Goal: Task Accomplishment & Management: Use online tool/utility

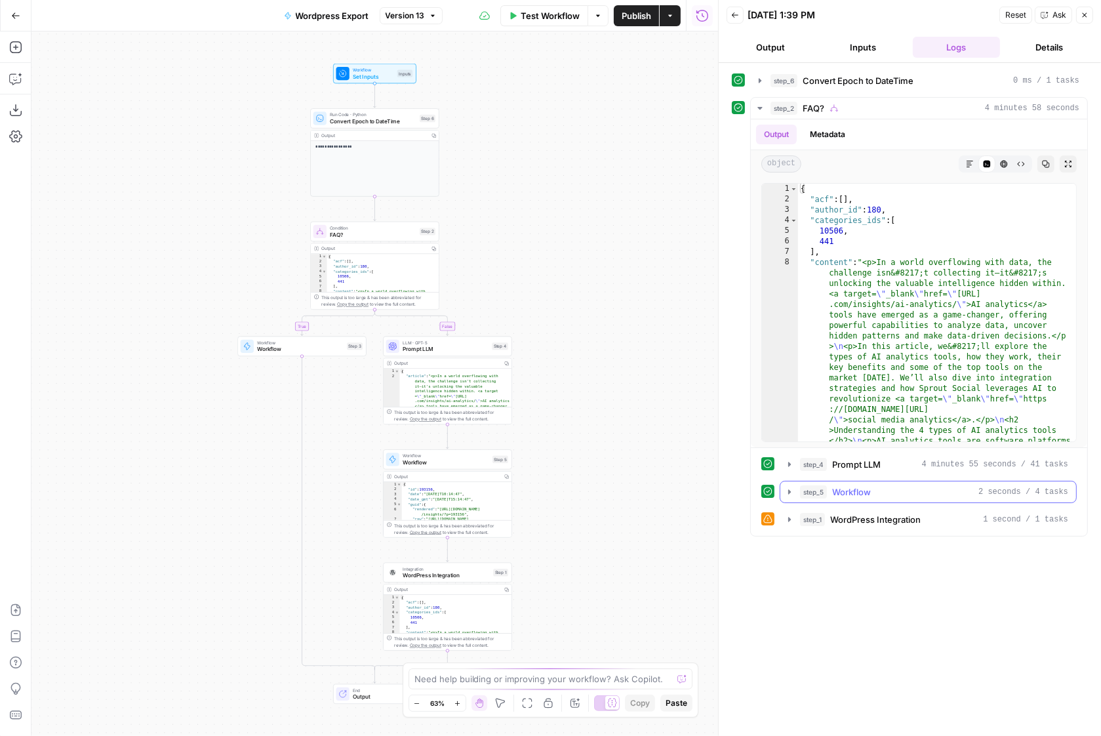
click at [792, 487] on icon "button" at bounding box center [790, 492] width 10 height 10
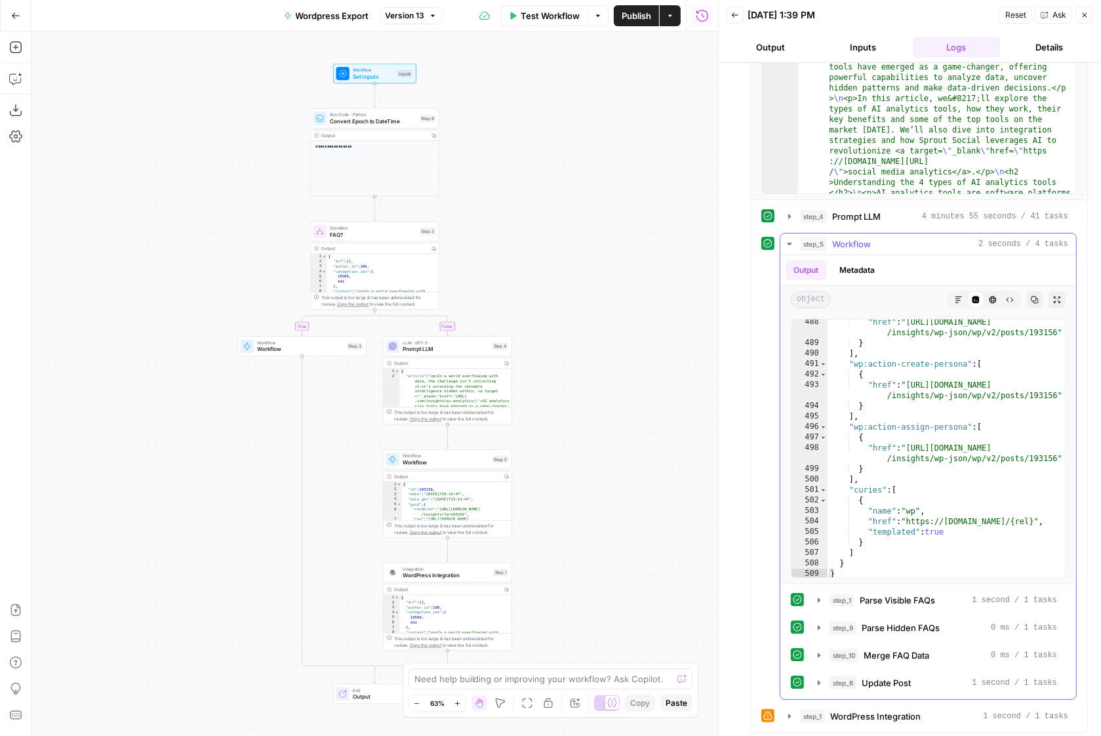
scroll to position [17458, 0]
click at [819, 653] on icon "button" at bounding box center [819, 655] width 3 height 5
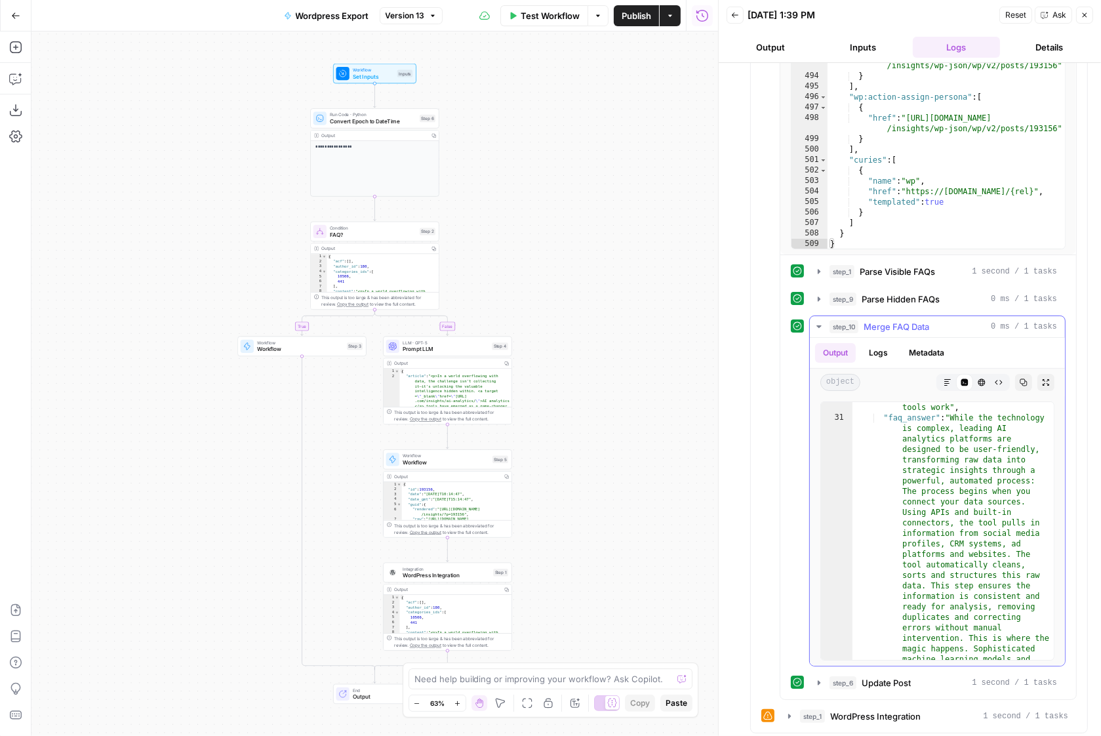
scroll to position [980, 0]
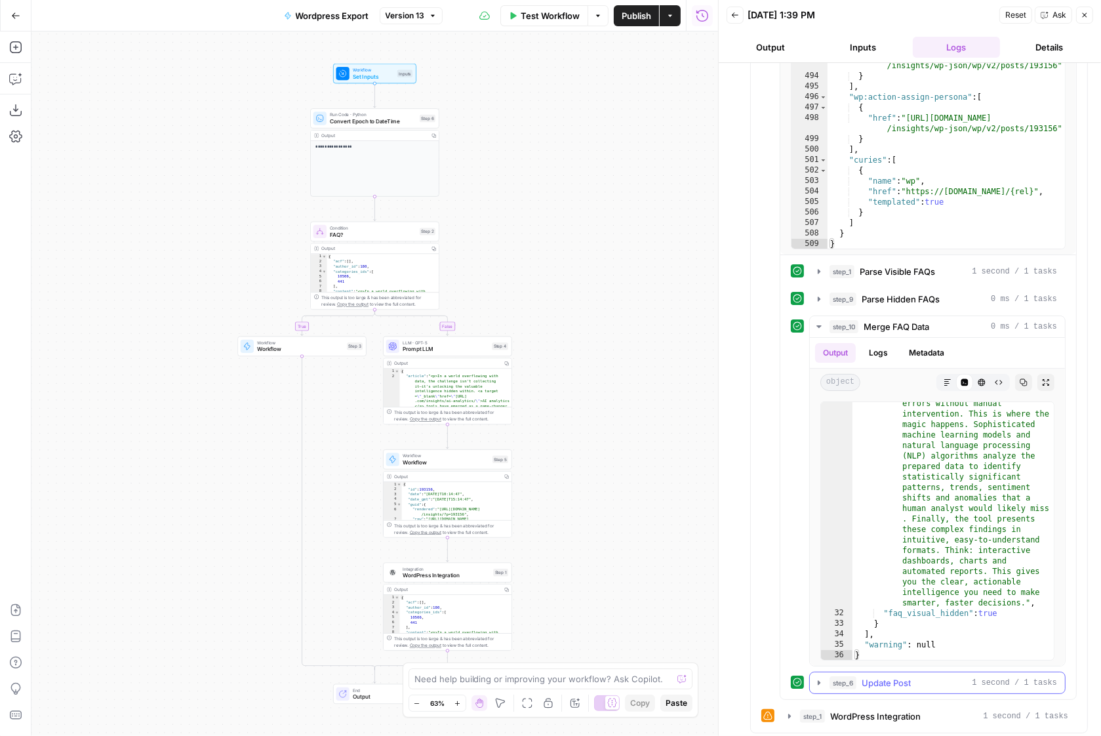
click at [817, 678] on icon "button" at bounding box center [819, 683] width 10 height 10
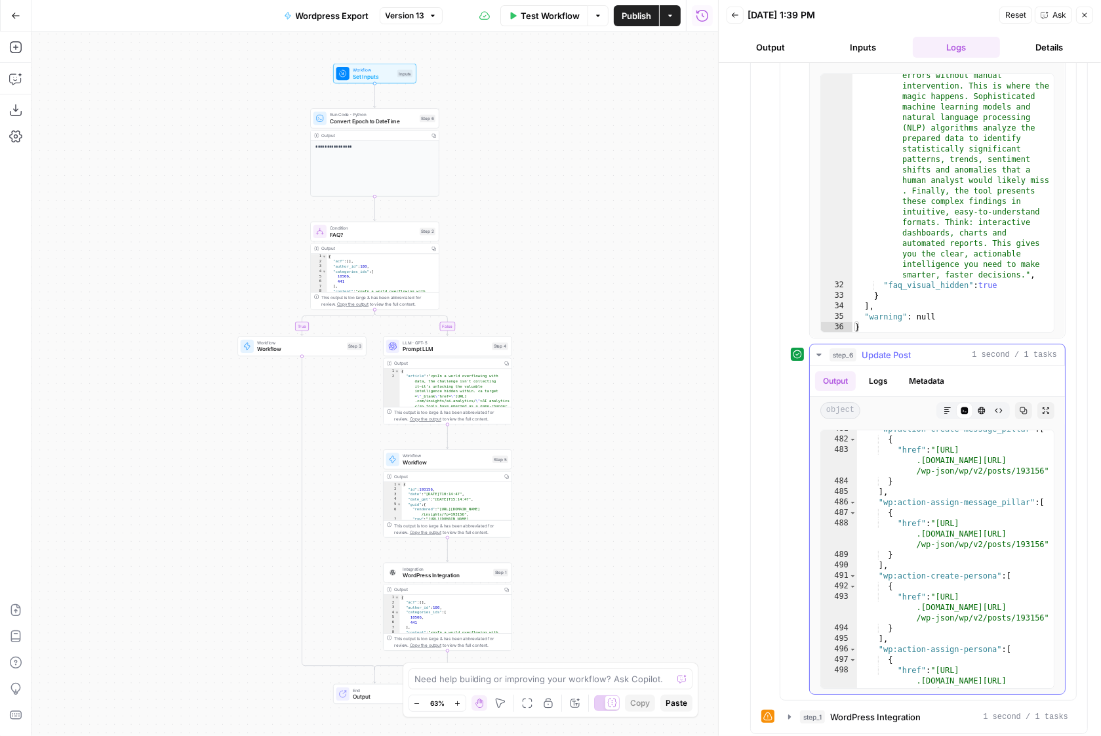
scroll to position [21237, 0]
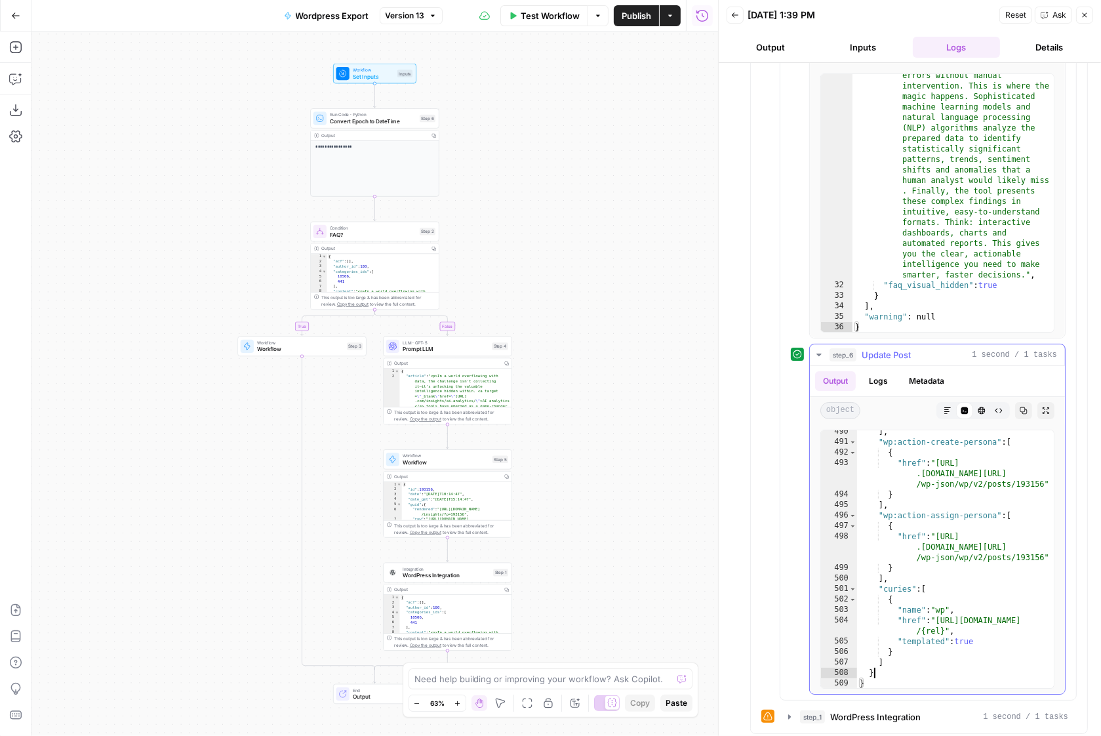
click at [989, 668] on div "] , "wp:action-create-persona" : [ { "href" : "https://pagely .sproutsocial.com…" at bounding box center [956, 565] width 198 height 279
type textarea "* *"
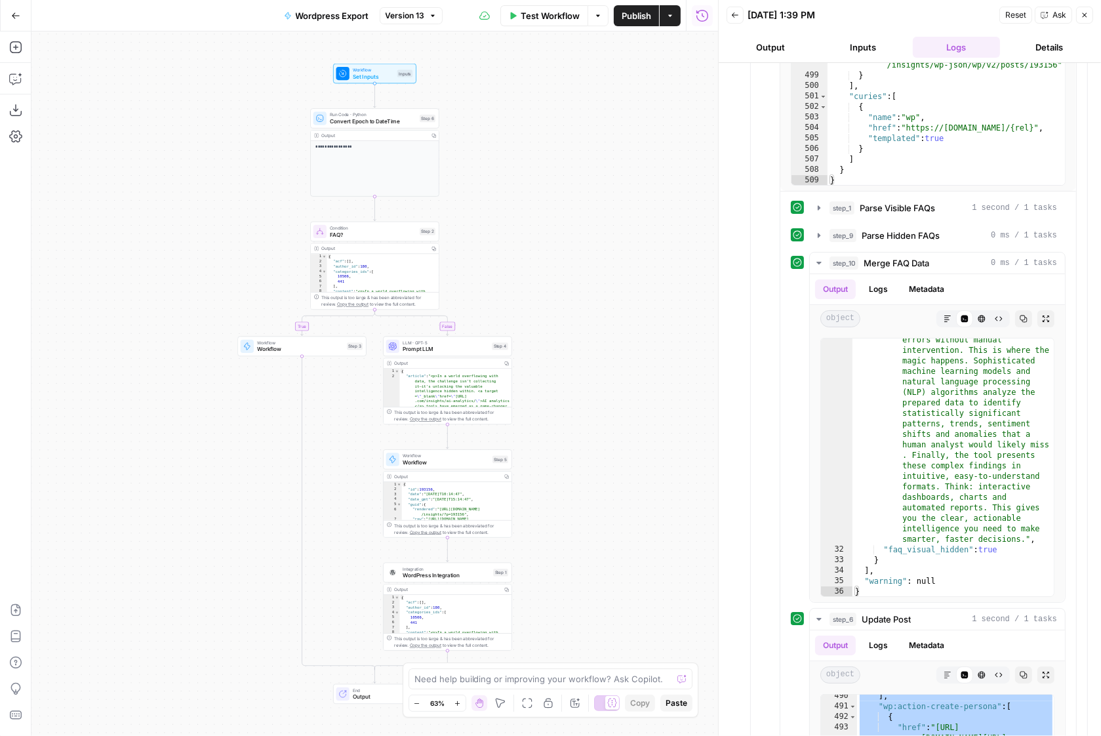
scroll to position [905, 0]
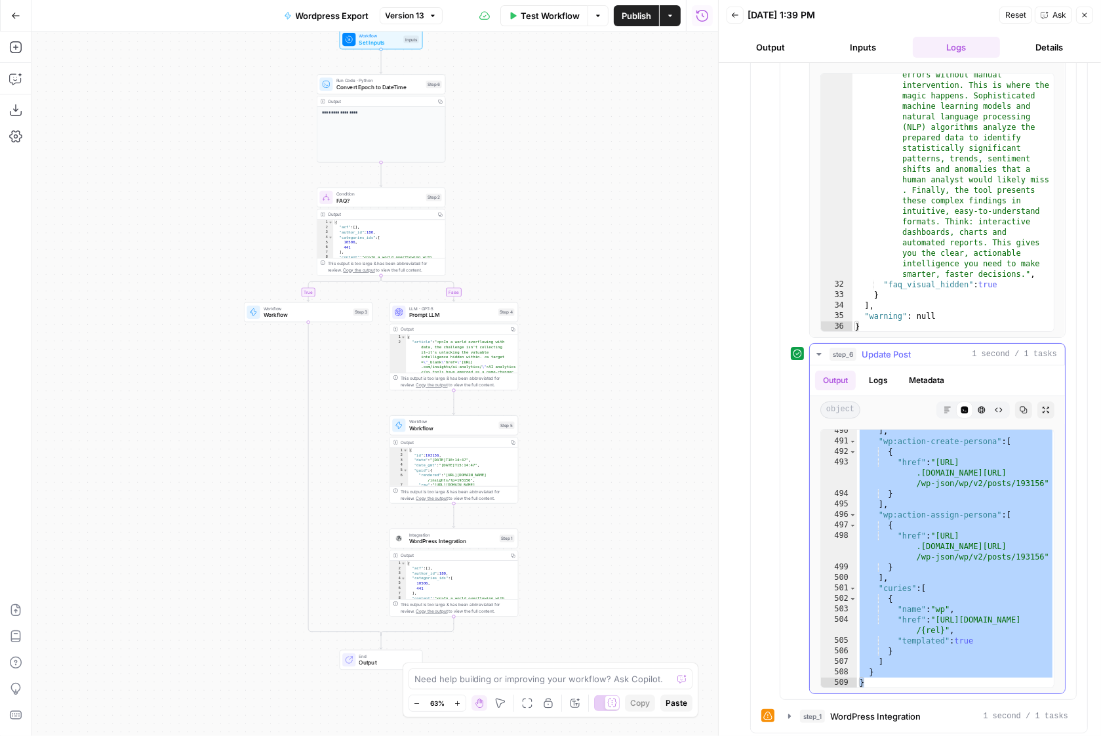
click at [985, 348] on span "1 second / 1 tasks" at bounding box center [1014, 354] width 85 height 12
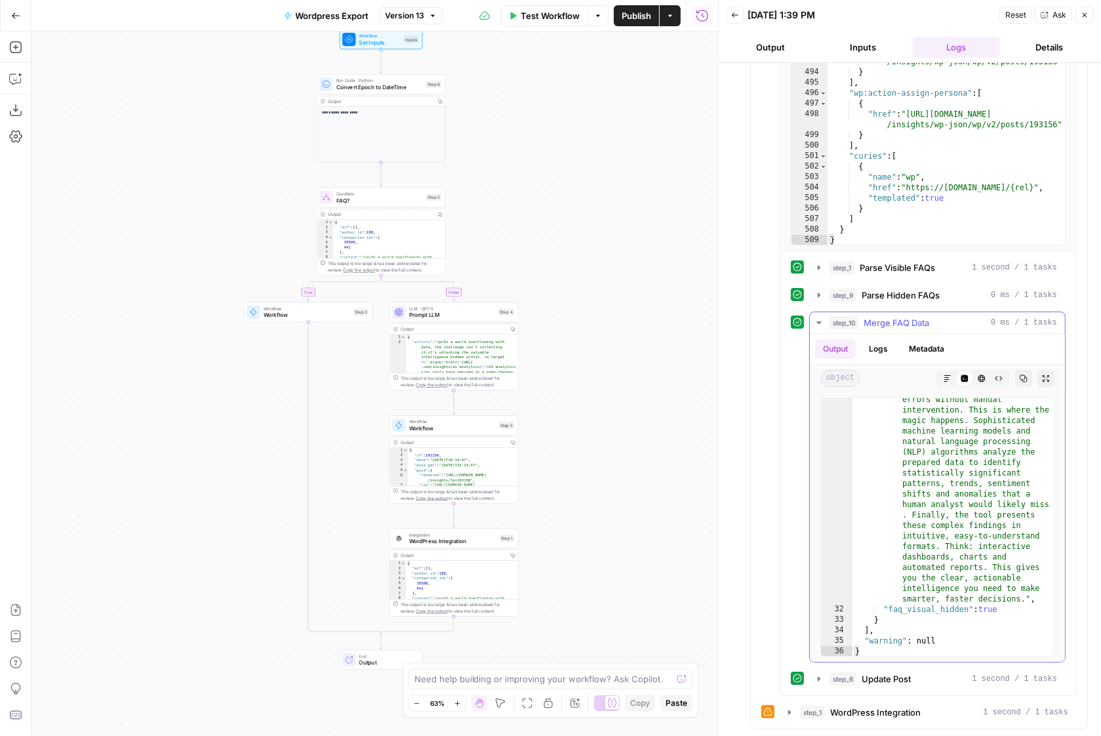
scroll to position [577, 0]
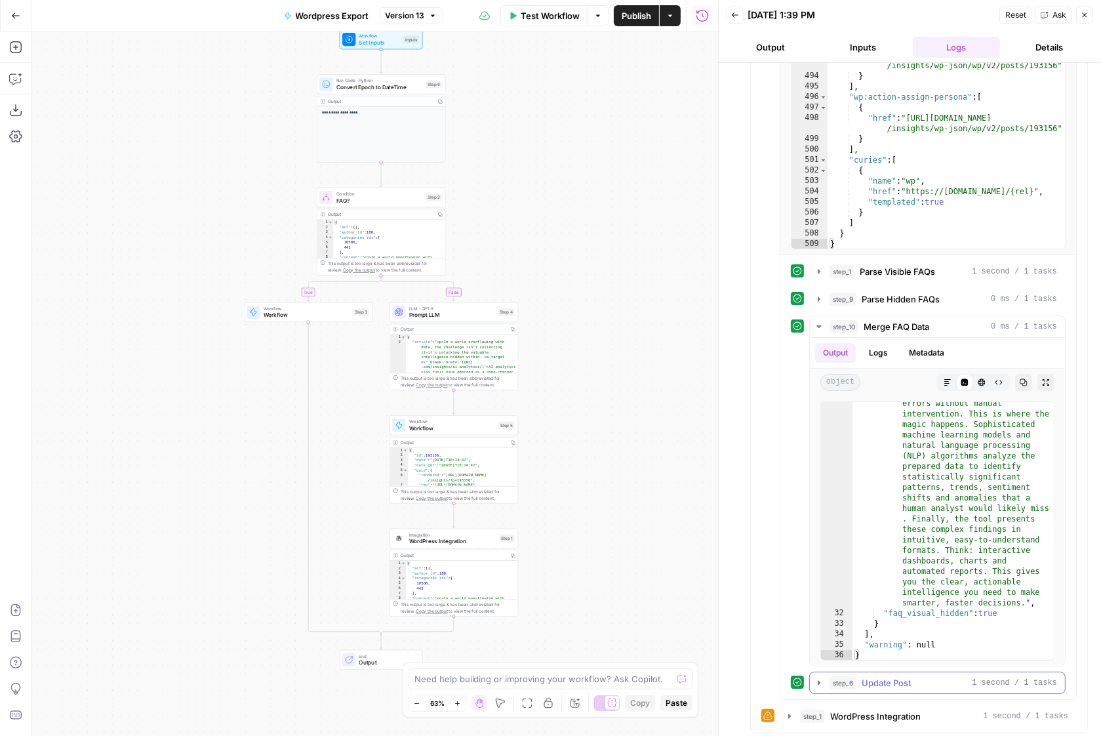
click at [907, 678] on span "Update Post" at bounding box center [886, 682] width 49 height 13
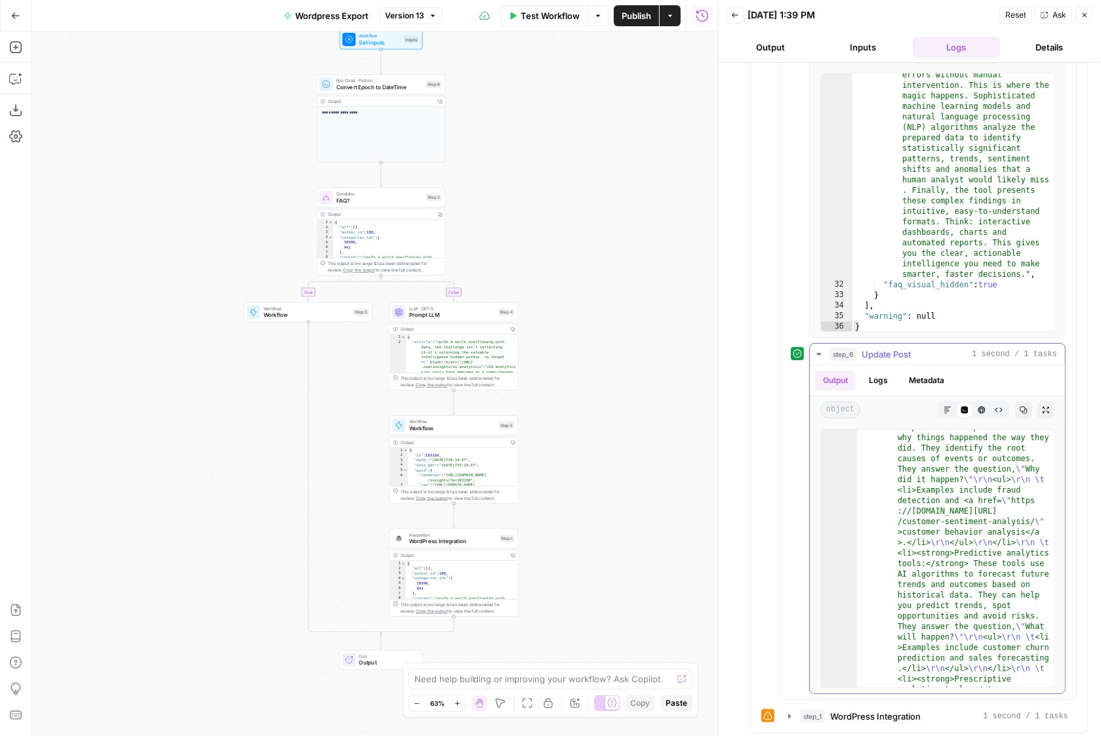
scroll to position [858, 0]
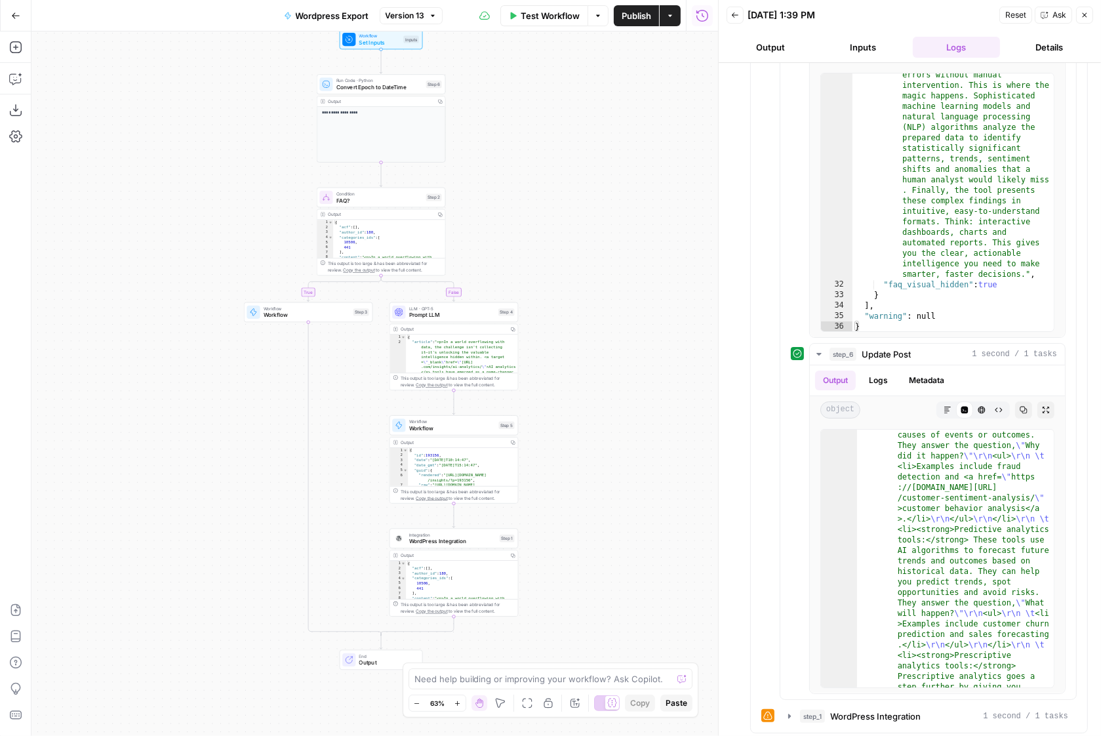
drag, startPoint x: 788, startPoint y: 49, endPoint x: 885, endPoint y: 56, distance: 96.8
click at [788, 49] on button "Output" at bounding box center [771, 47] width 88 height 21
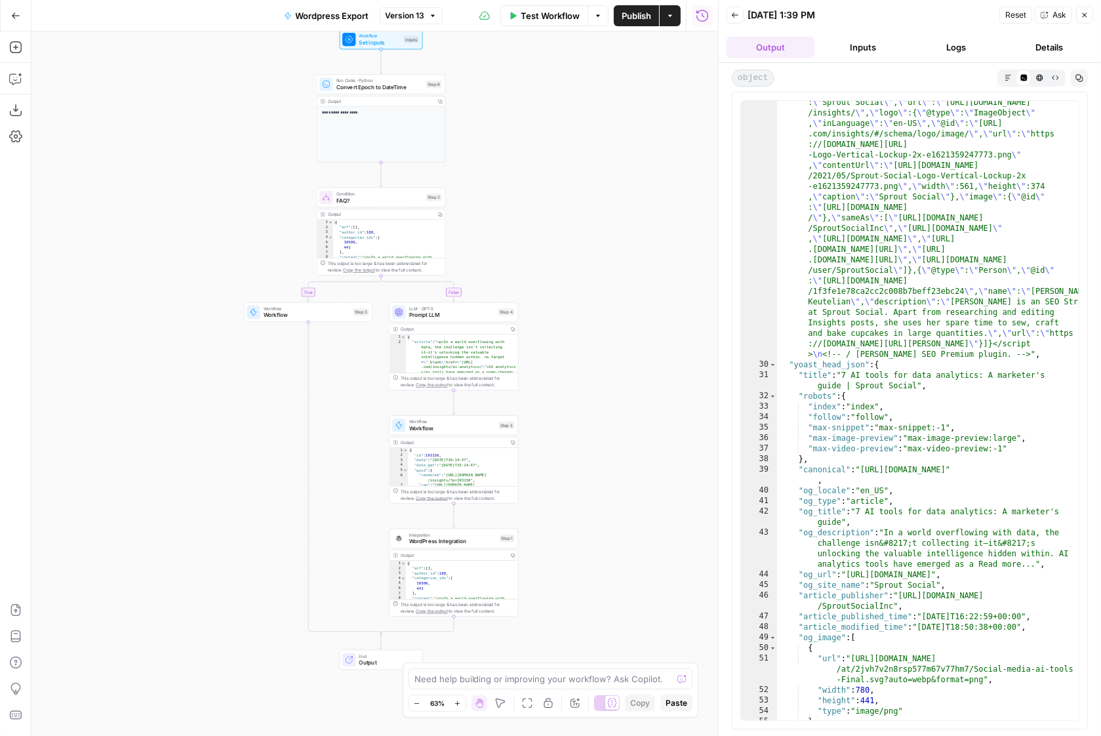
scroll to position [9622, 0]
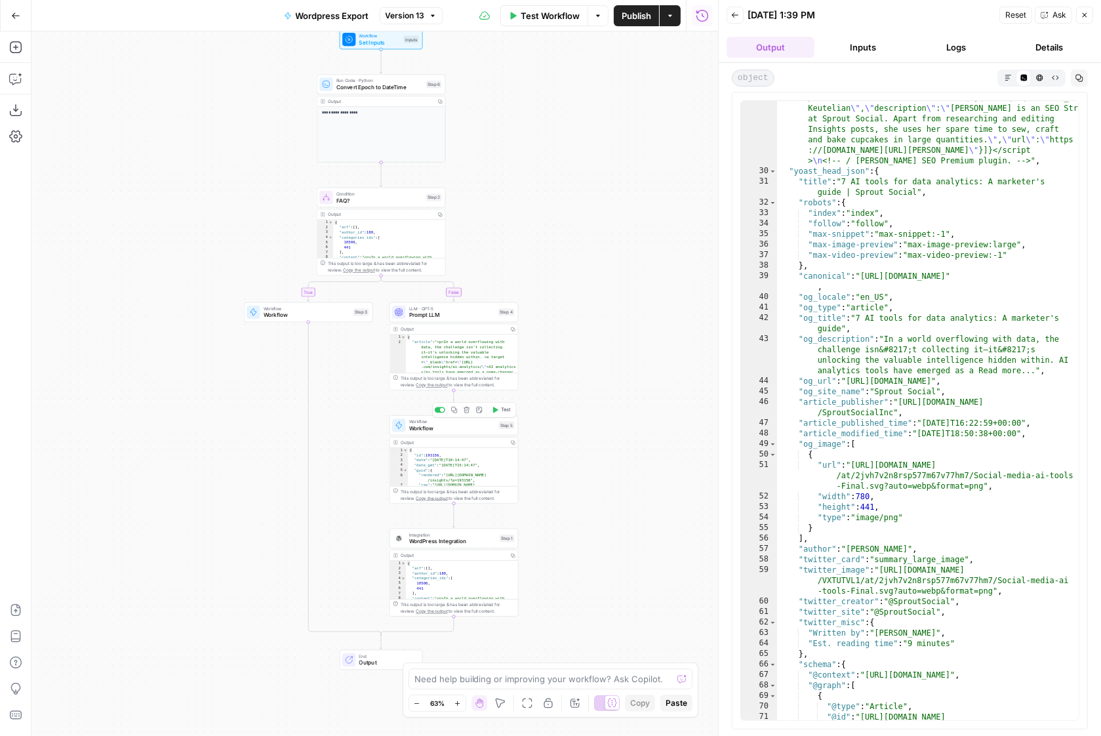
click at [451, 428] on span "Workflow" at bounding box center [452, 428] width 87 height 9
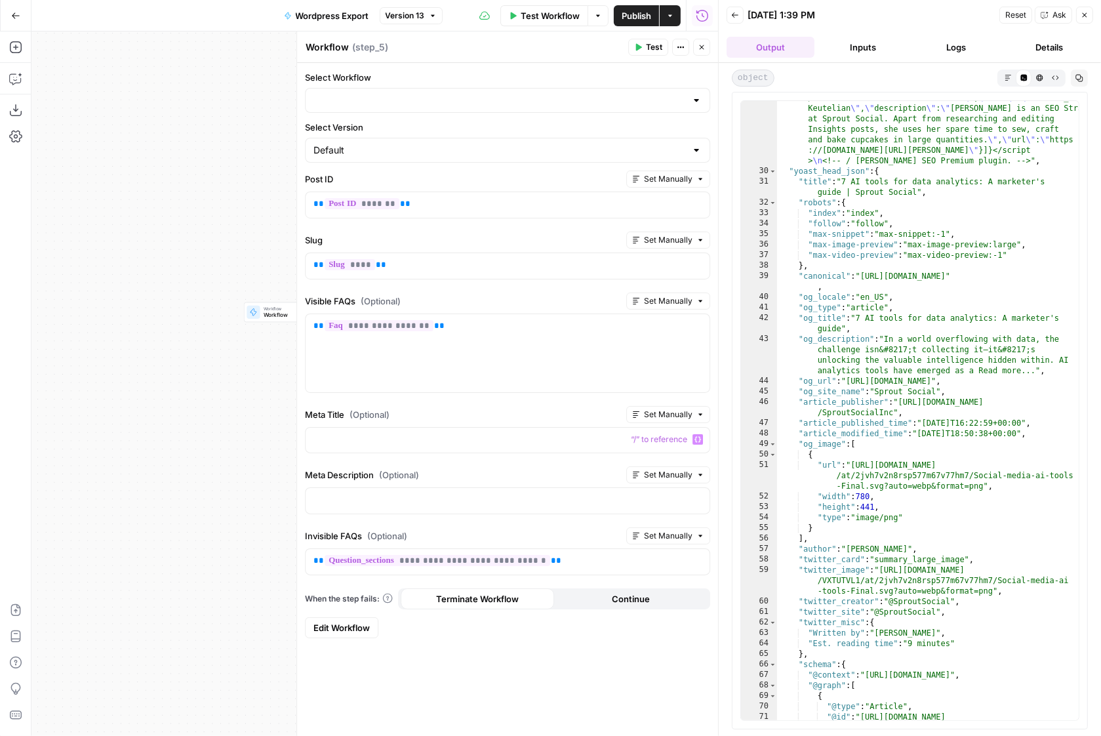
type input "[AirOps] Update Post"
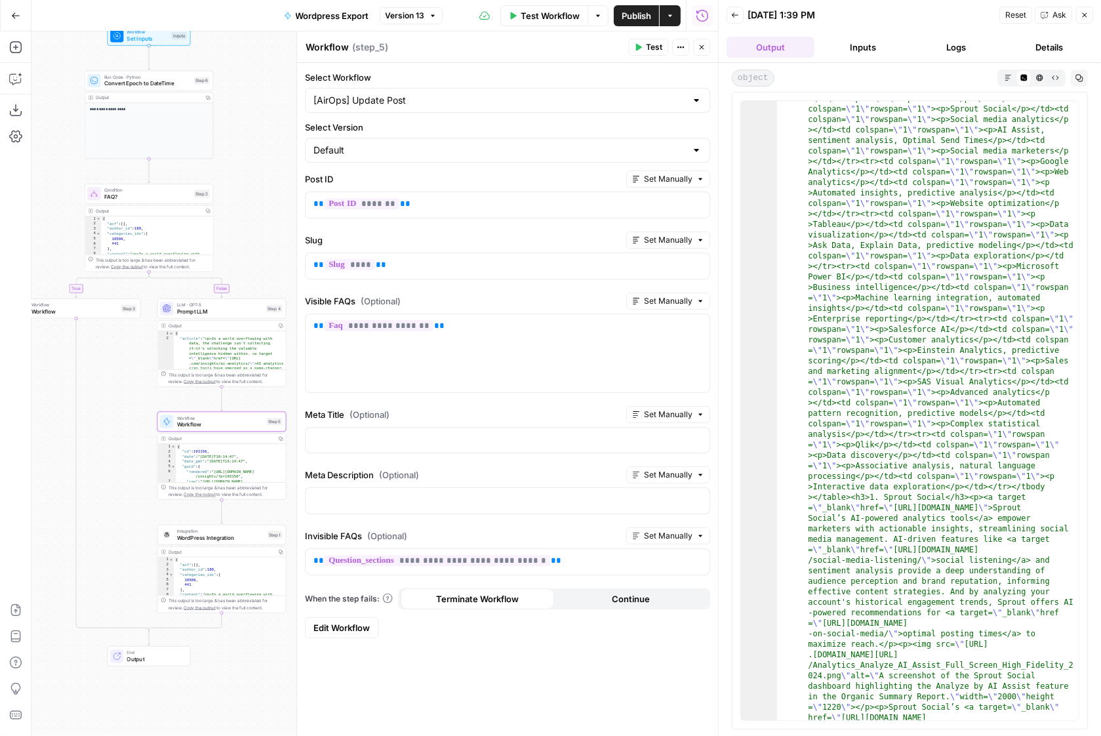
scroll to position [5649, 0]
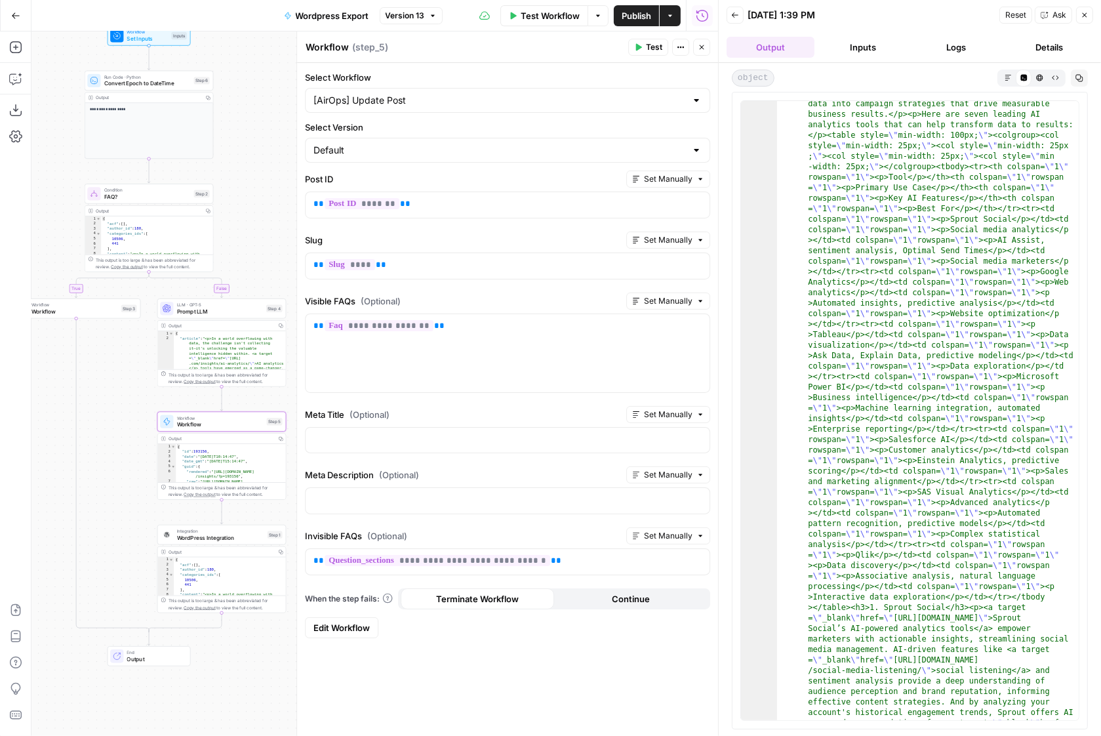
click at [949, 40] on button "Logs" at bounding box center [957, 47] width 88 height 21
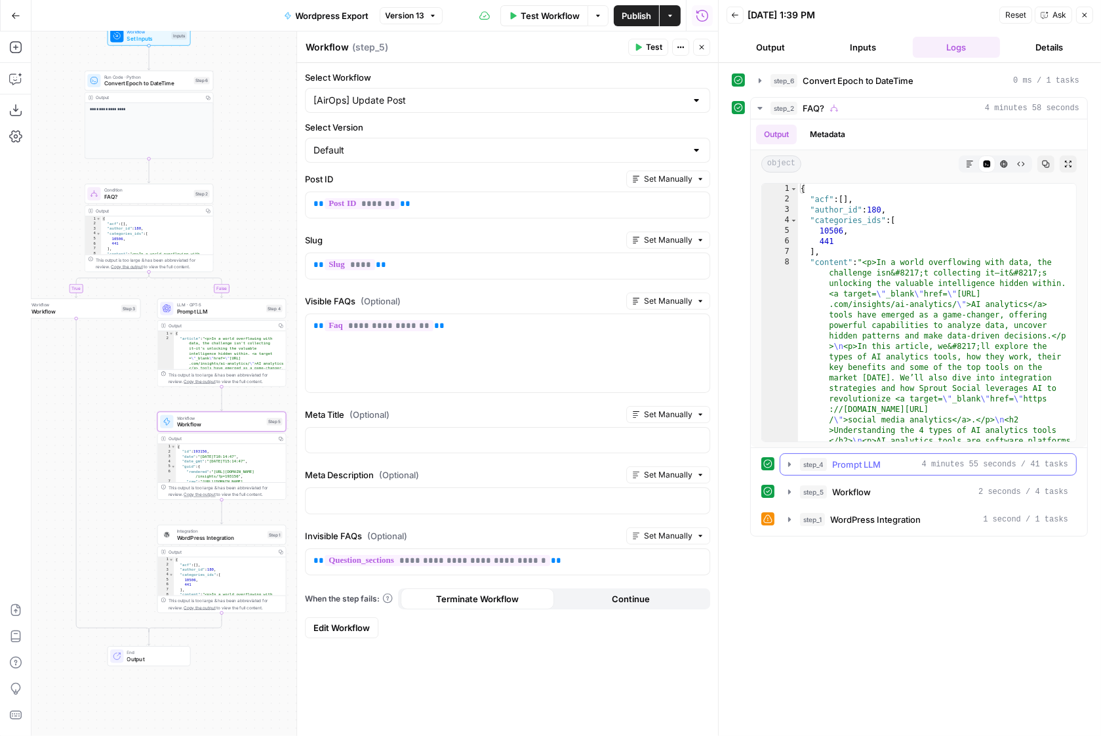
click at [788, 464] on icon "button" at bounding box center [789, 464] width 3 height 5
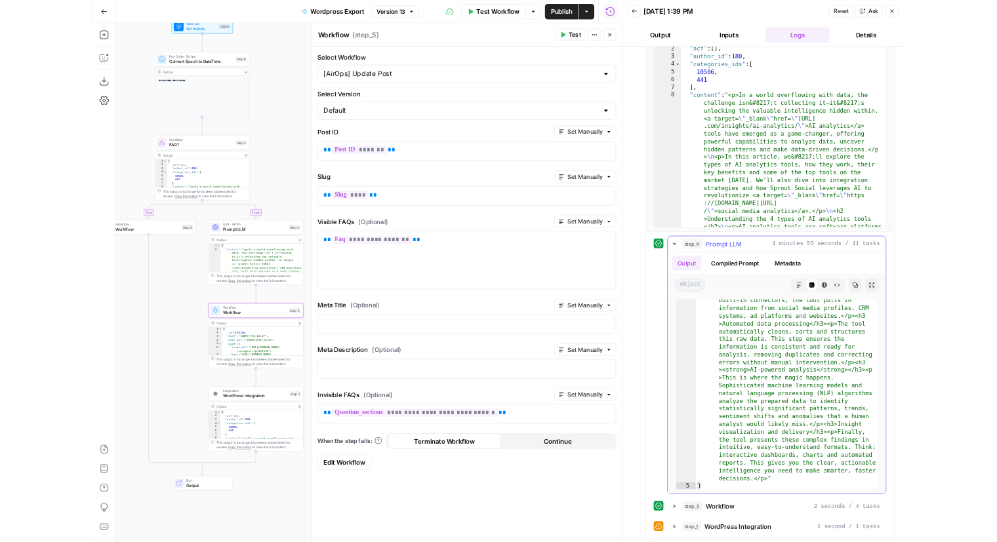
scroll to position [133, 0]
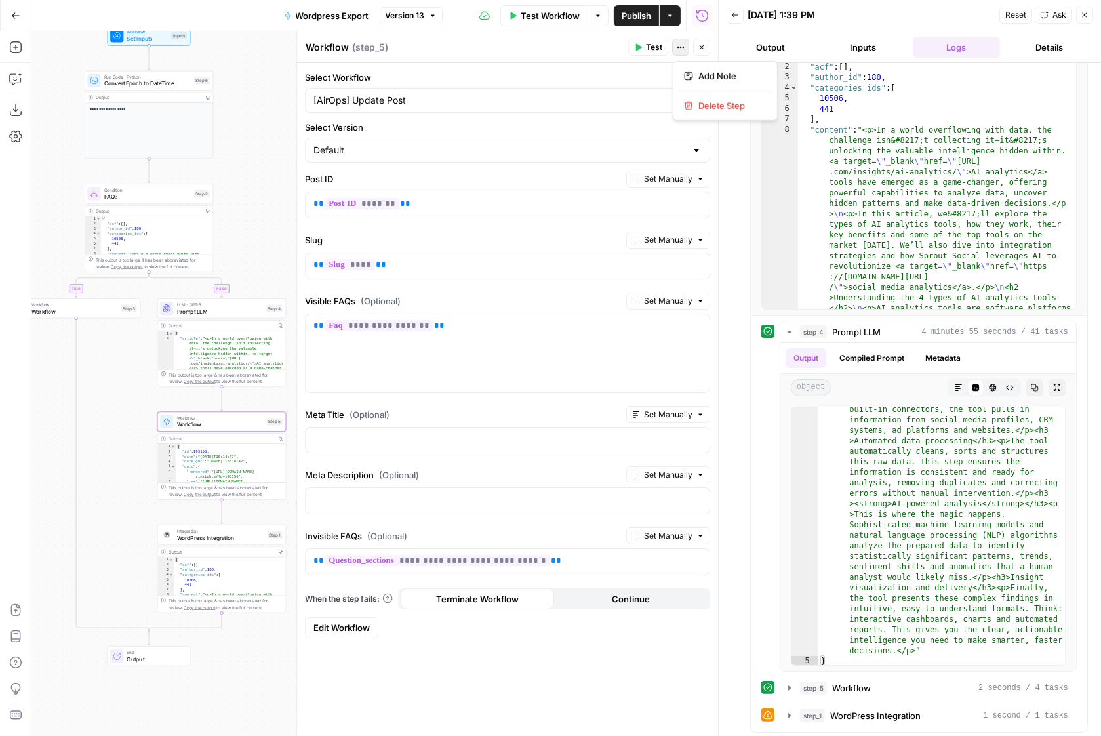
click at [686, 51] on button "Actions" at bounding box center [680, 47] width 17 height 17
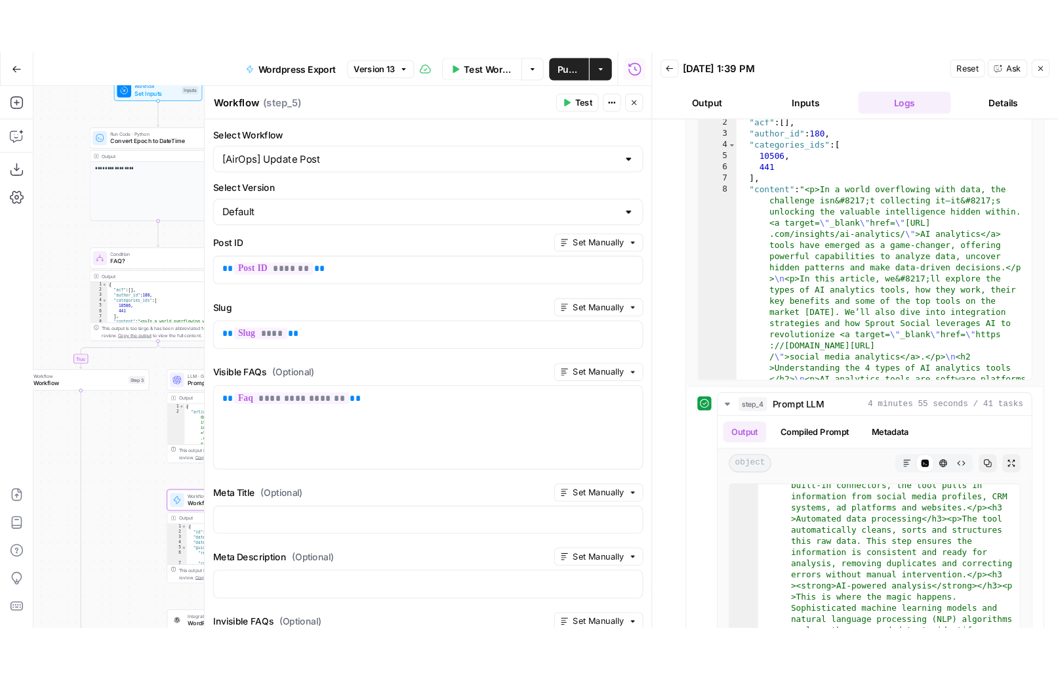
scroll to position [5230, 0]
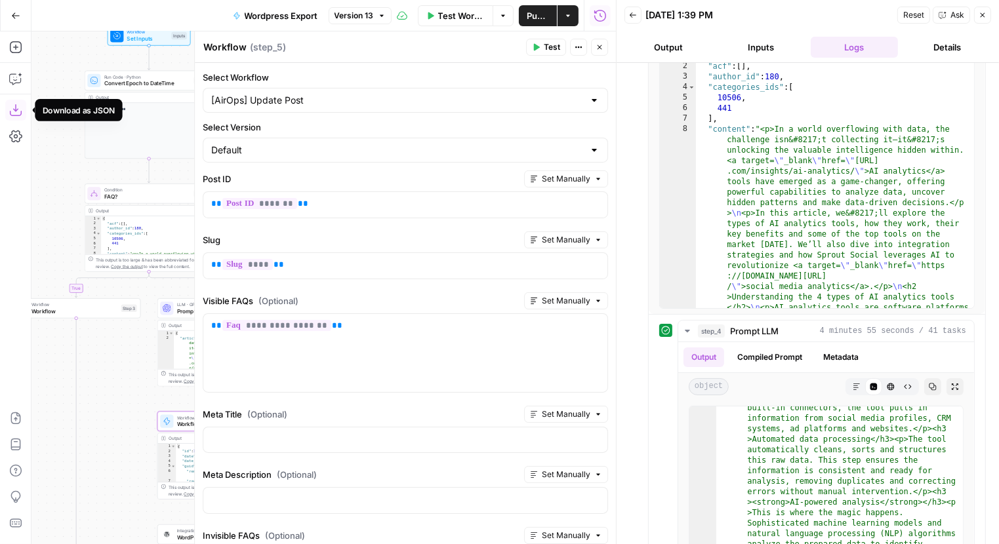
click at [21, 112] on icon "button" at bounding box center [15, 110] width 12 height 12
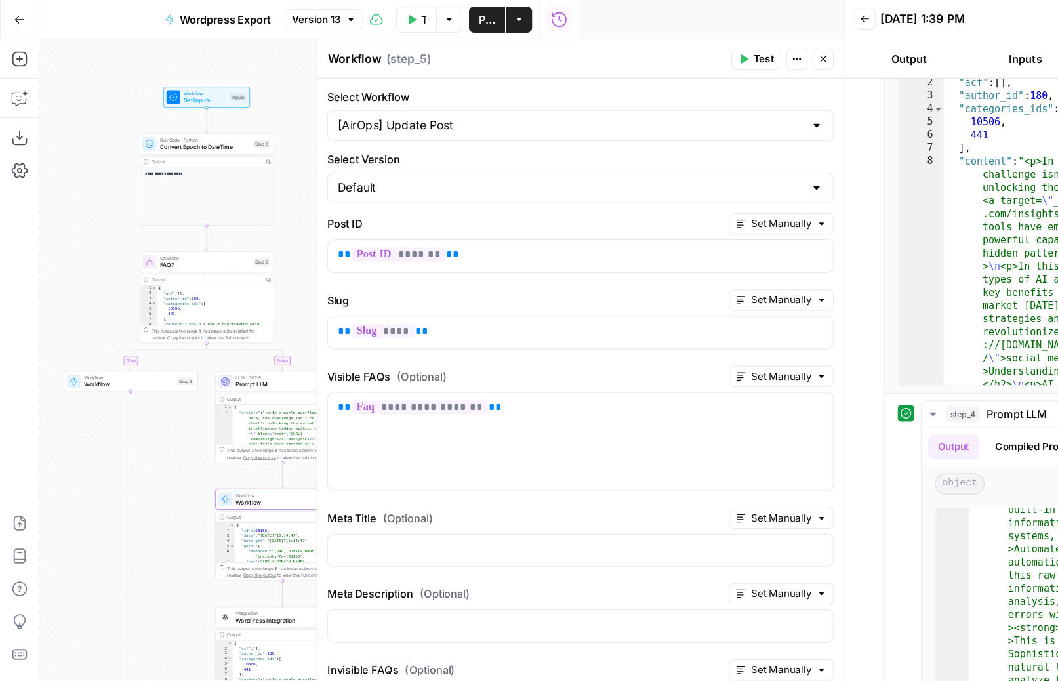
scroll to position [5231, 0]
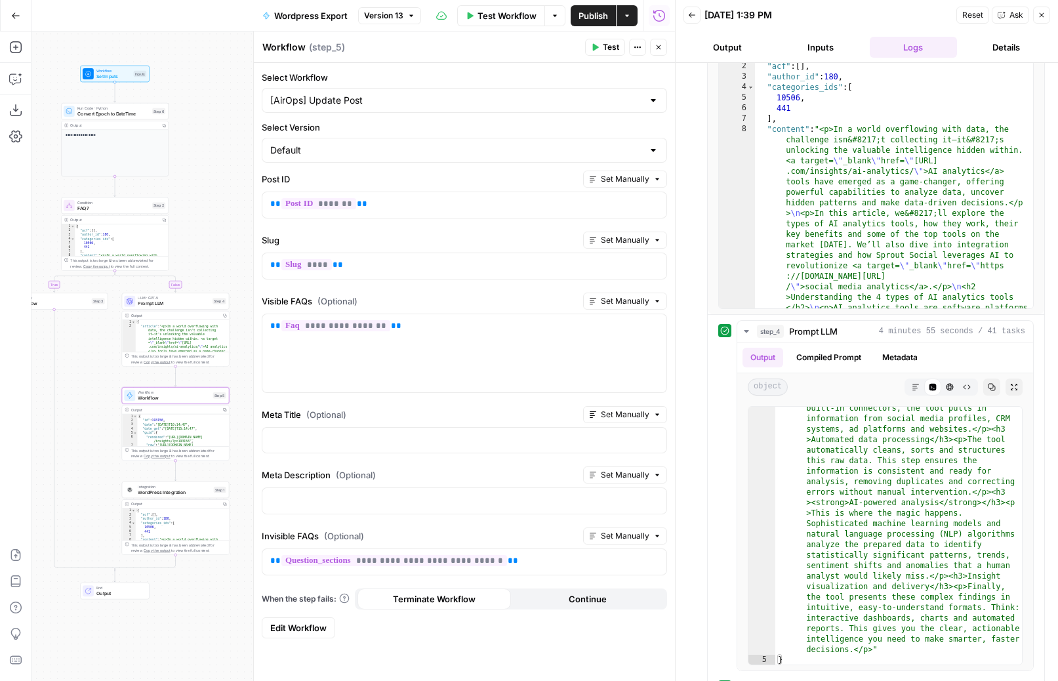
click at [195, 491] on span "WordPress Integration" at bounding box center [174, 492] width 73 height 7
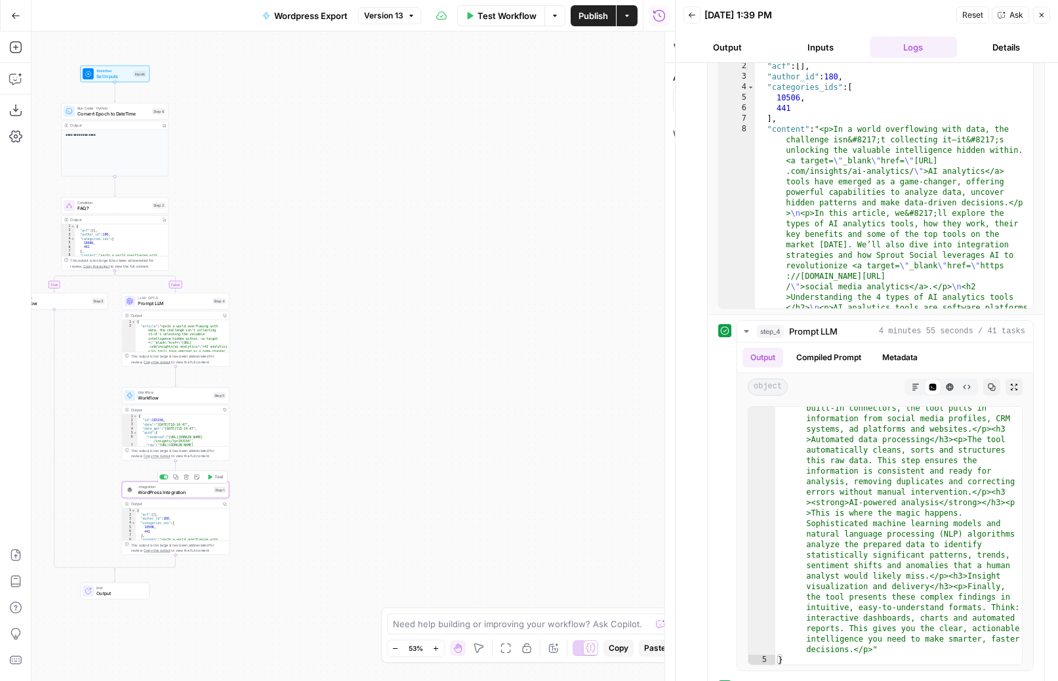
type input "WordPress 1"
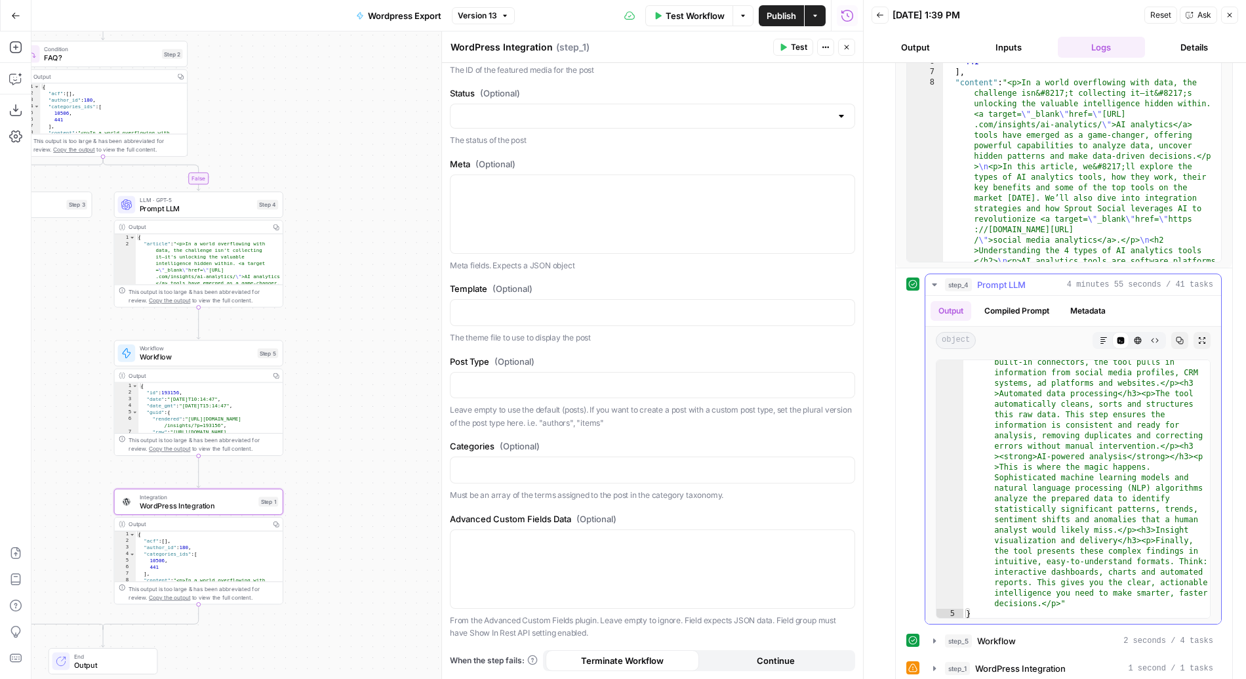
scroll to position [193, 0]
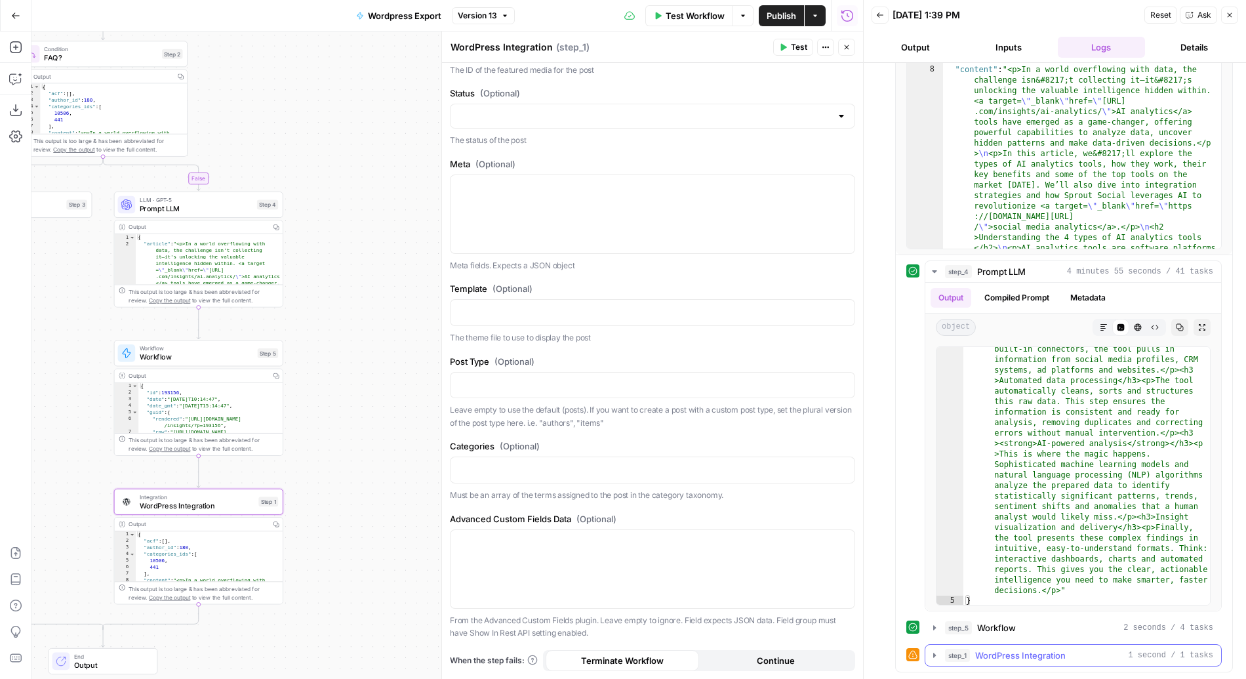
click at [932, 653] on icon "button" at bounding box center [935, 655] width 10 height 10
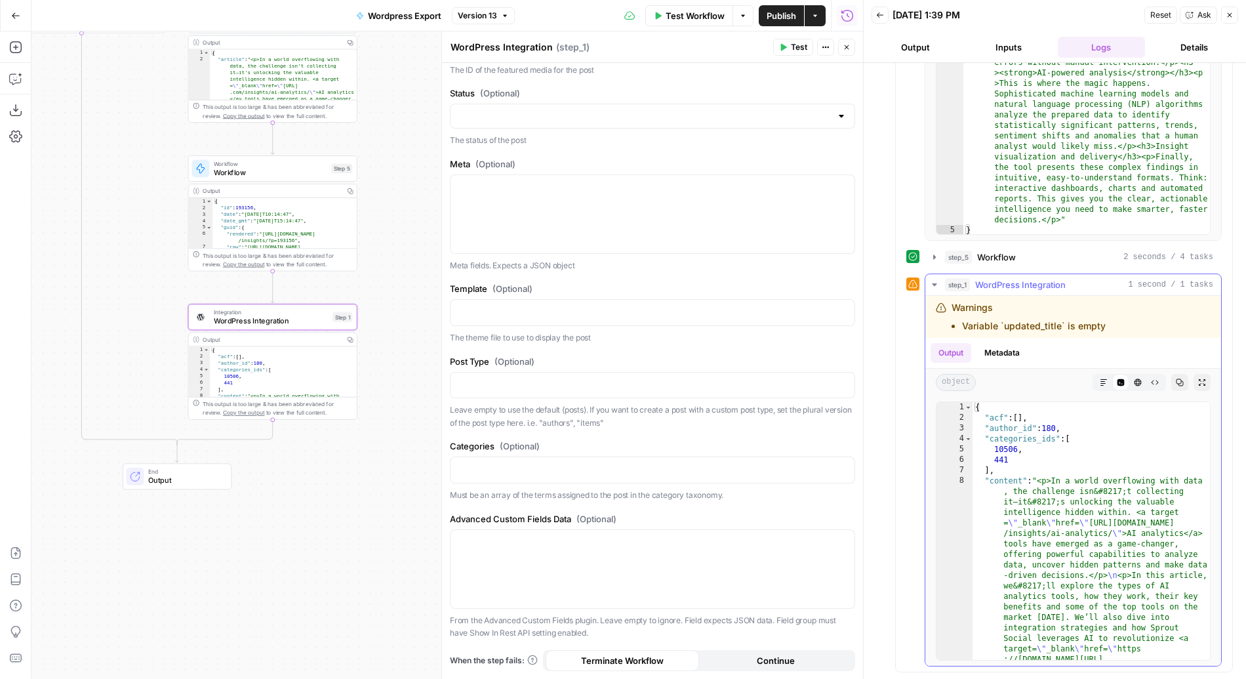
scroll to position [0, 0]
click at [1013, 354] on button "Metadata" at bounding box center [1002, 353] width 51 height 20
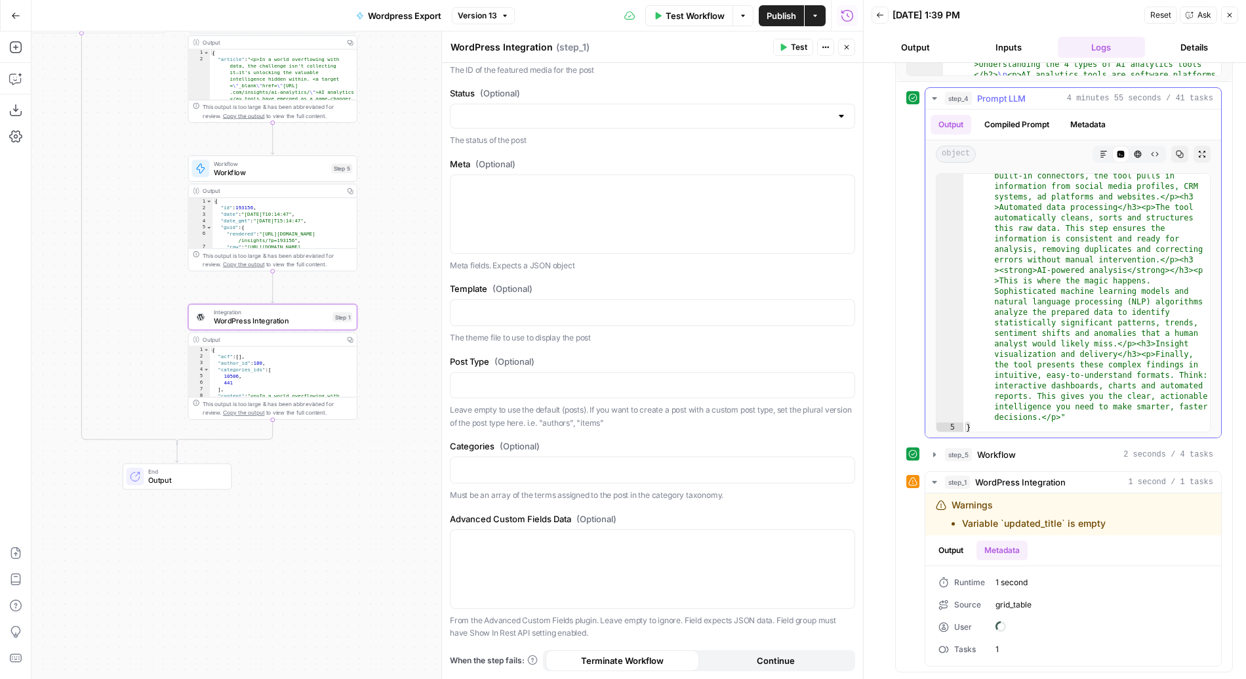
scroll to position [366, 0]
click at [956, 487] on span "step_1" at bounding box center [957, 482] width 25 height 13
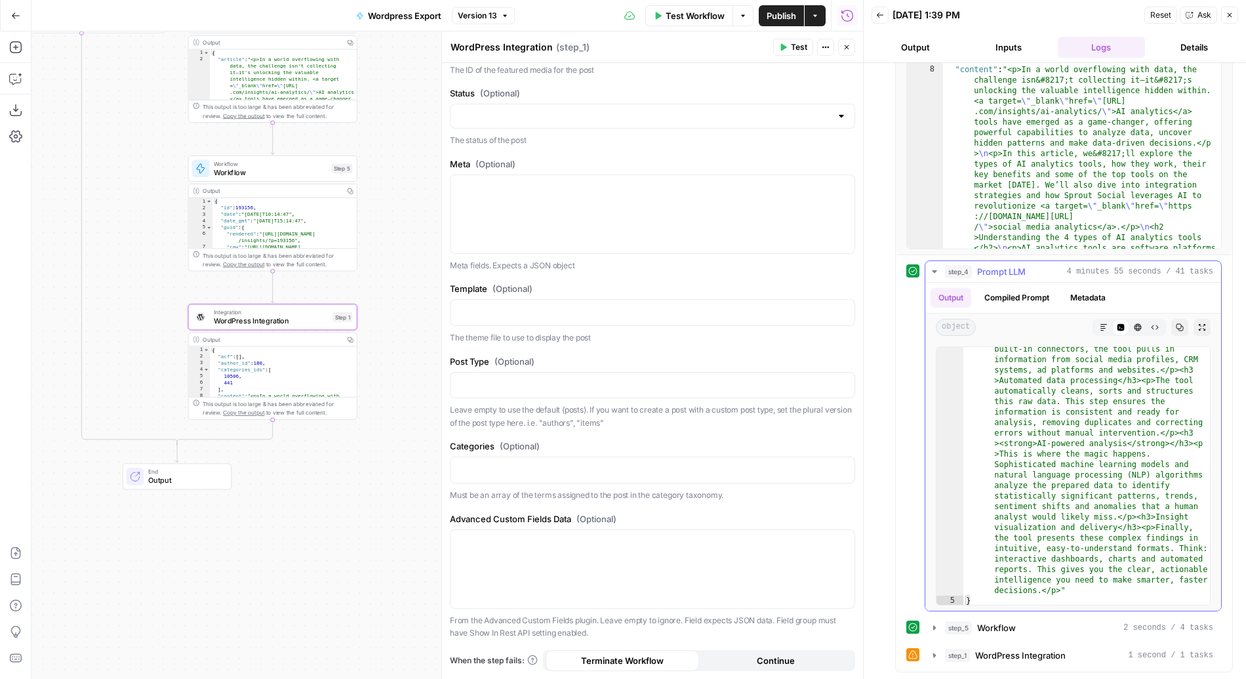
scroll to position [193, 0]
click at [1001, 651] on span "WordPress Integration" at bounding box center [1020, 655] width 91 height 13
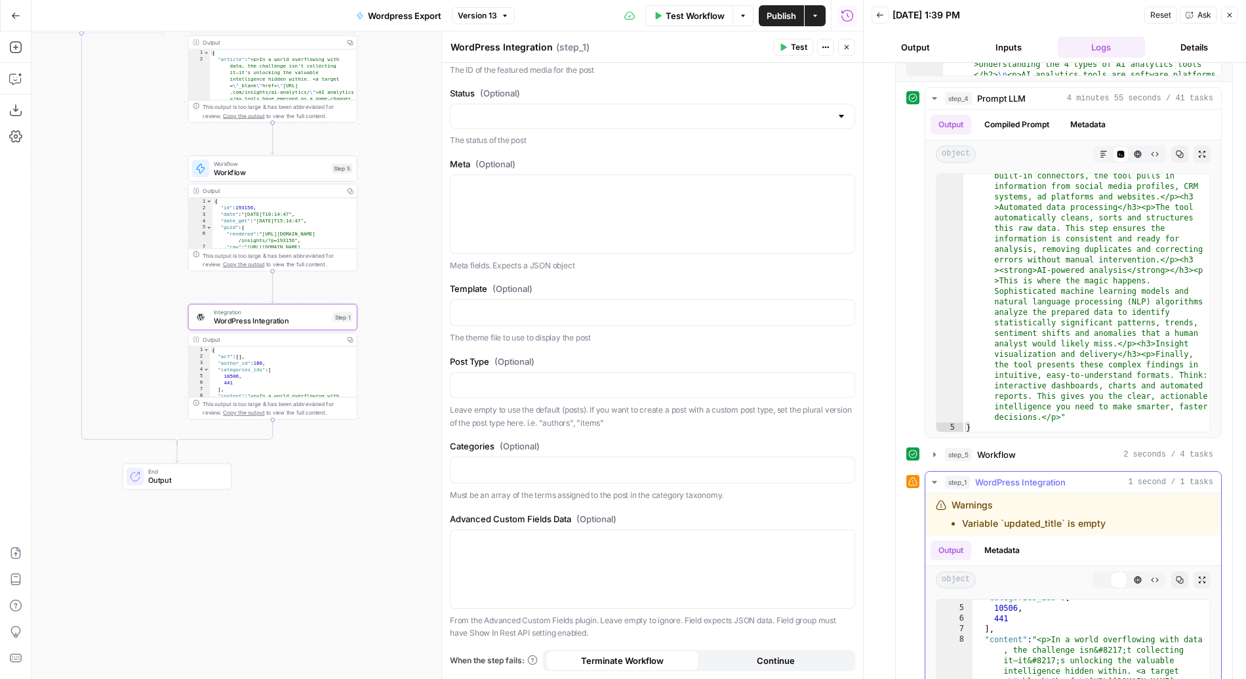
scroll to position [323, 0]
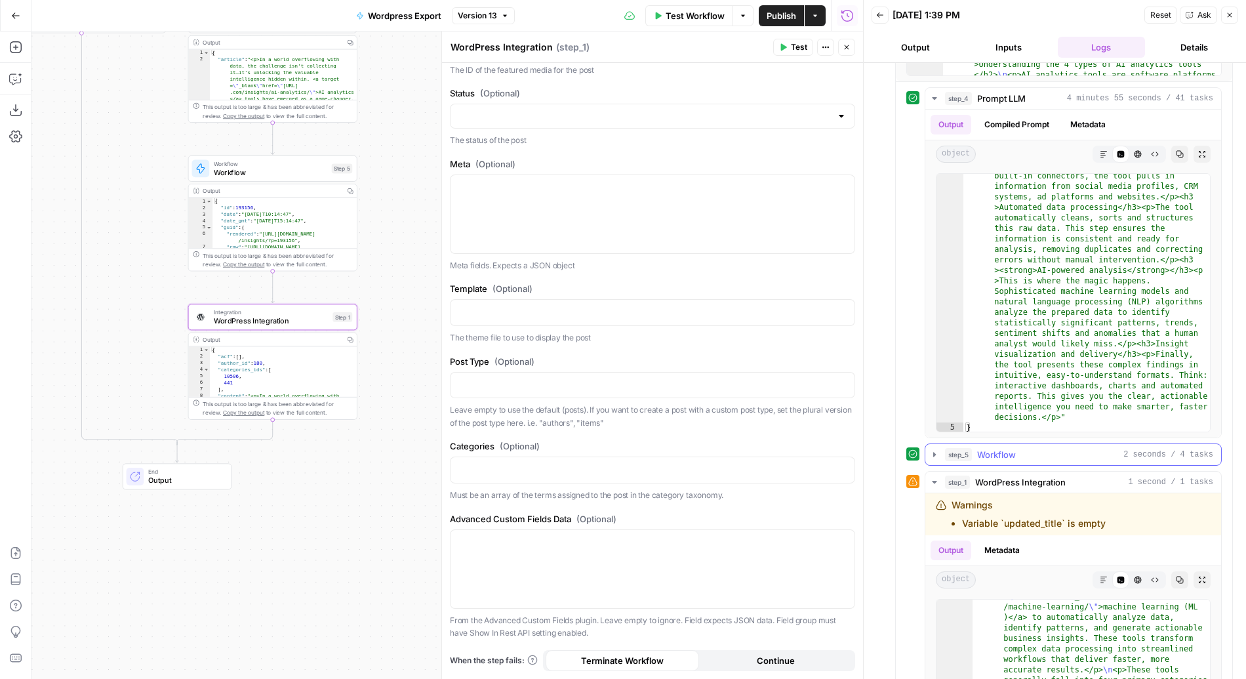
click at [1021, 453] on div "step_5 Workflow 2 seconds / 4 tasks" at bounding box center [1079, 454] width 268 height 13
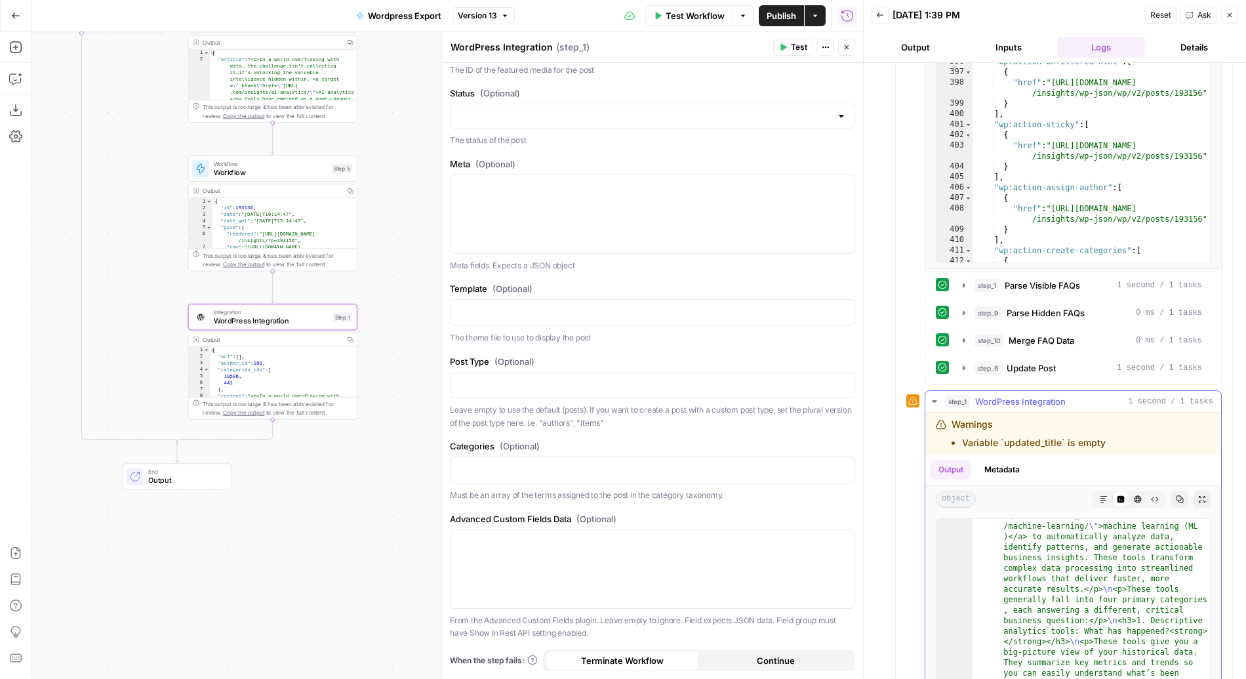
scroll to position [880, 0]
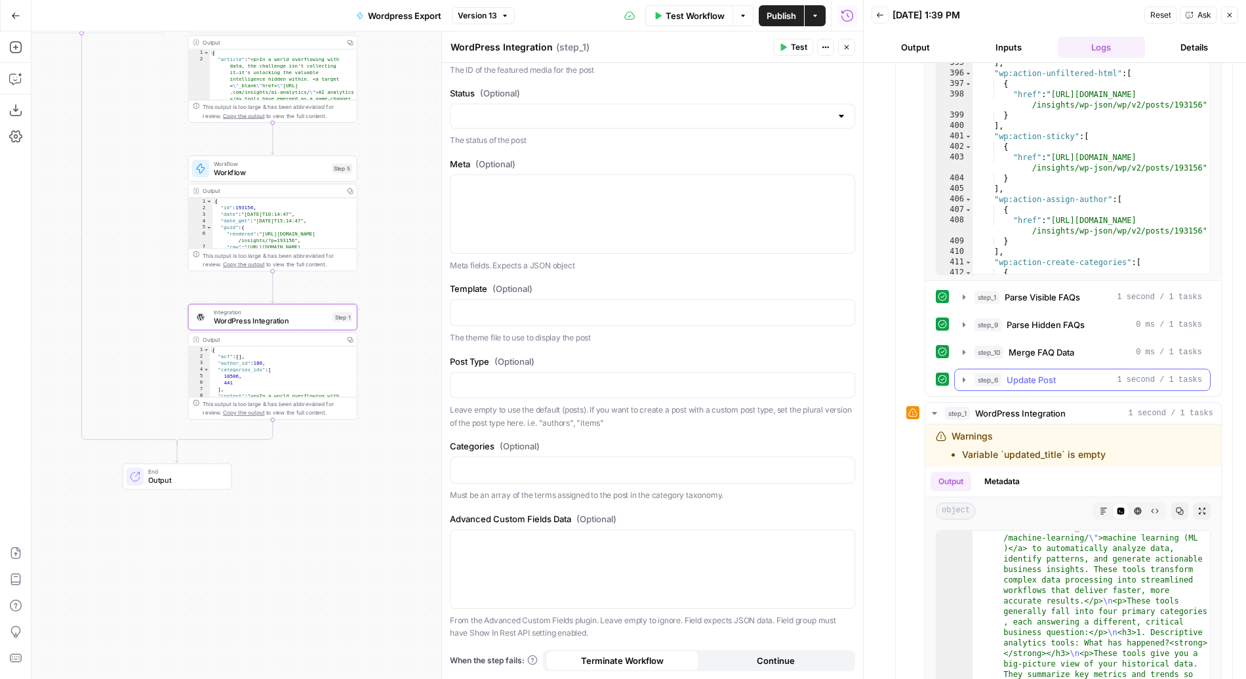
click at [960, 376] on icon "button" at bounding box center [964, 380] width 10 height 10
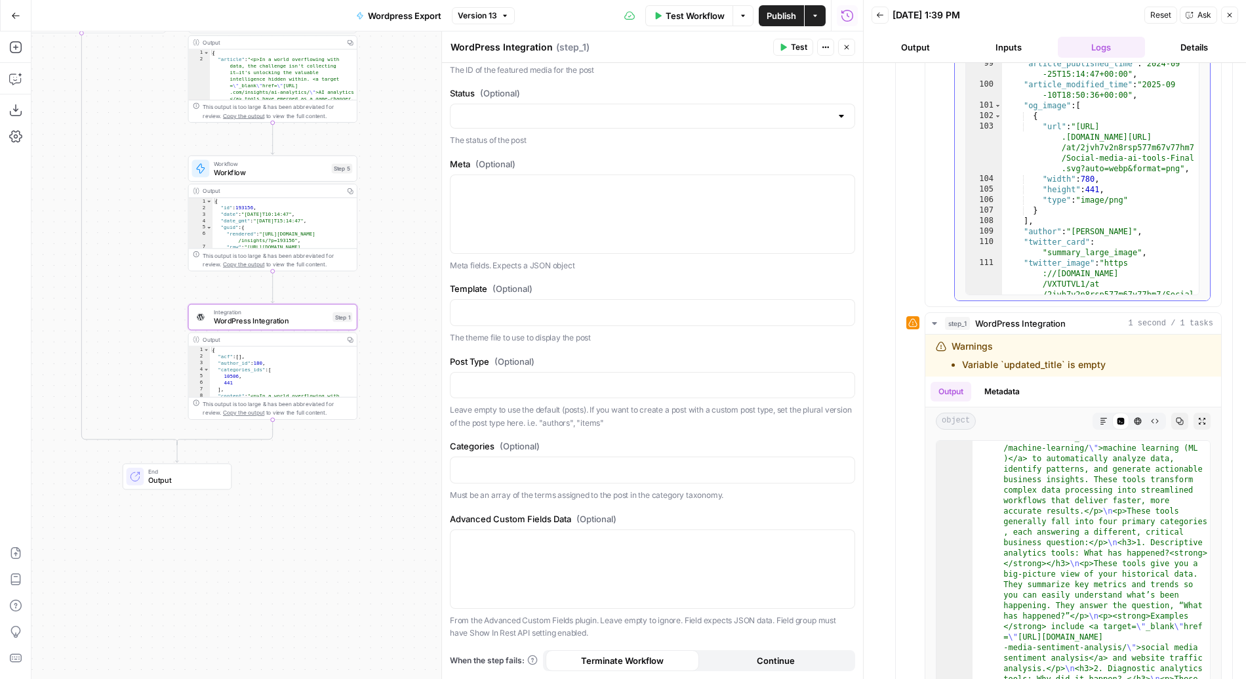
scroll to position [0, 0]
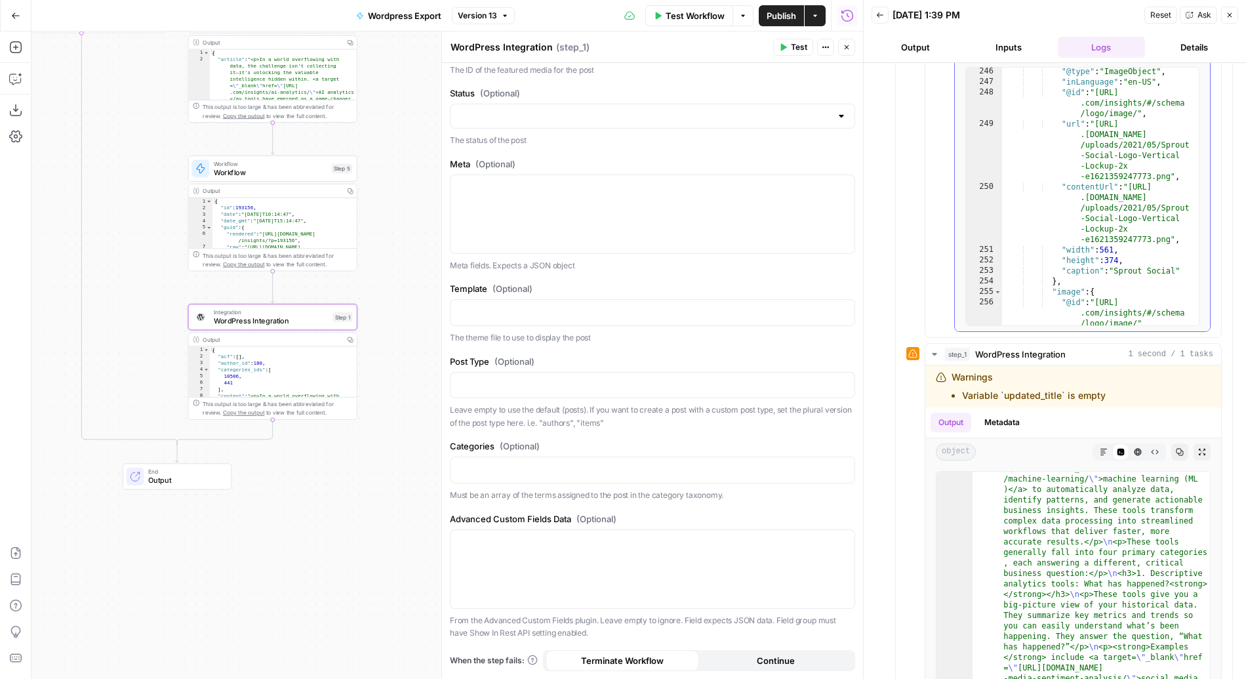
type textarea "**********"
click at [1101, 195] on div ""@type" : "ImageObject" , "inLanguage" : "en-US" , "@id" : "https://sproutsocia…" at bounding box center [1100, 205] width 197 height 279
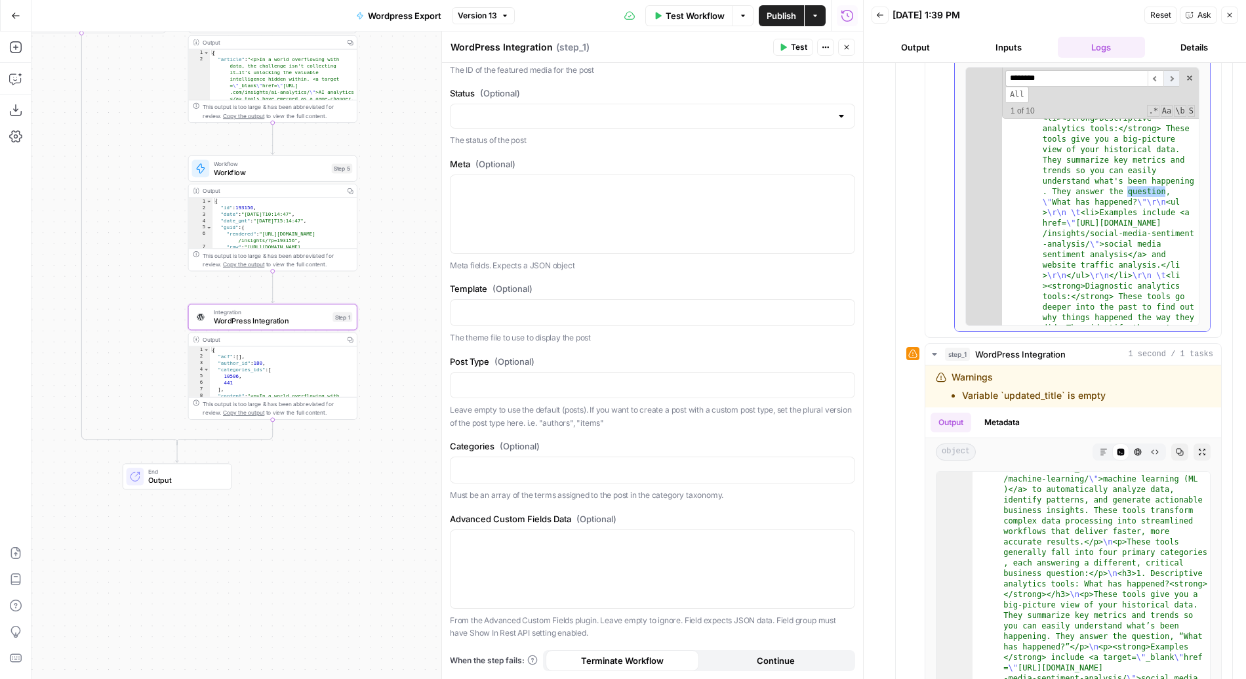
type input "********"
click at [1101, 81] on span "​" at bounding box center [1172, 78] width 16 height 16
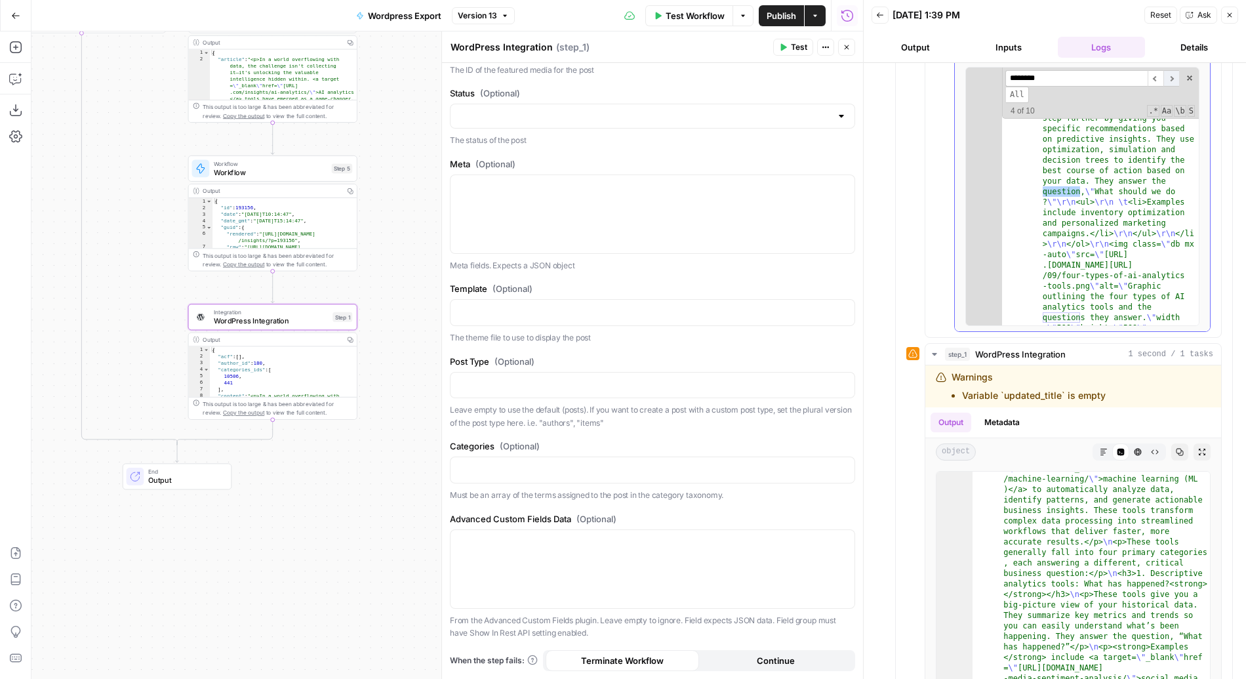
click at [1101, 81] on span "​" at bounding box center [1172, 78] width 16 height 16
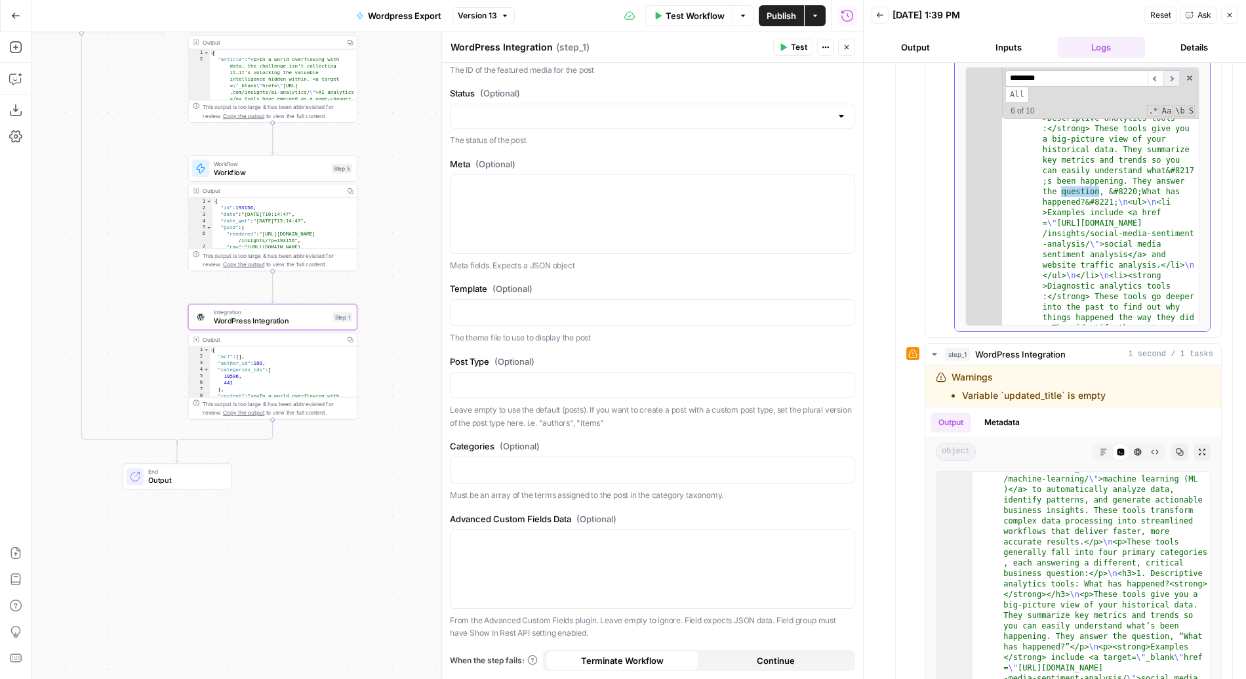
click at [1101, 81] on span "​" at bounding box center [1172, 78] width 16 height 16
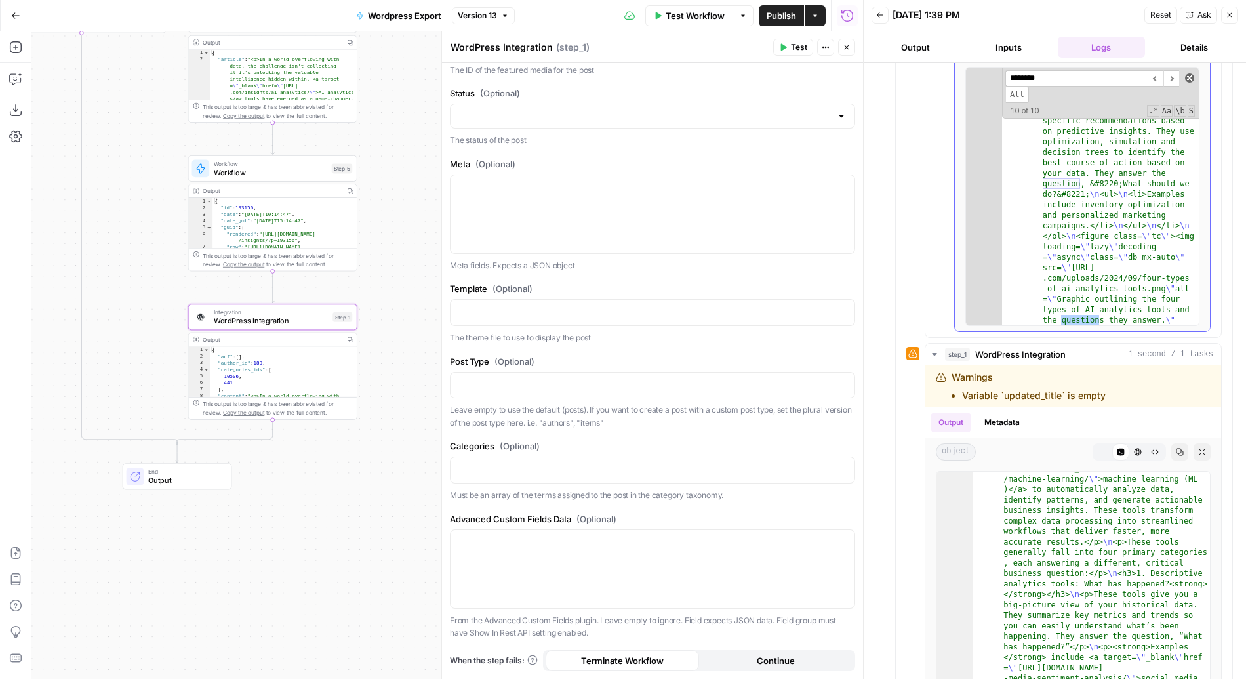
click at [1101, 77] on span at bounding box center [1189, 77] width 9 height 9
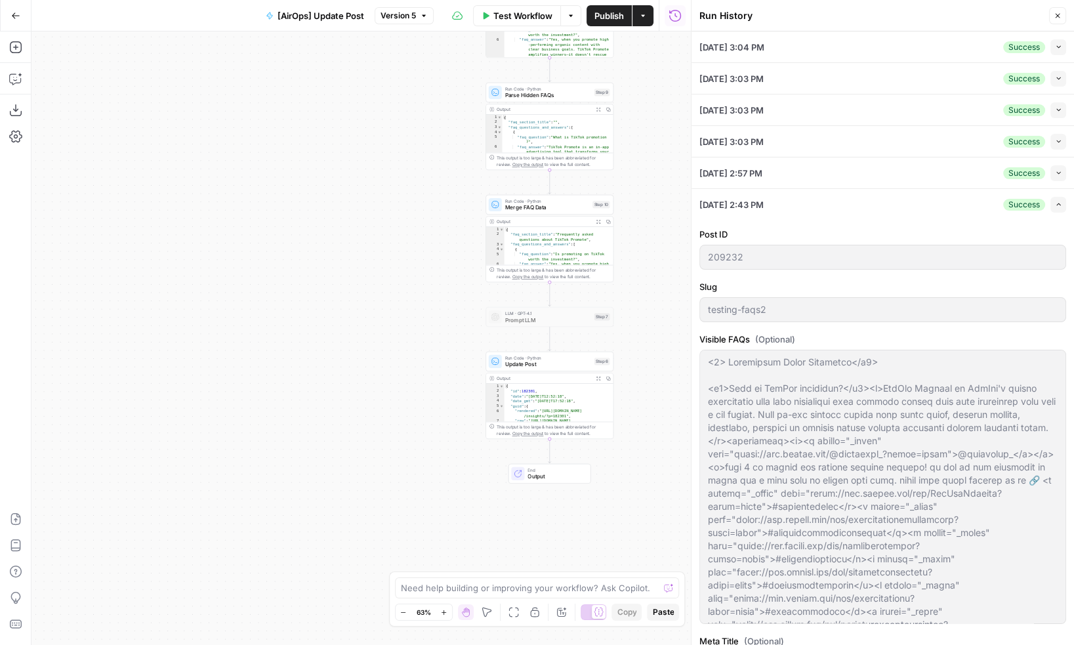
scroll to position [0, 6459]
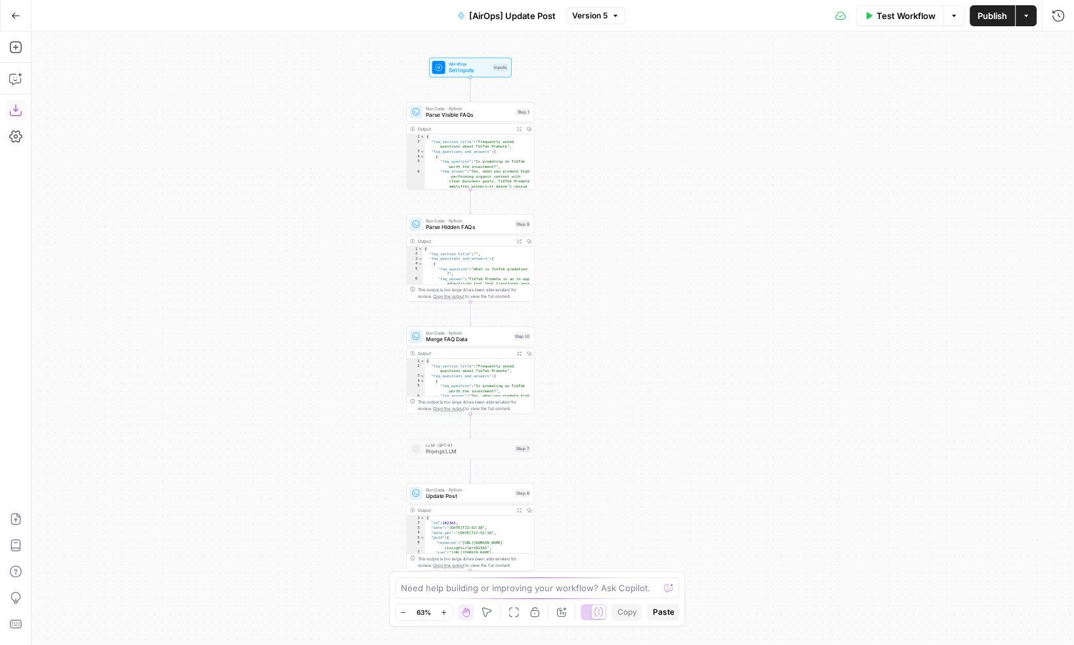
click at [21, 113] on icon "button" at bounding box center [15, 110] width 12 height 12
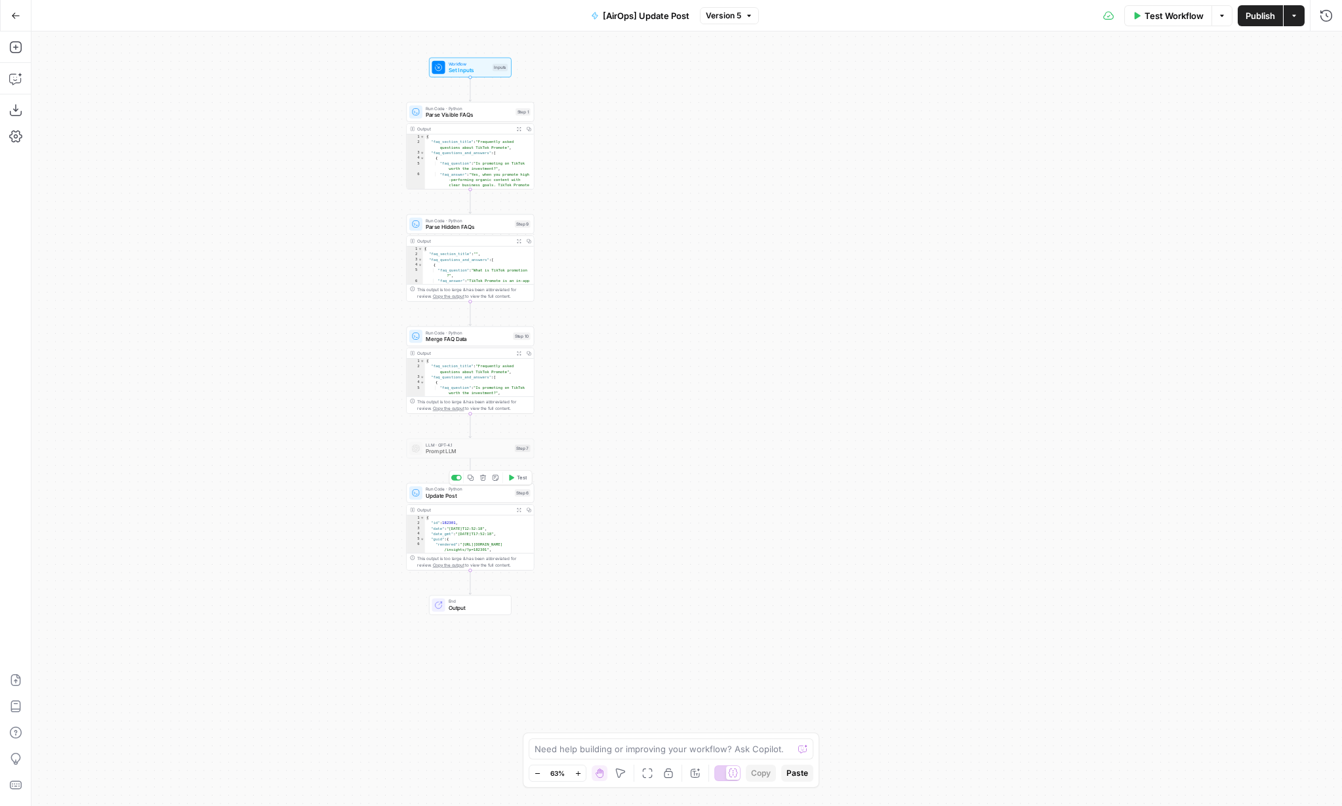
click at [455, 497] on span "Update Post" at bounding box center [469, 496] width 86 height 9
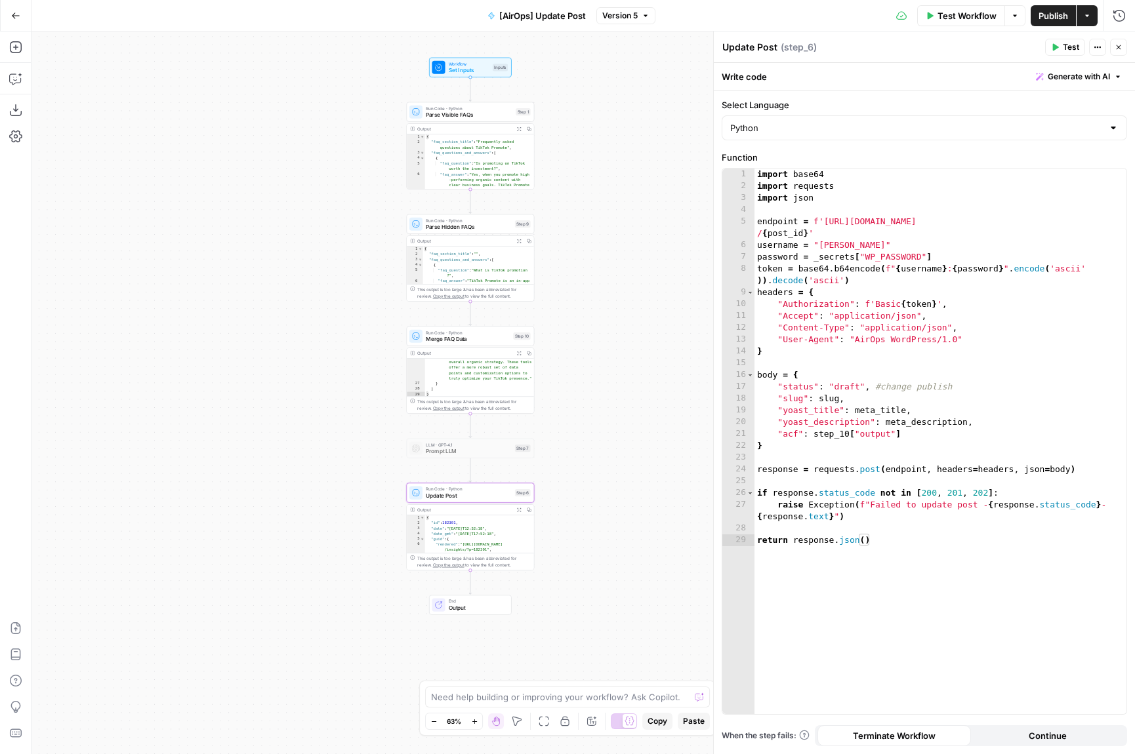
scroll to position [604, 0]
click at [1073, 17] on button "Run History" at bounding box center [1119, 15] width 21 height 21
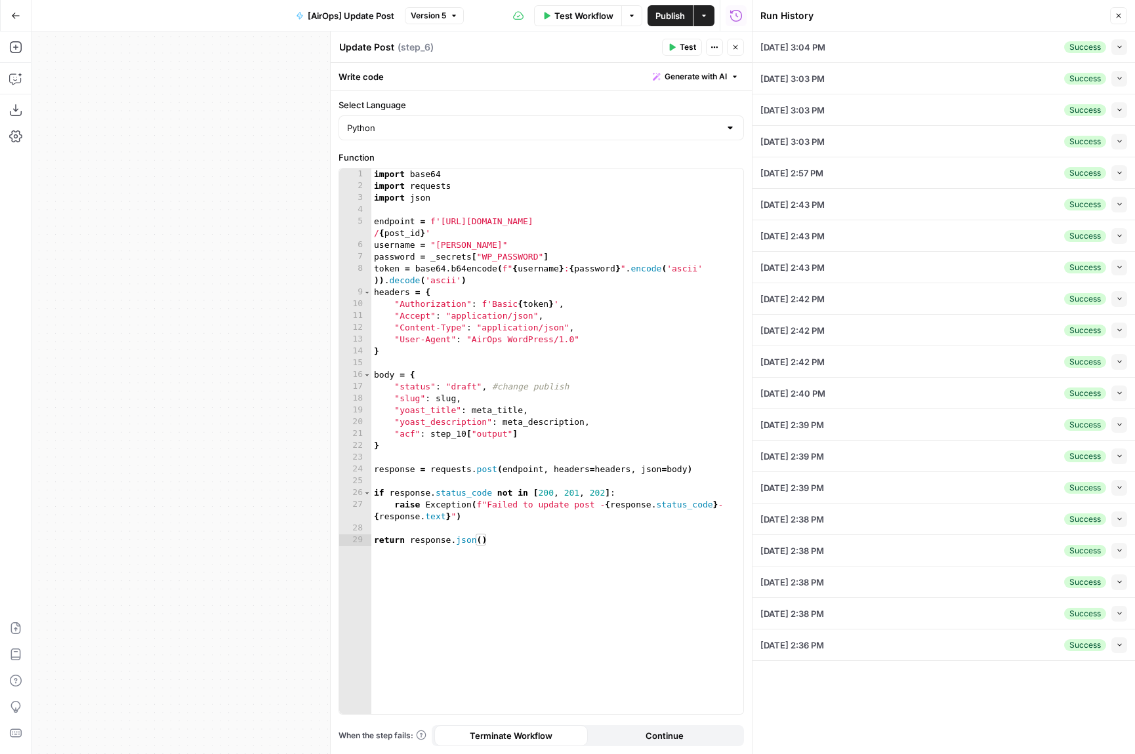
click at [1000, 45] on div "09/08/25 at 3:04 PM Success Collapse" at bounding box center [943, 46] width 367 height 31
click at [1073, 51] on button "Collapse" at bounding box center [1119, 47] width 16 height 16
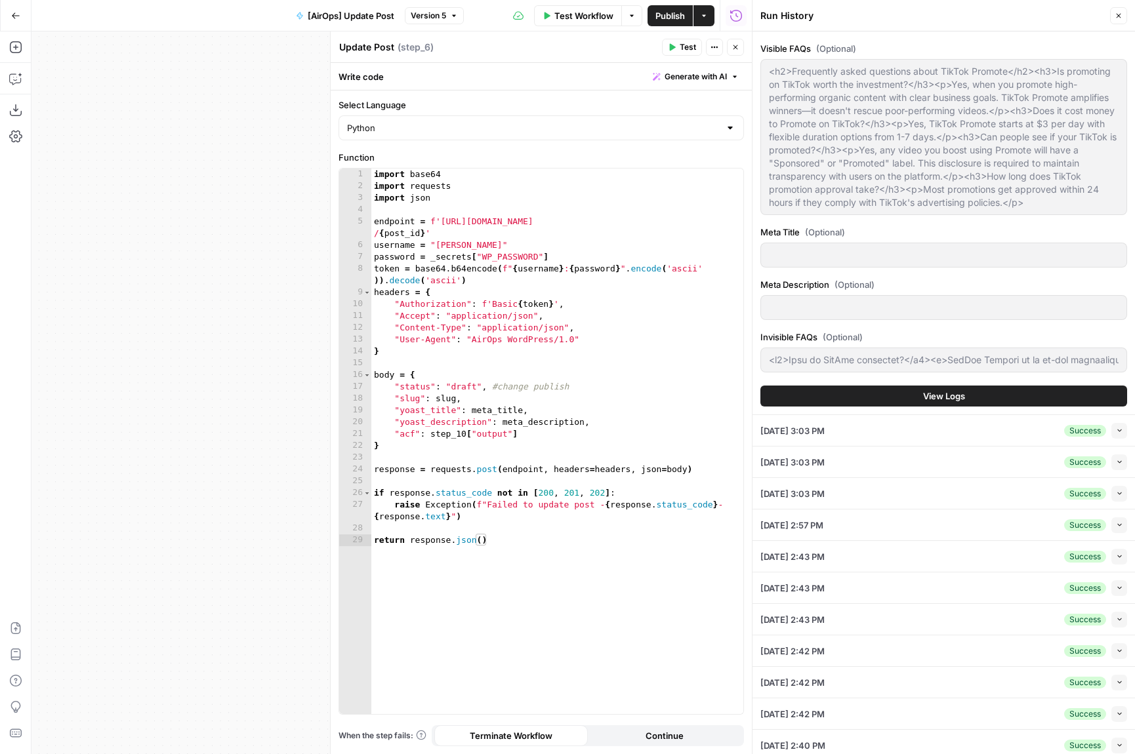
scroll to position [0, 0]
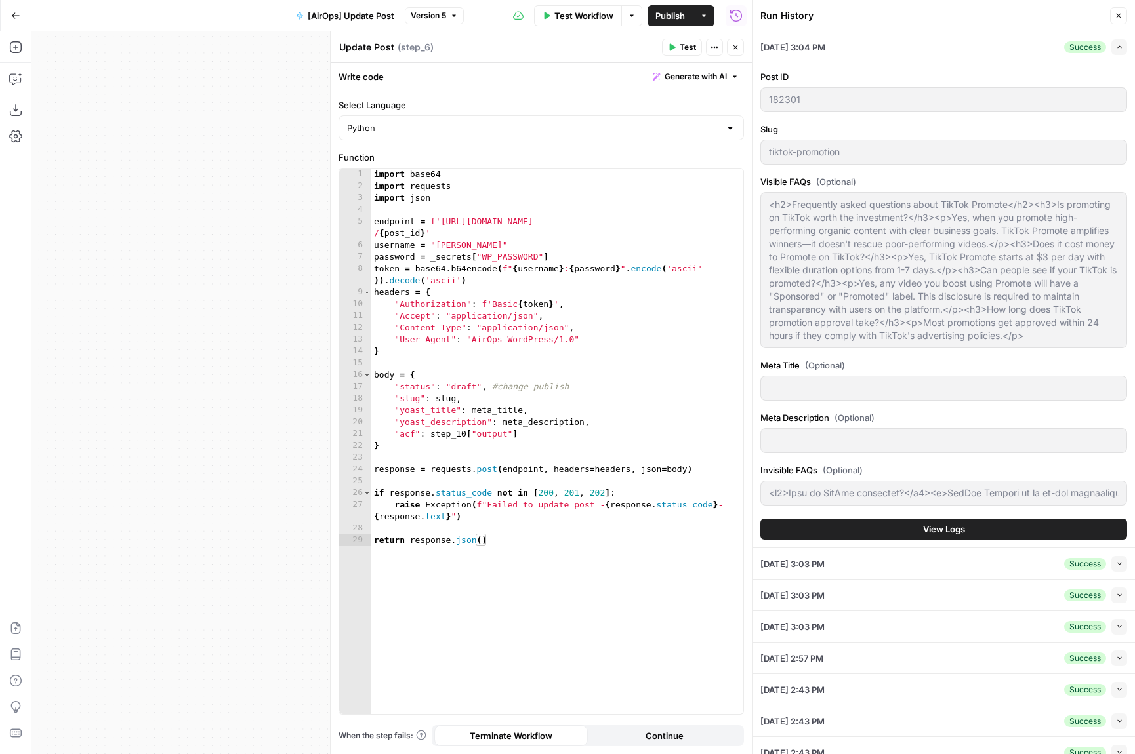
click at [963, 529] on span "View Logs" at bounding box center [944, 529] width 42 height 13
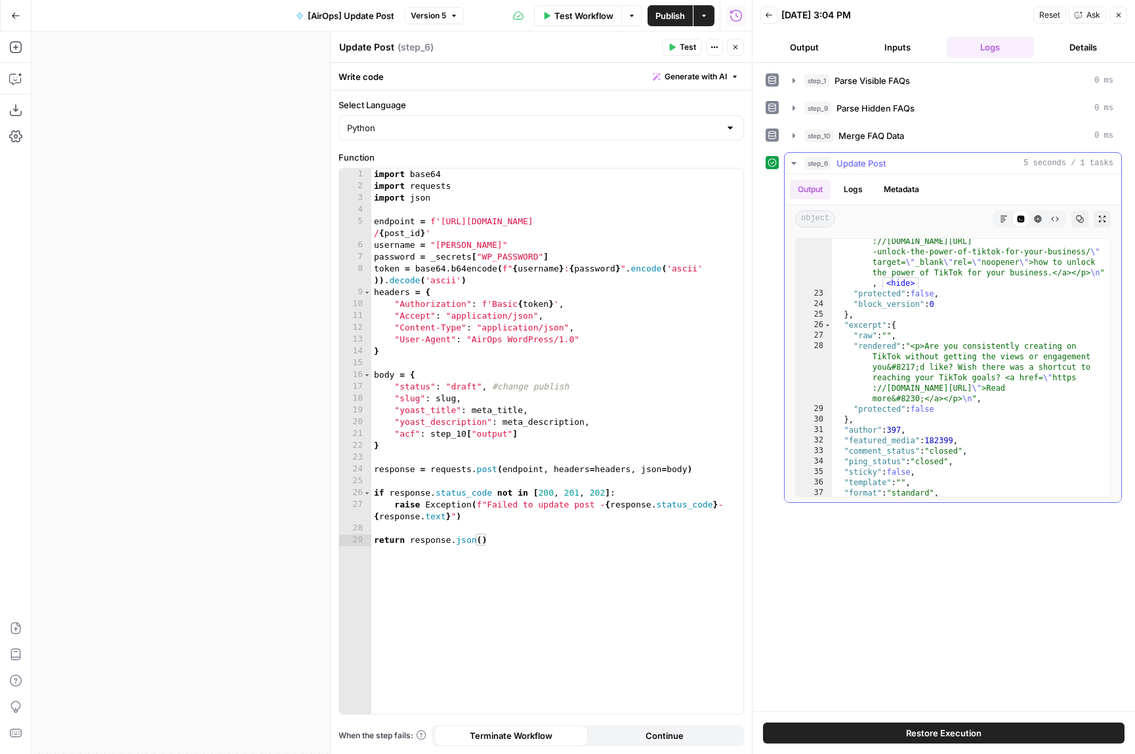
scroll to position [8735, 0]
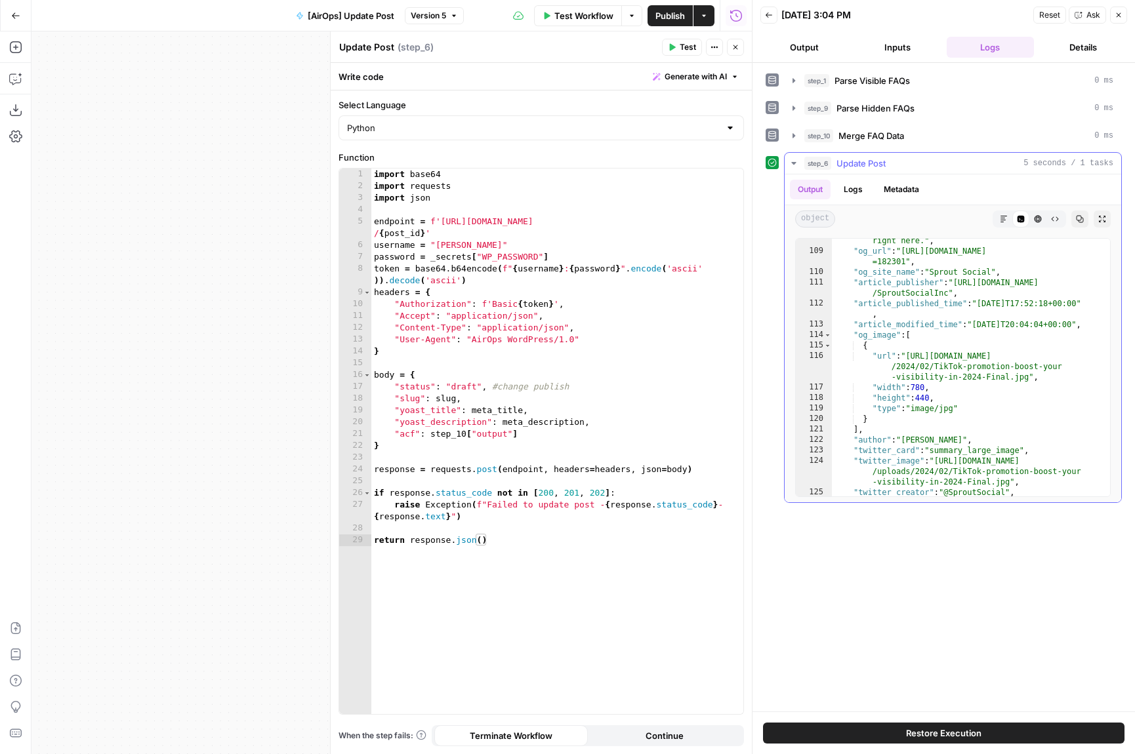
scroll to position [11387, 0]
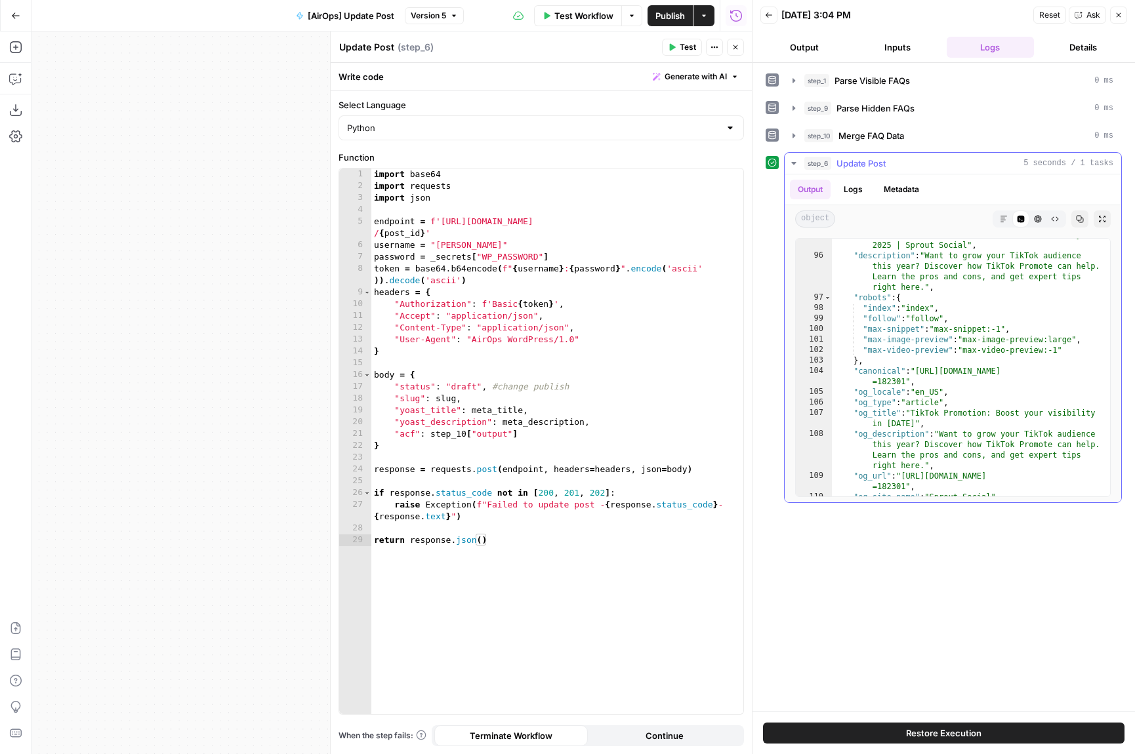
click at [956, 323] on div ""title" : "TikTok Promotion: Boost Your Visibility in 2025 | Sprout Social" , "…" at bounding box center [971, 374] width 278 height 289
type textarea "**********"
type input "*"
type textarea "**********"
type input "**"
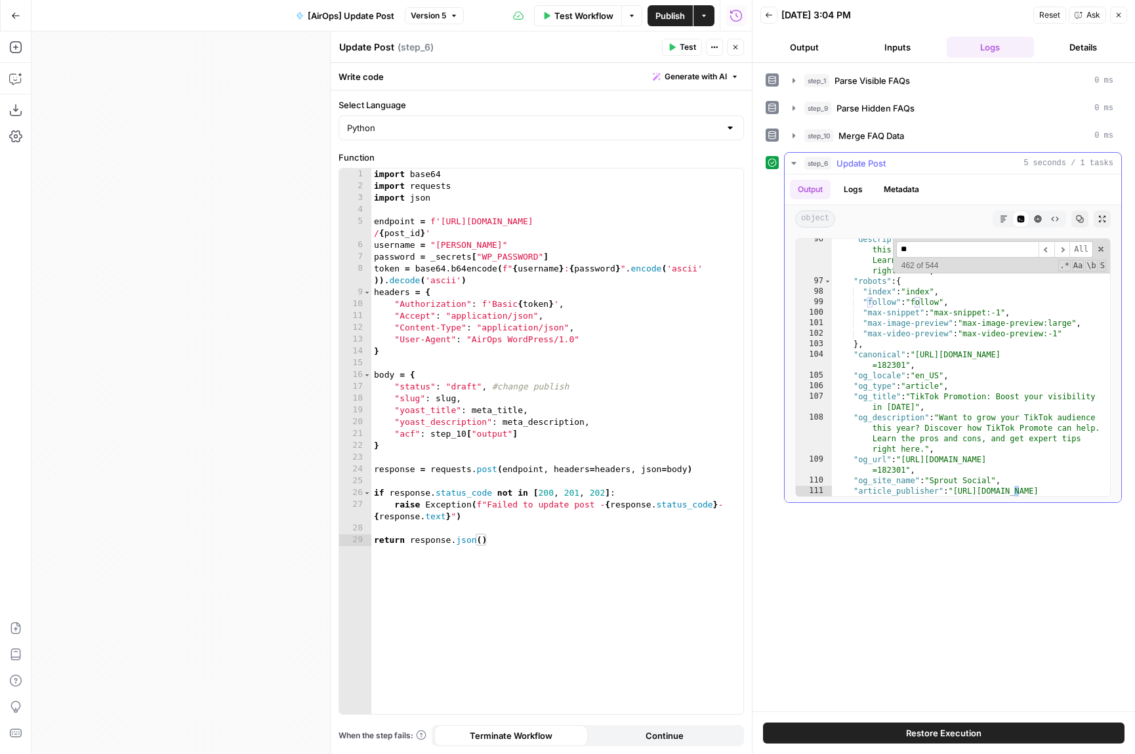
type textarea "**********"
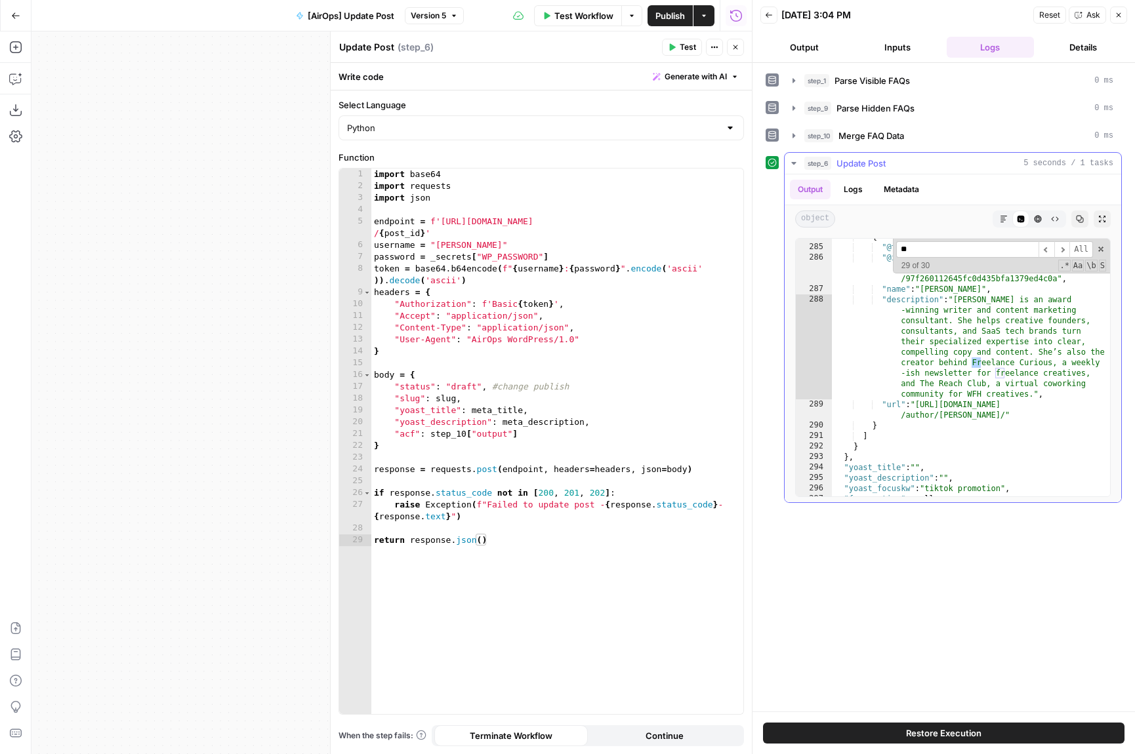
type input "*"
type input "***"
type textarea "**********"
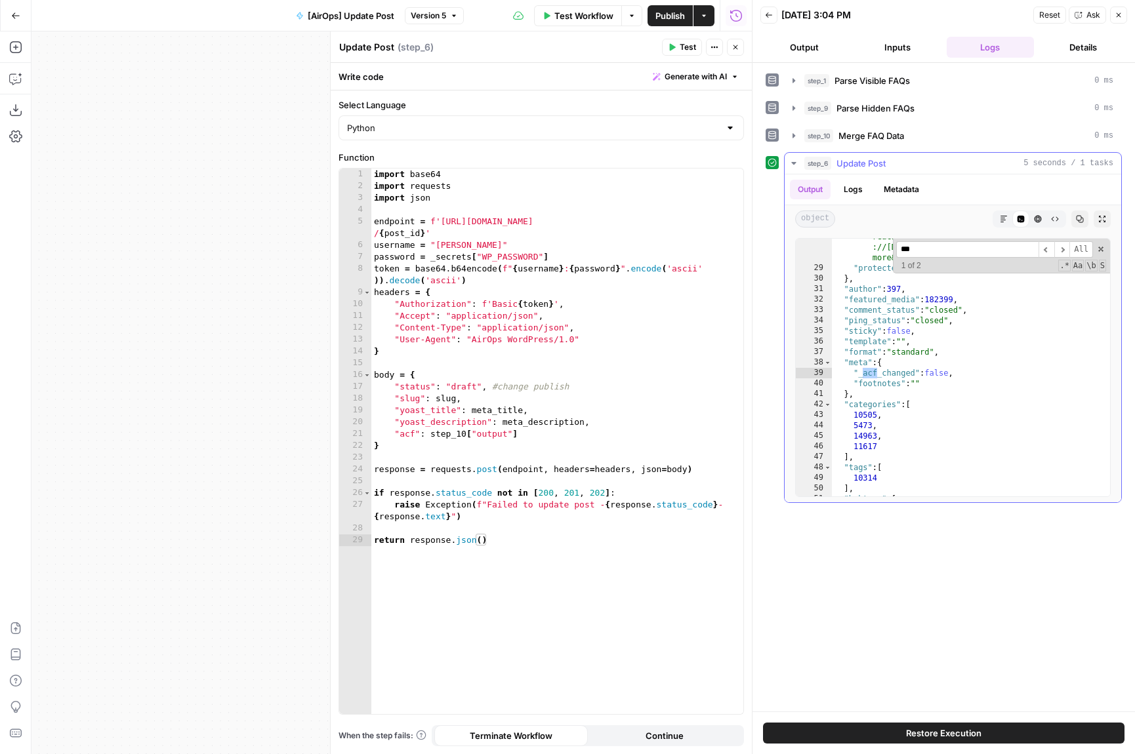
scroll to position [8876, 0]
type input "***"
click at [1057, 247] on span "​" at bounding box center [1062, 249] width 16 height 16
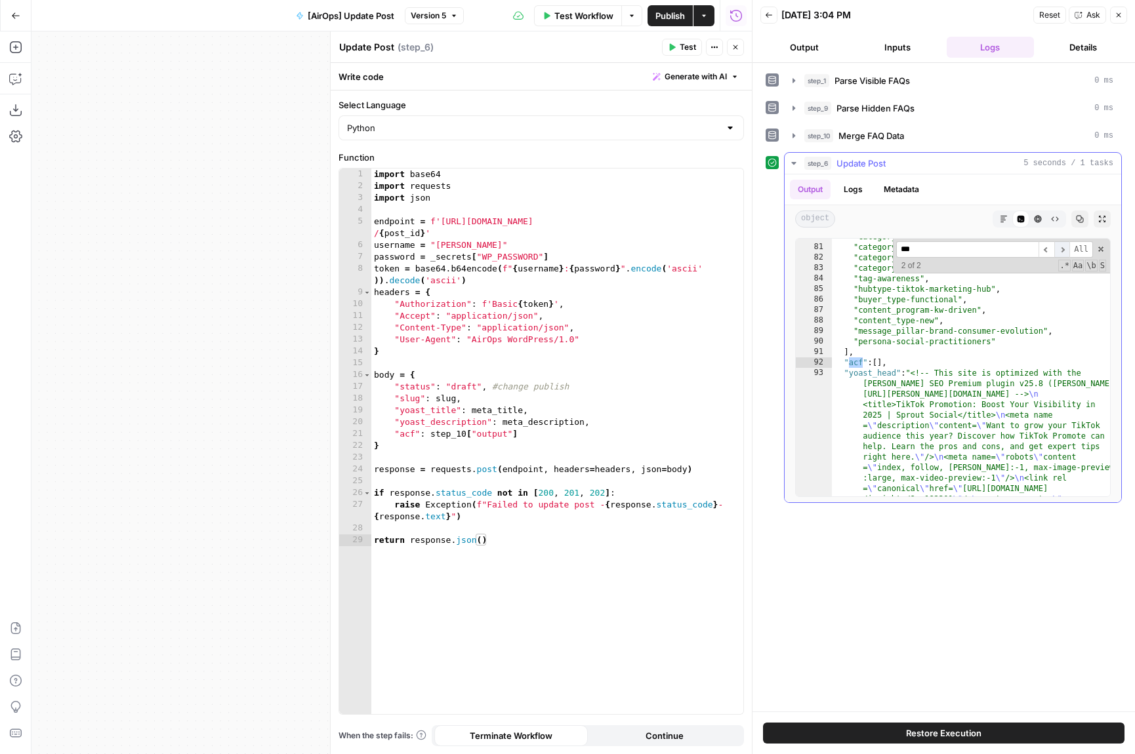
scroll to position [9464, 0]
click at [795, 134] on icon "button" at bounding box center [793, 136] width 10 height 10
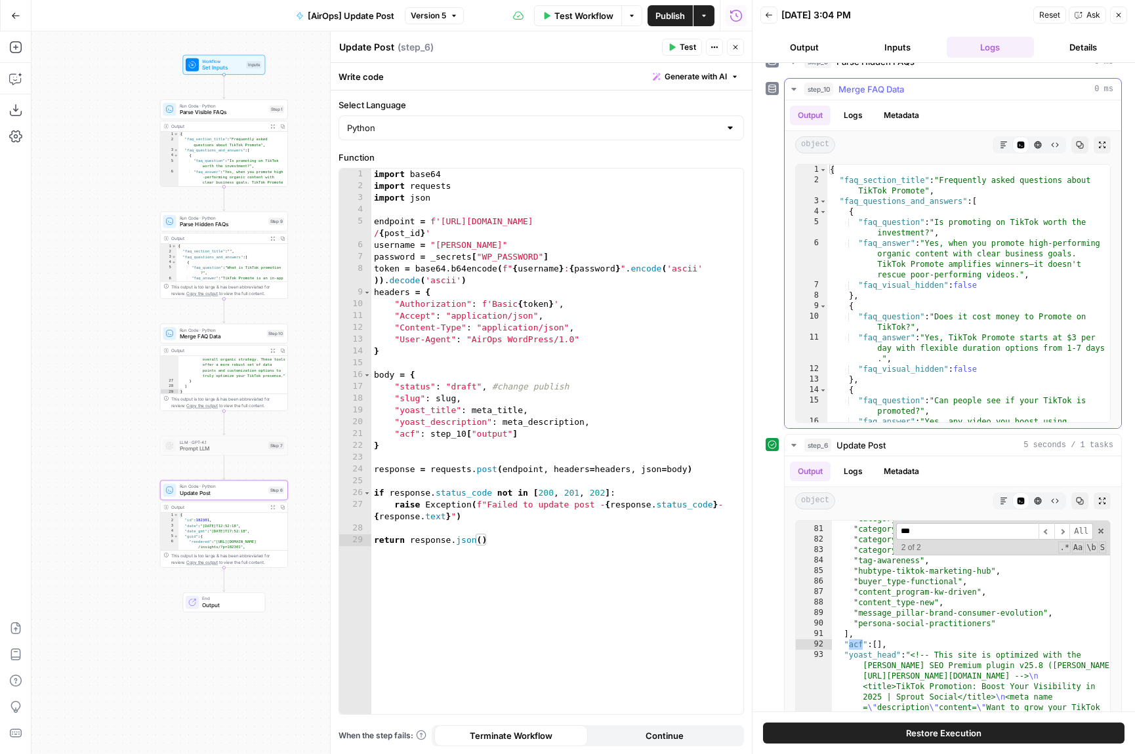
scroll to position [0, 0]
click at [761, 186] on div "step_1 Parse Visible FAQs 0 ms step_9 Parse Hidden FAQs 0 ms step_10 Merge FAQ …" at bounding box center [943, 387] width 382 height 649
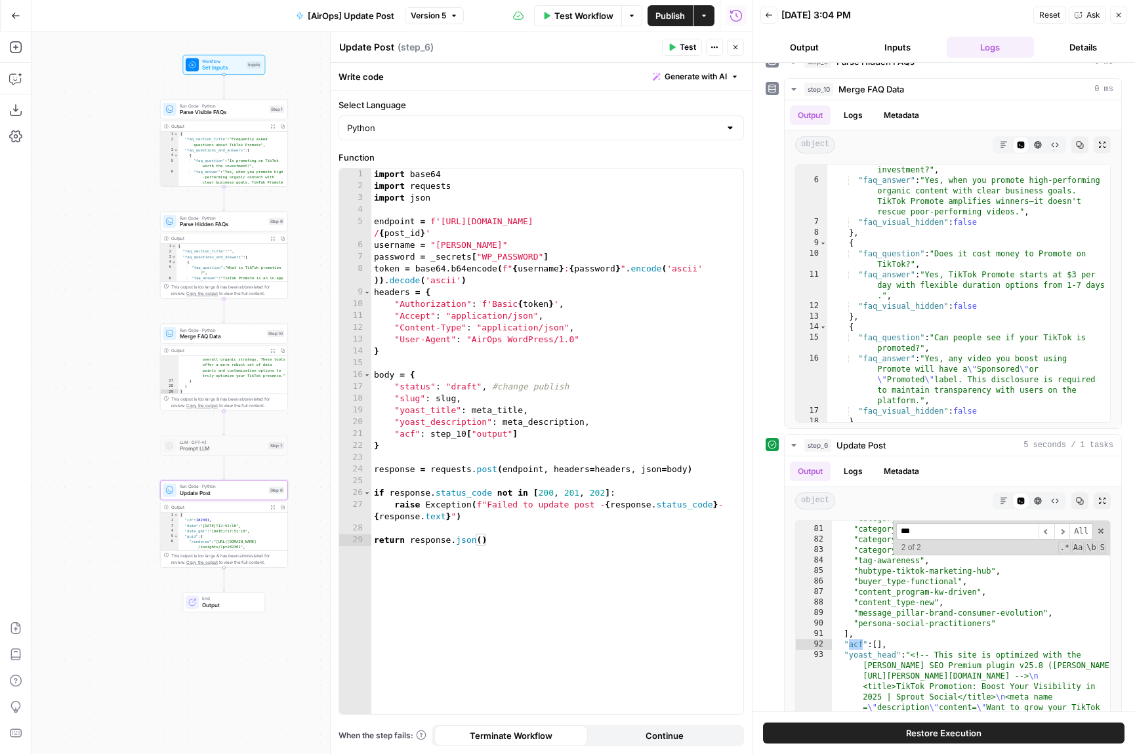
scroll to position [127, 0]
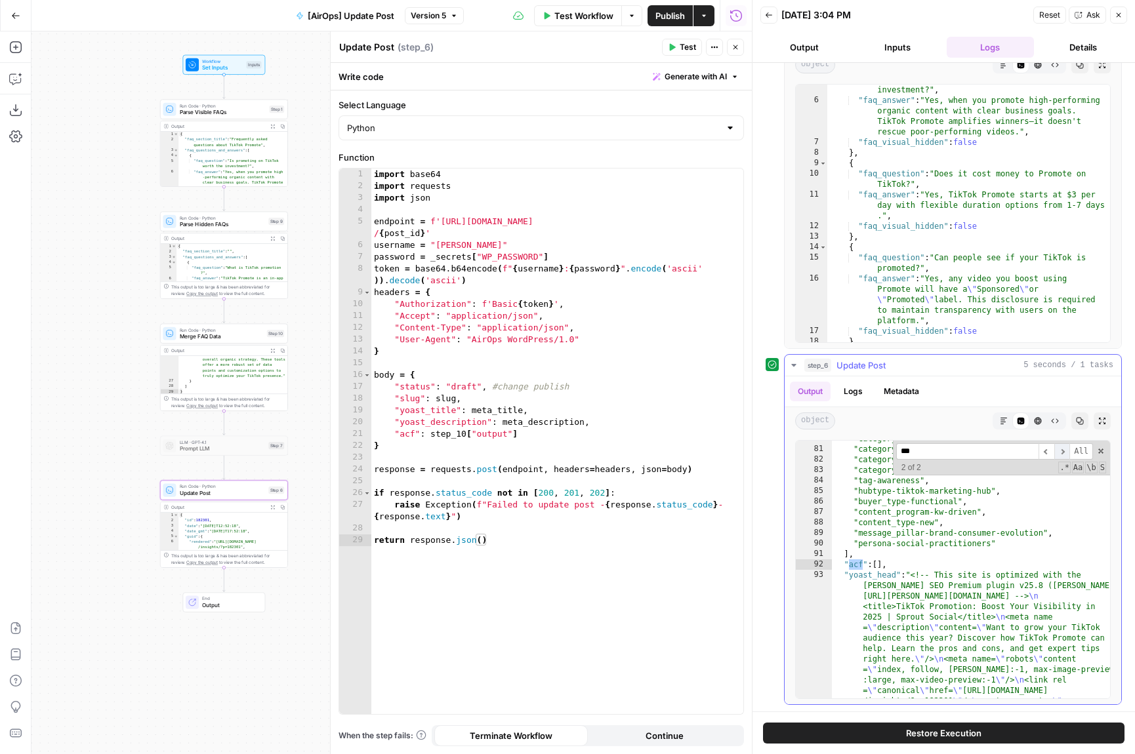
click at [1065, 448] on span "​" at bounding box center [1062, 451] width 16 height 16
type textarea "**********"
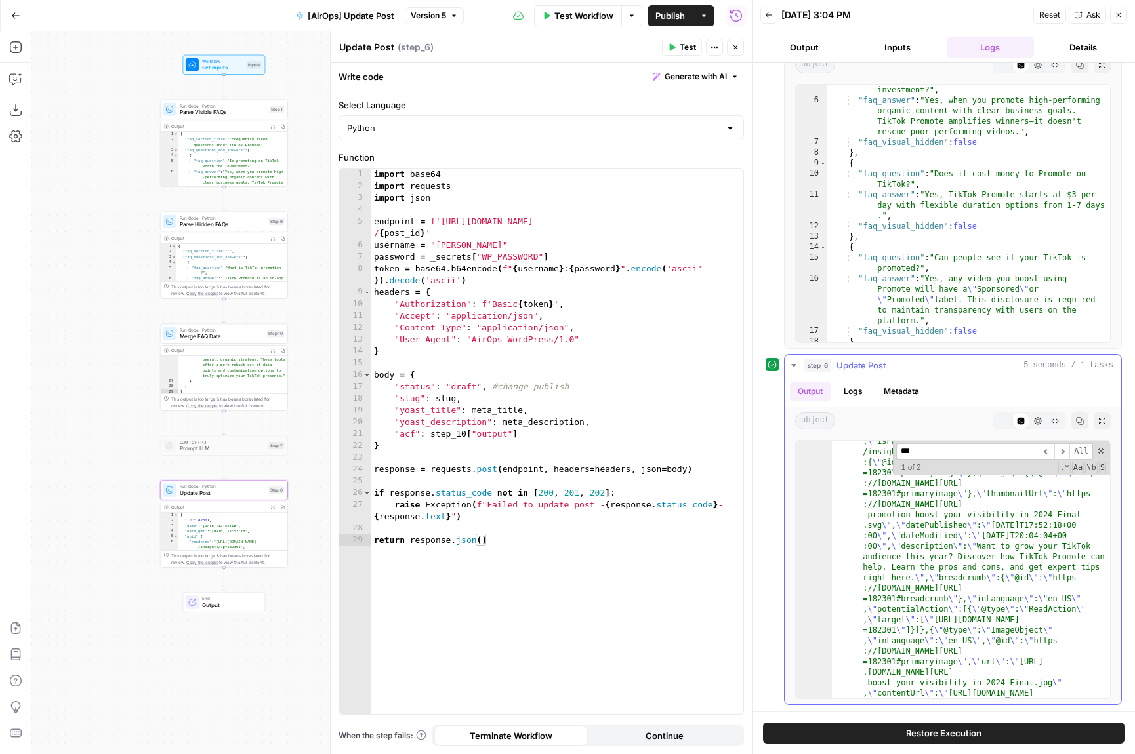
scroll to position [10416, 0]
click at [771, 15] on button "Back" at bounding box center [768, 15] width 17 height 17
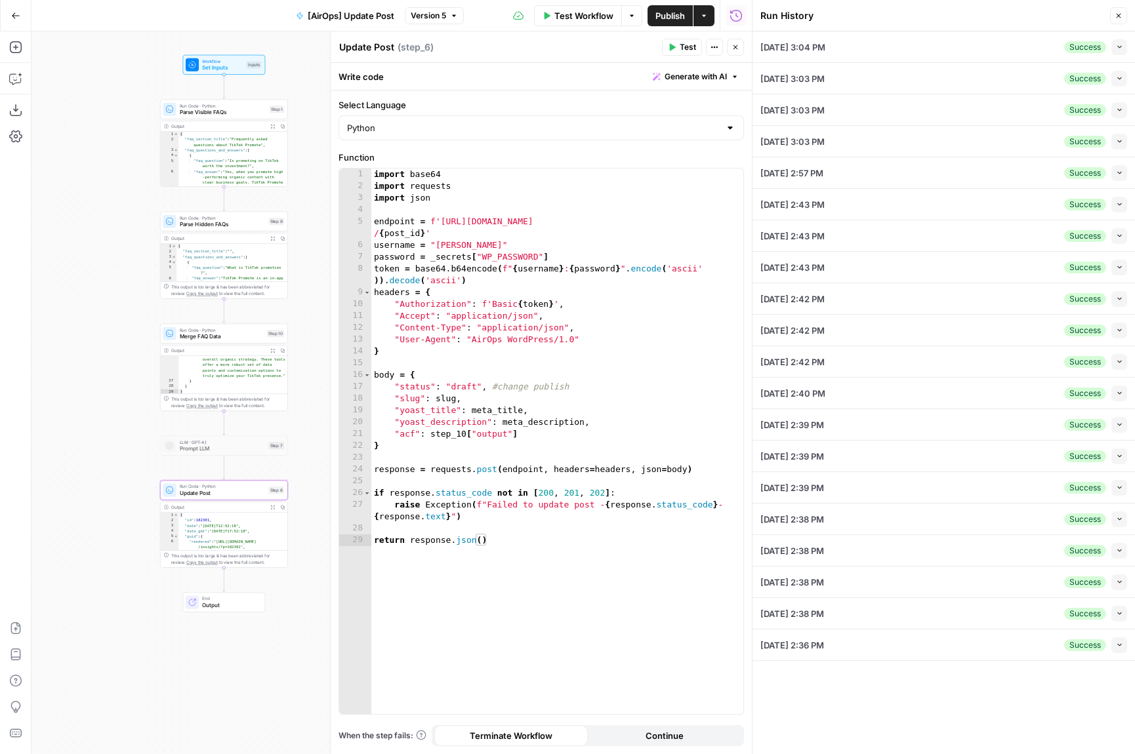
click at [1073, 84] on button "Collapse" at bounding box center [1119, 79] width 16 height 16
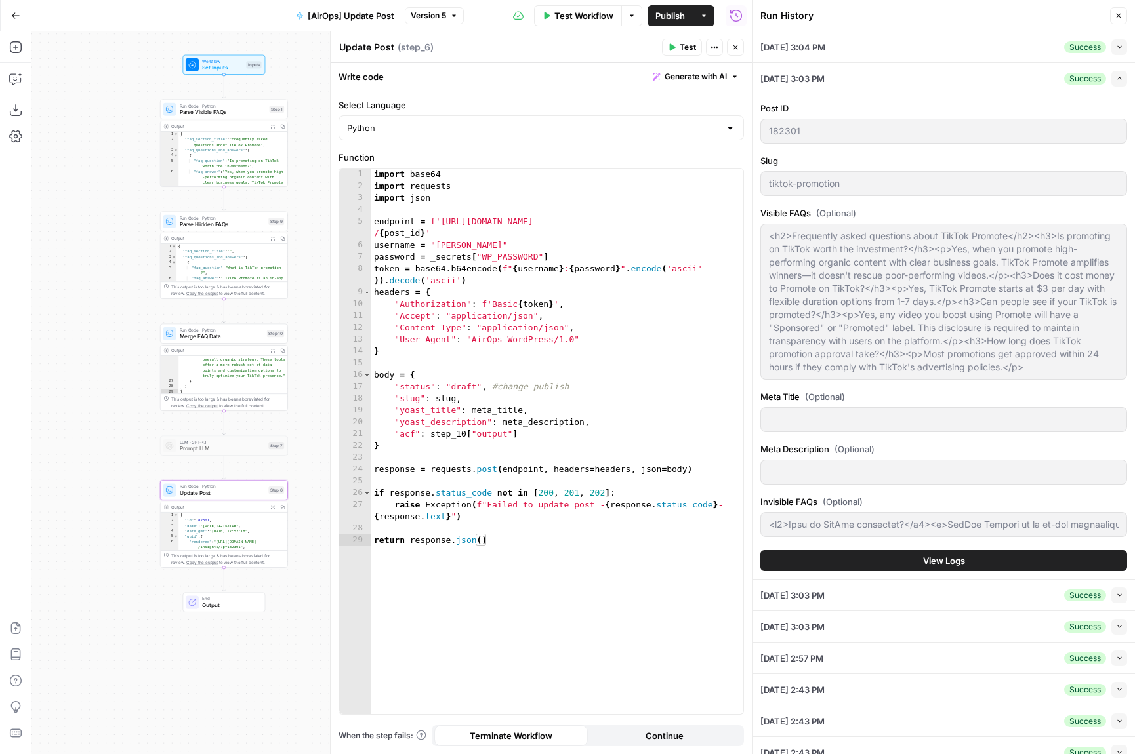
click at [937, 561] on span "View Logs" at bounding box center [944, 560] width 42 height 13
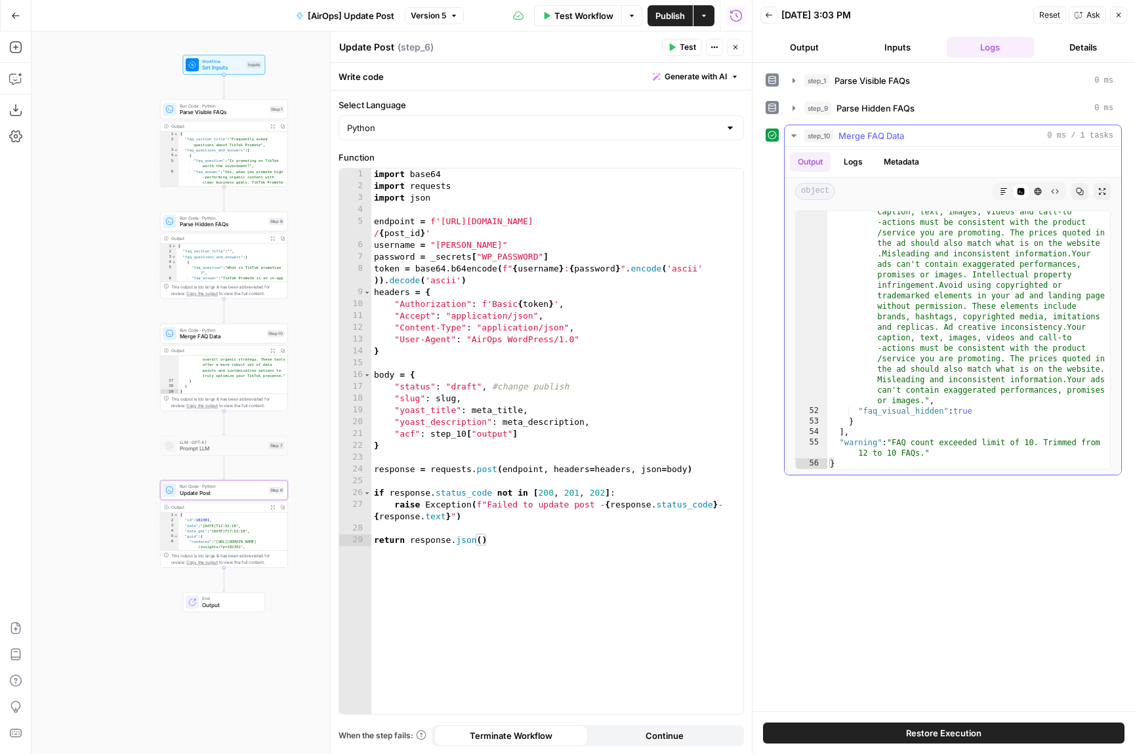
scroll to position [2566, 0]
click at [775, 16] on button "Back" at bounding box center [768, 15] width 17 height 17
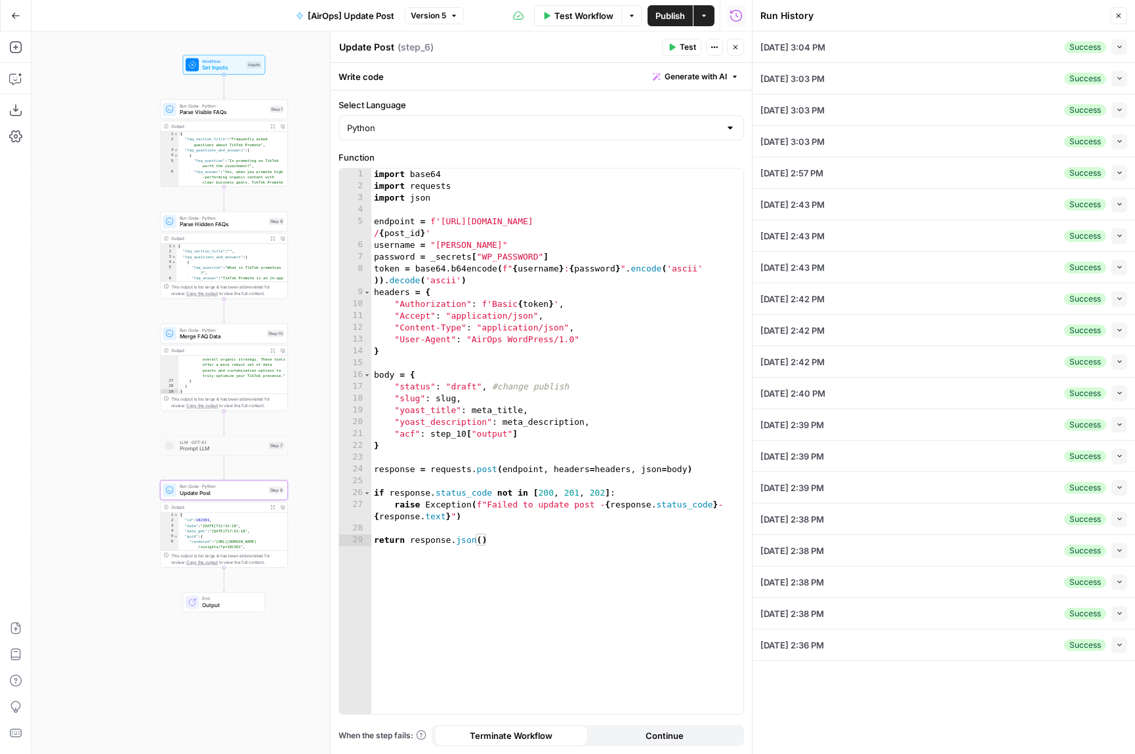
click at [1073, 102] on div "Success Collapse" at bounding box center [1095, 110] width 63 height 16
click at [1073, 105] on button "Collapse" at bounding box center [1119, 110] width 16 height 16
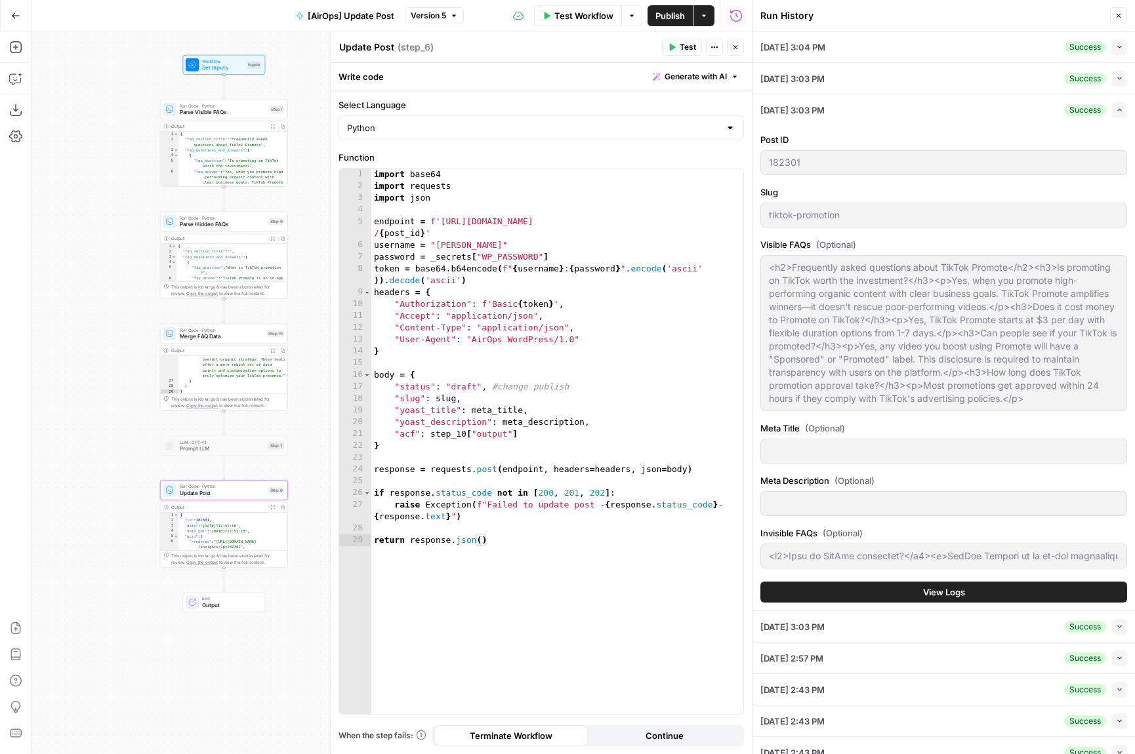
scroll to position [15, 0]
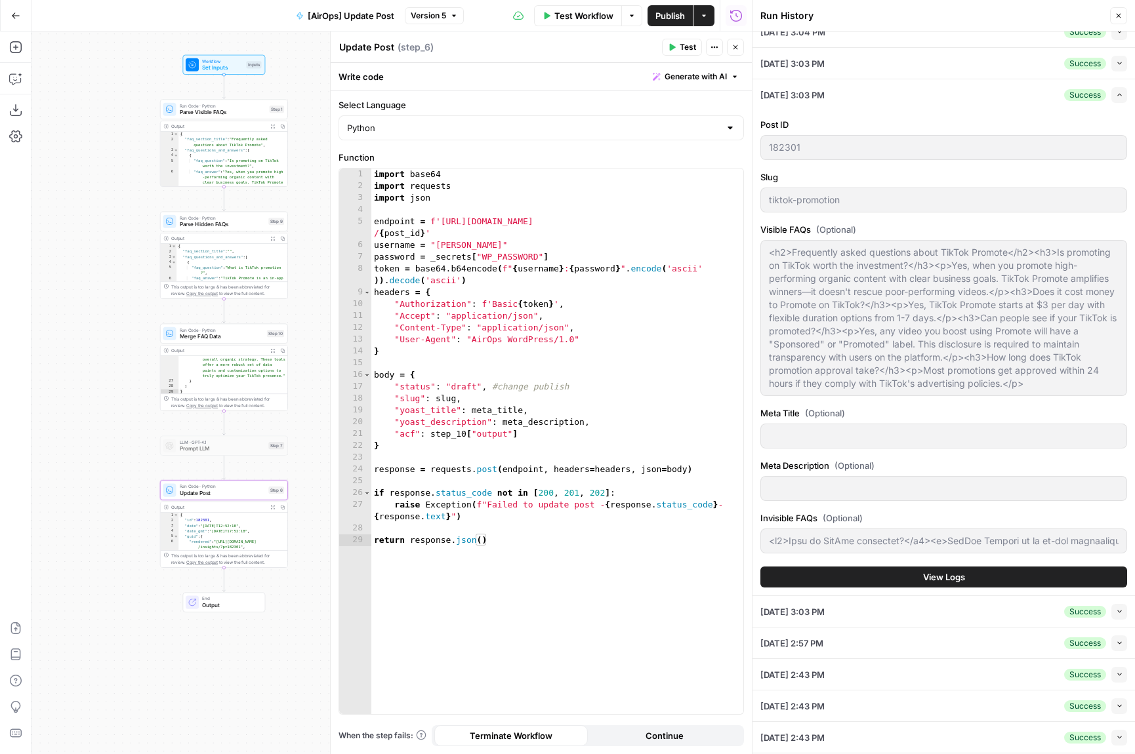
click at [955, 575] on span "View Logs" at bounding box center [944, 577] width 42 height 13
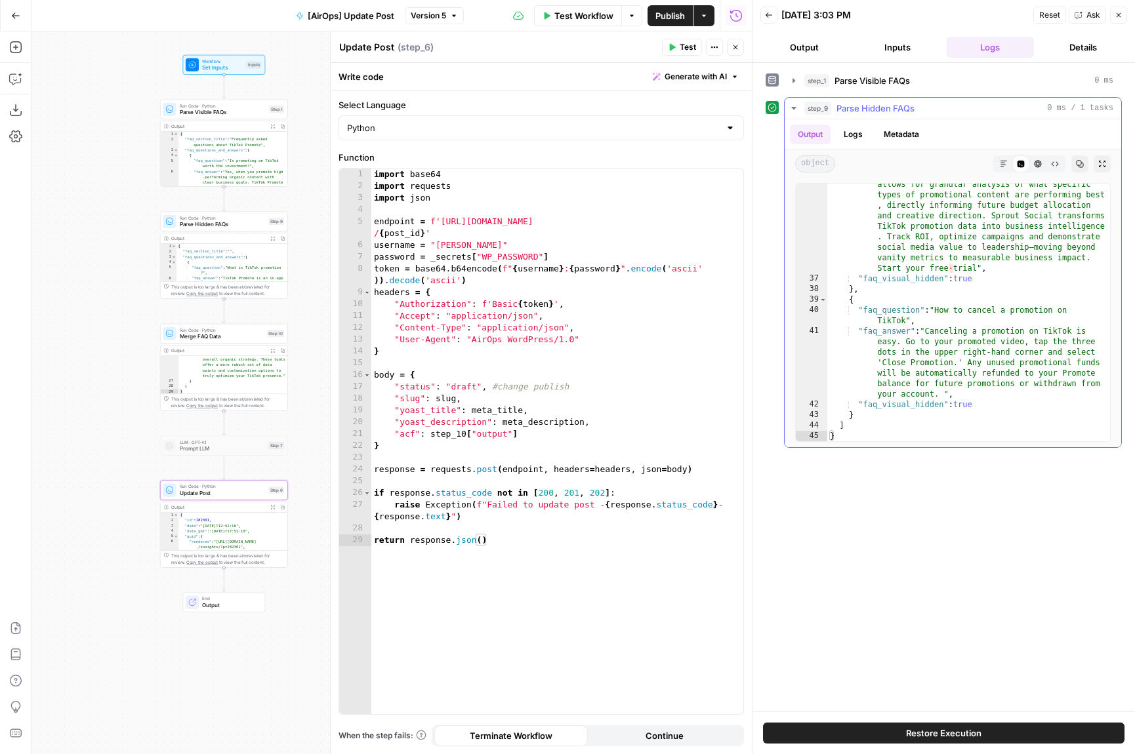
scroll to position [3132, 0]
click at [767, 8] on button "Back" at bounding box center [768, 15] width 17 height 17
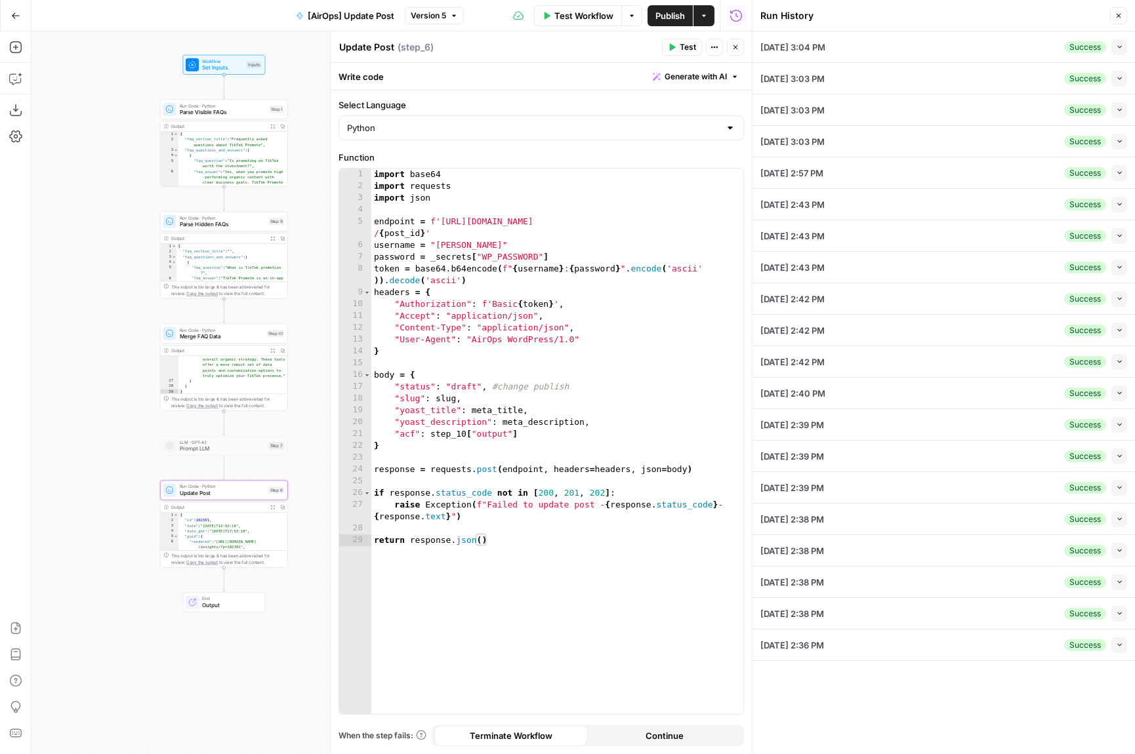
click at [1073, 48] on button "Collapse" at bounding box center [1119, 47] width 16 height 16
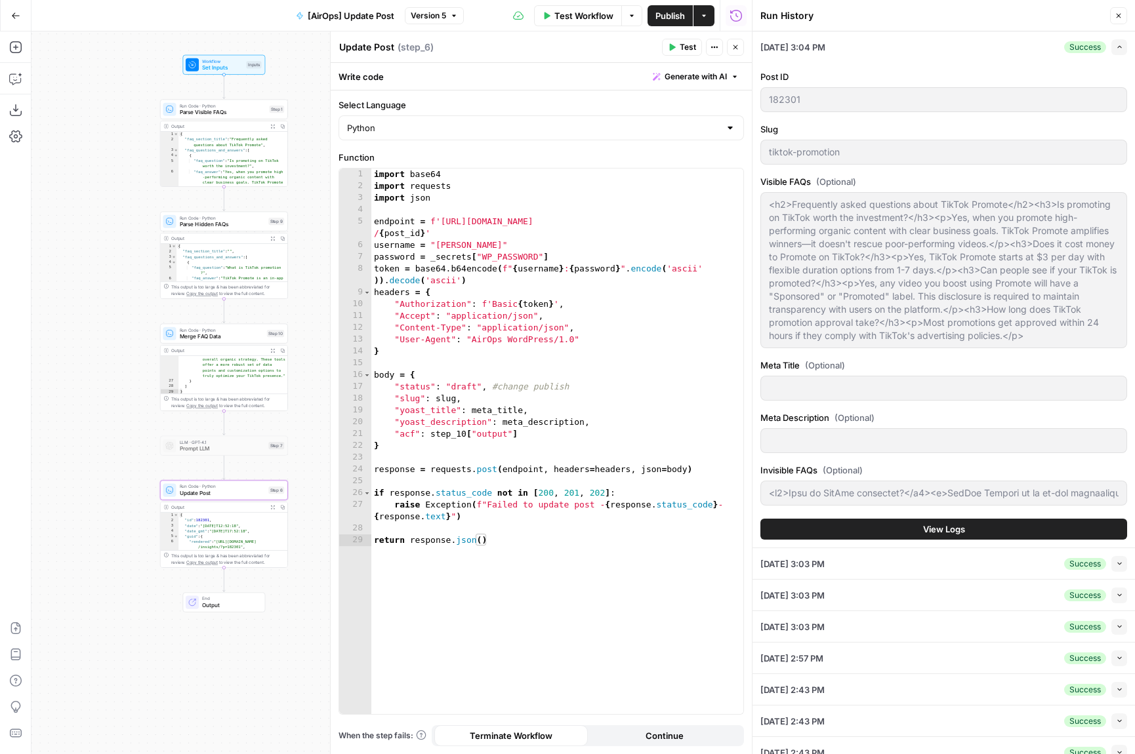
click at [847, 531] on button "View Logs" at bounding box center [943, 529] width 367 height 21
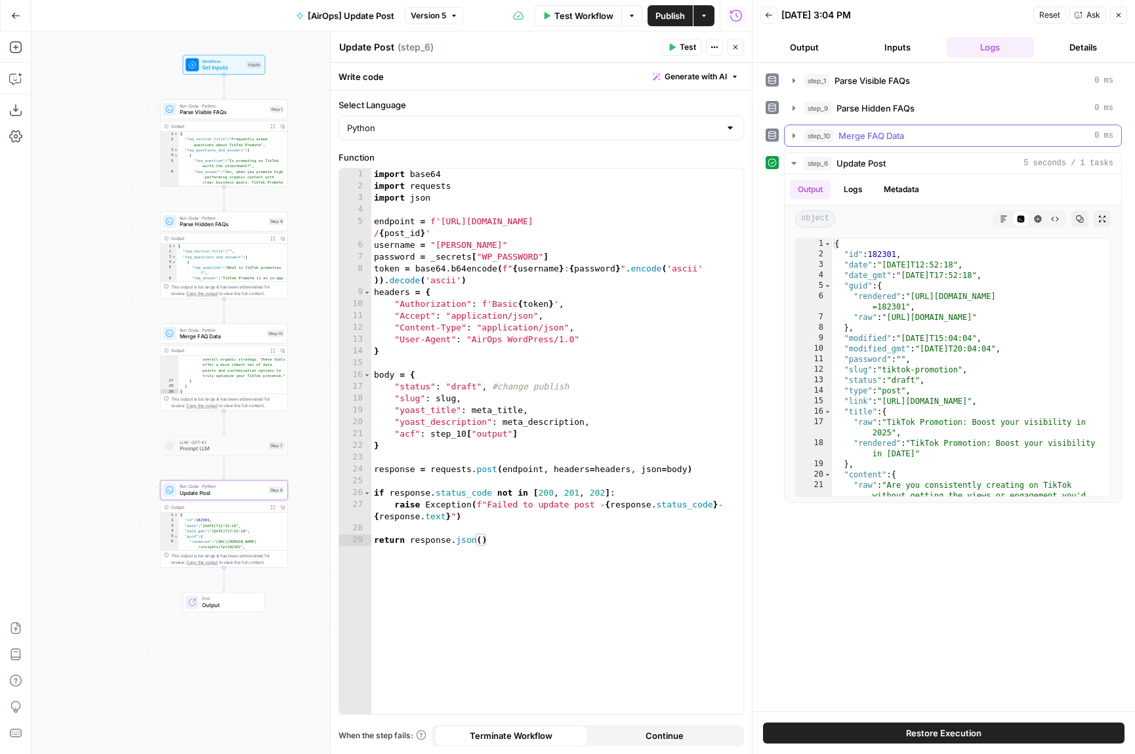
click at [793, 132] on icon "button" at bounding box center [793, 136] width 10 height 10
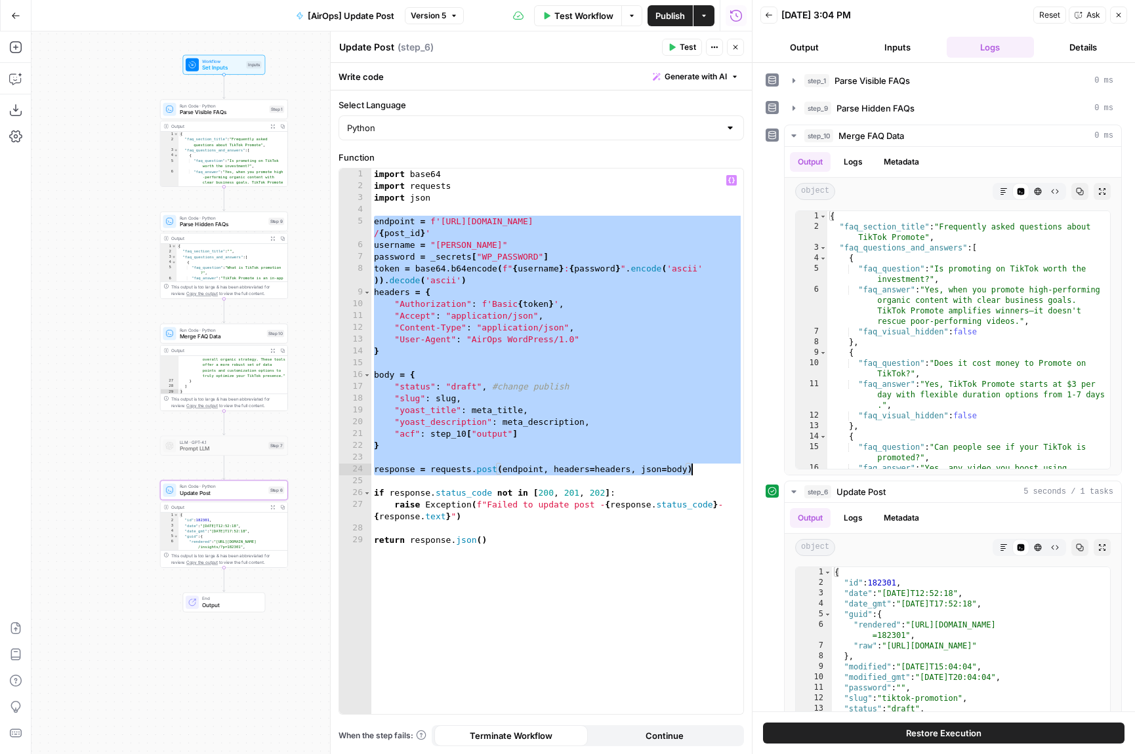
drag, startPoint x: 375, startPoint y: 222, endPoint x: 701, endPoint y: 464, distance: 406.1
click at [701, 464] on div "import base64 import requests import json endpoint = f'https://pagely.sproutsoc…" at bounding box center [557, 453] width 372 height 569
type textarea "**********"
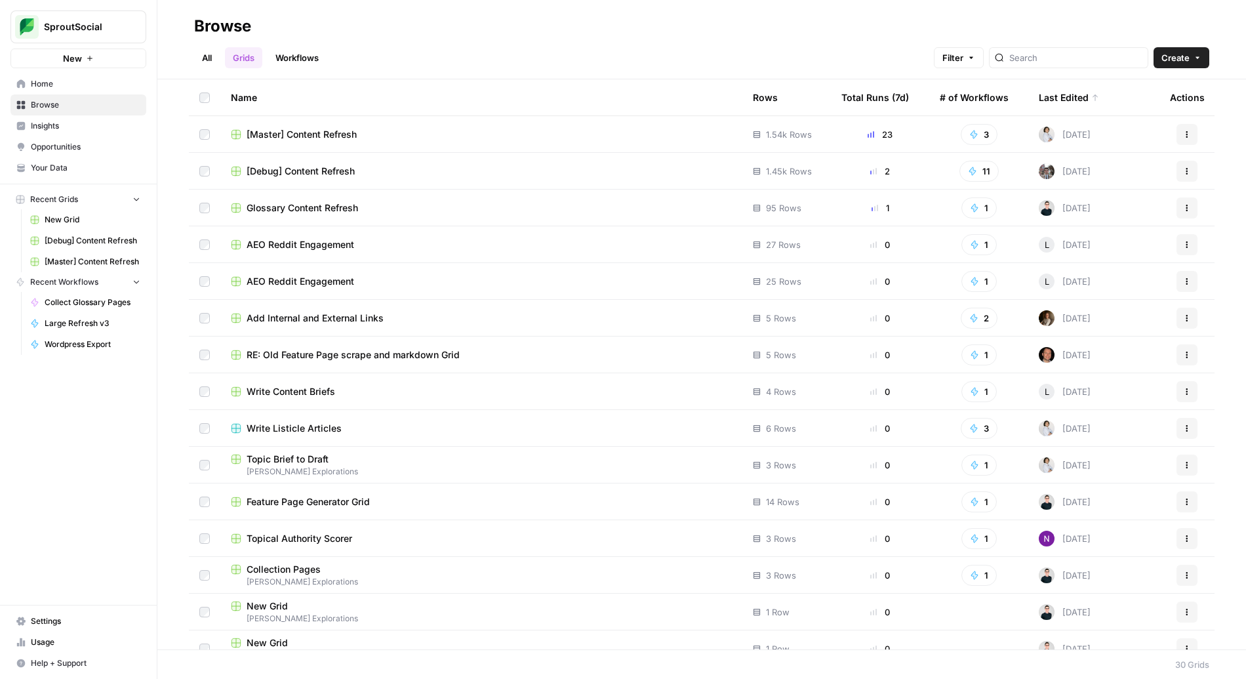
click at [362, 496] on span "Feature Page Generator Grid" at bounding box center [308, 501] width 123 height 13
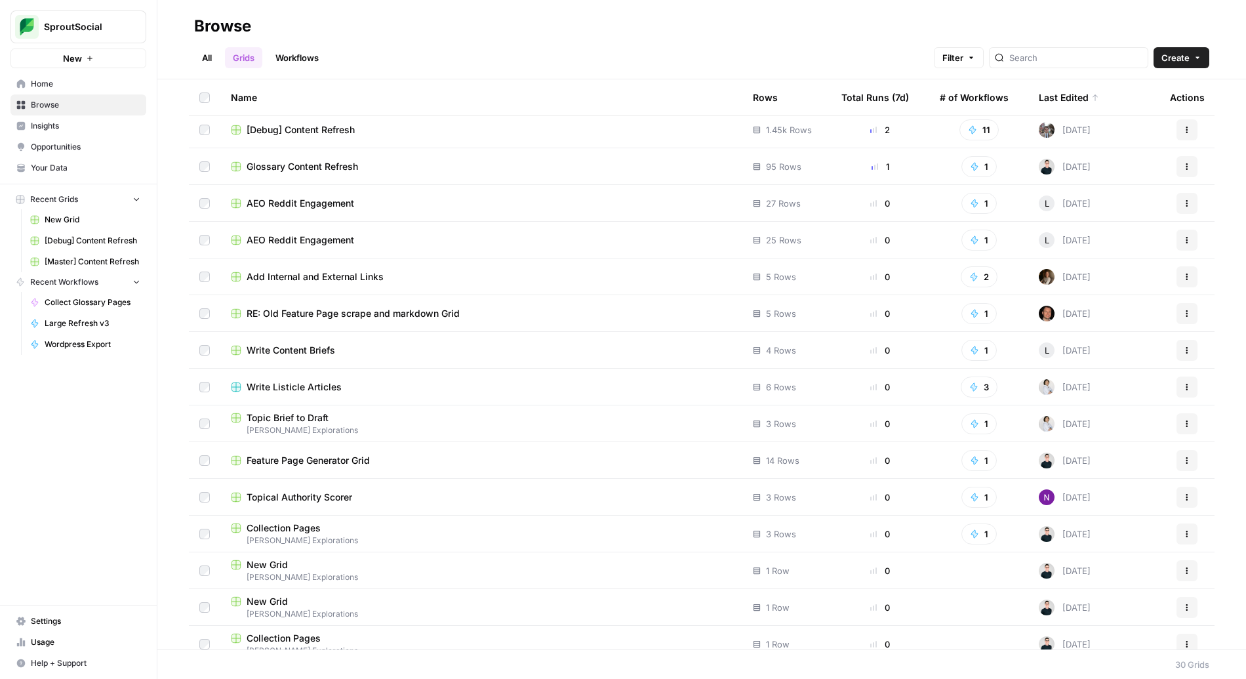
scroll to position [43, 0]
click at [303, 52] on link "Workflows" at bounding box center [297, 57] width 59 height 21
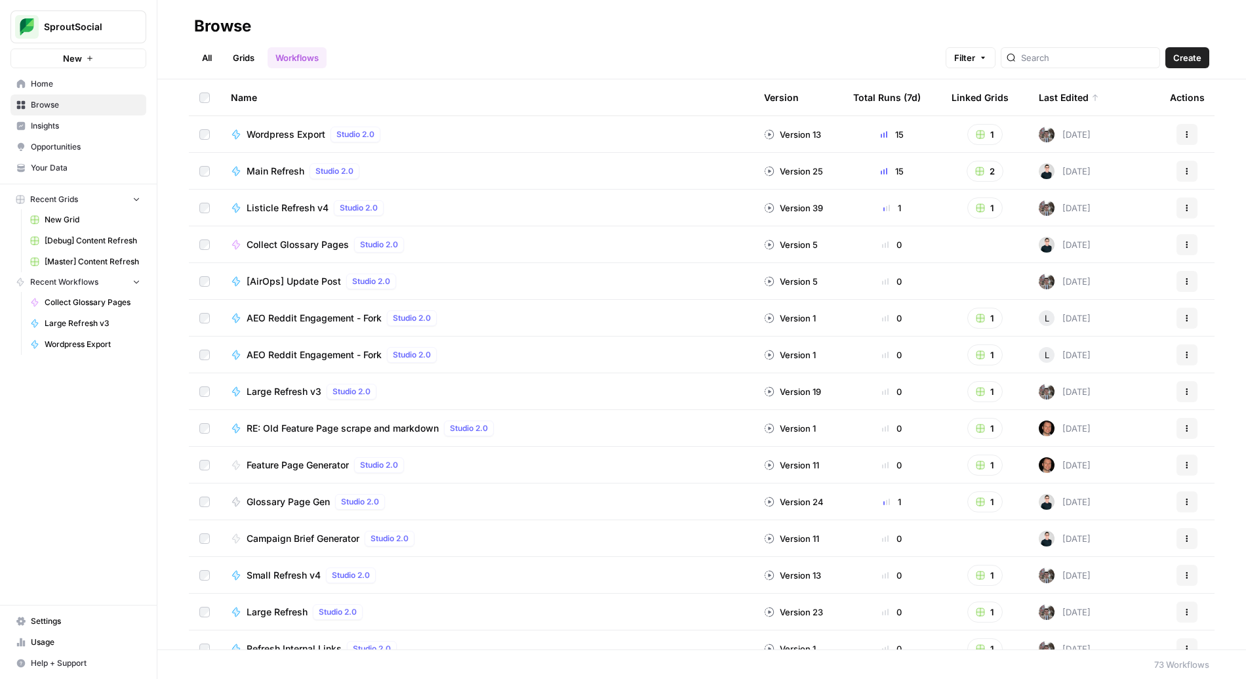
click at [325, 468] on span "Feature Page Generator" at bounding box center [298, 465] width 102 height 13
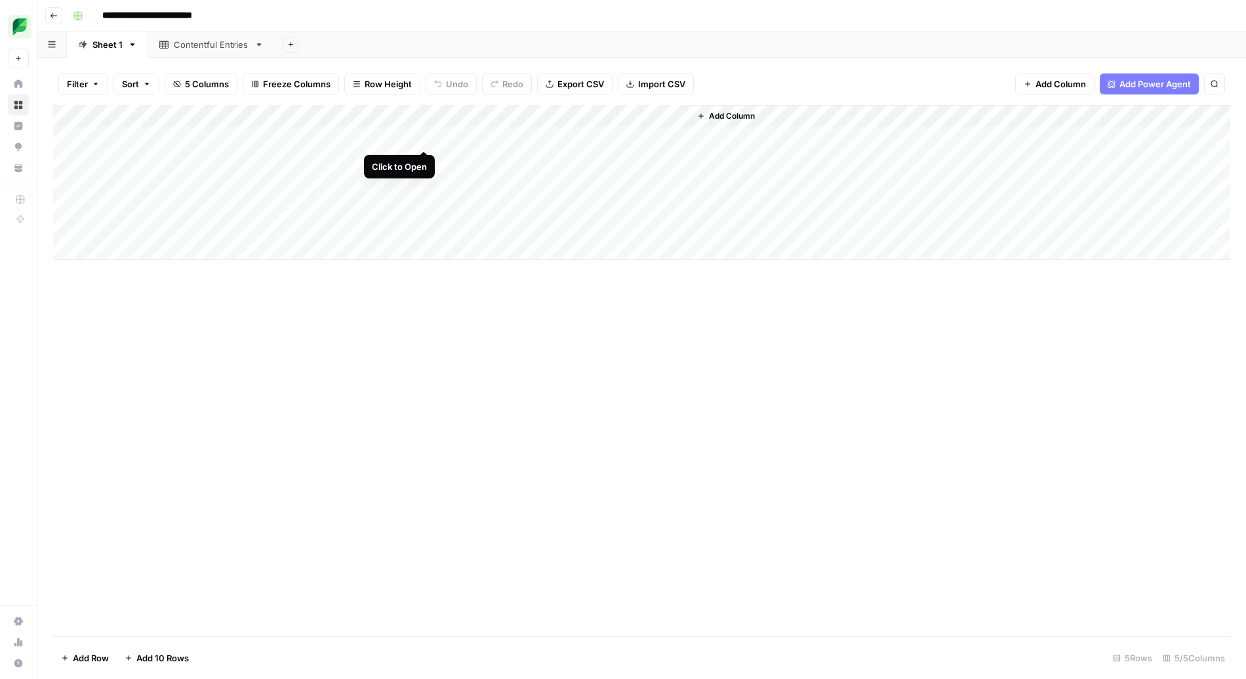
click at [424, 136] on div "Add Column" at bounding box center [641, 182] width 1177 height 155
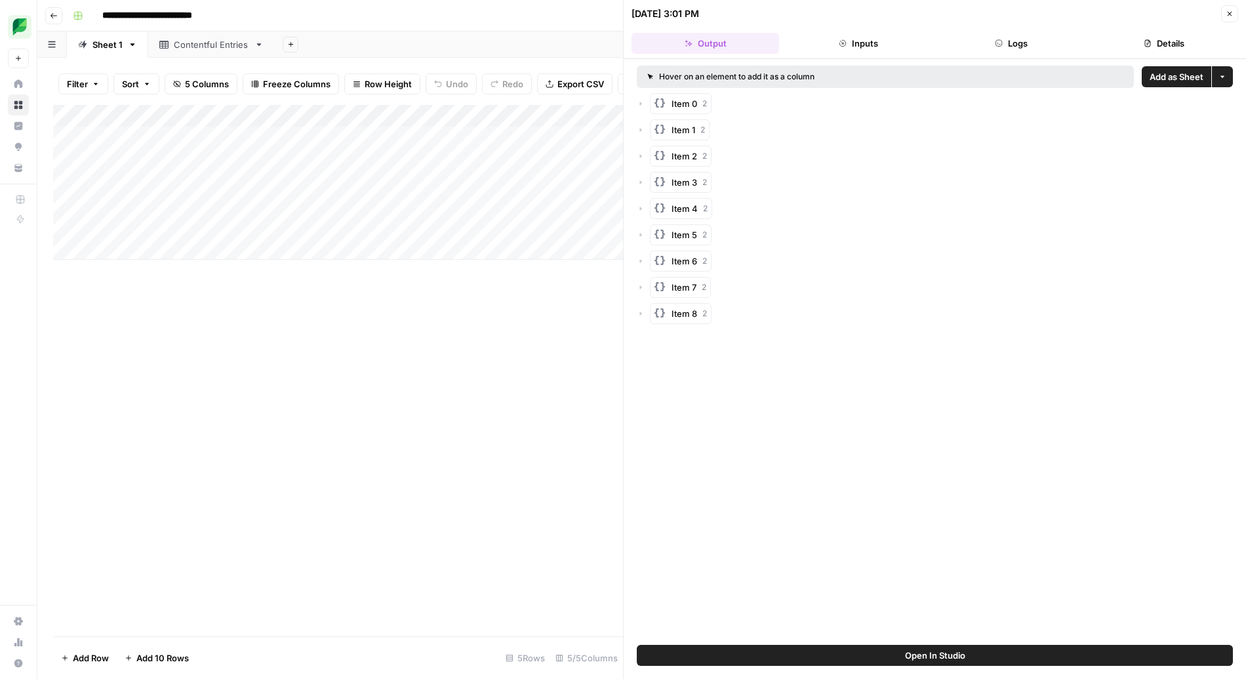
click at [881, 45] on button "Inputs" at bounding box center [859, 43] width 148 height 21
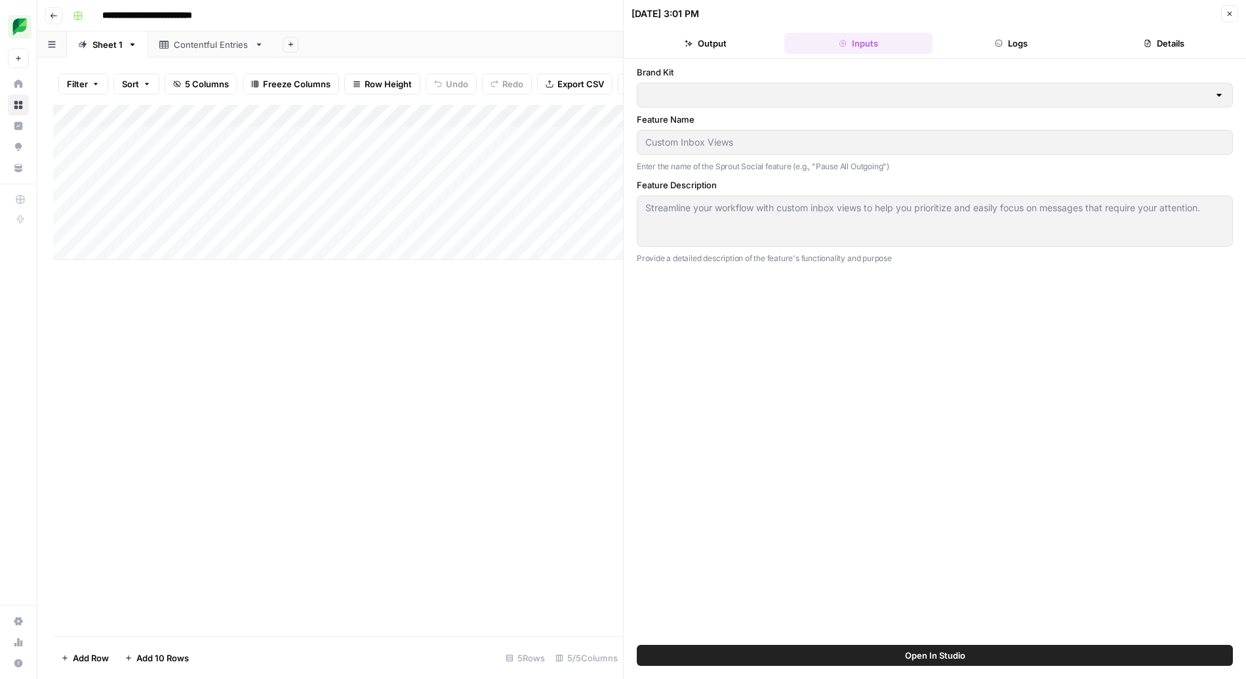
type input "Sprout Social"
click at [745, 46] on button "Output" at bounding box center [706, 43] width 148 height 21
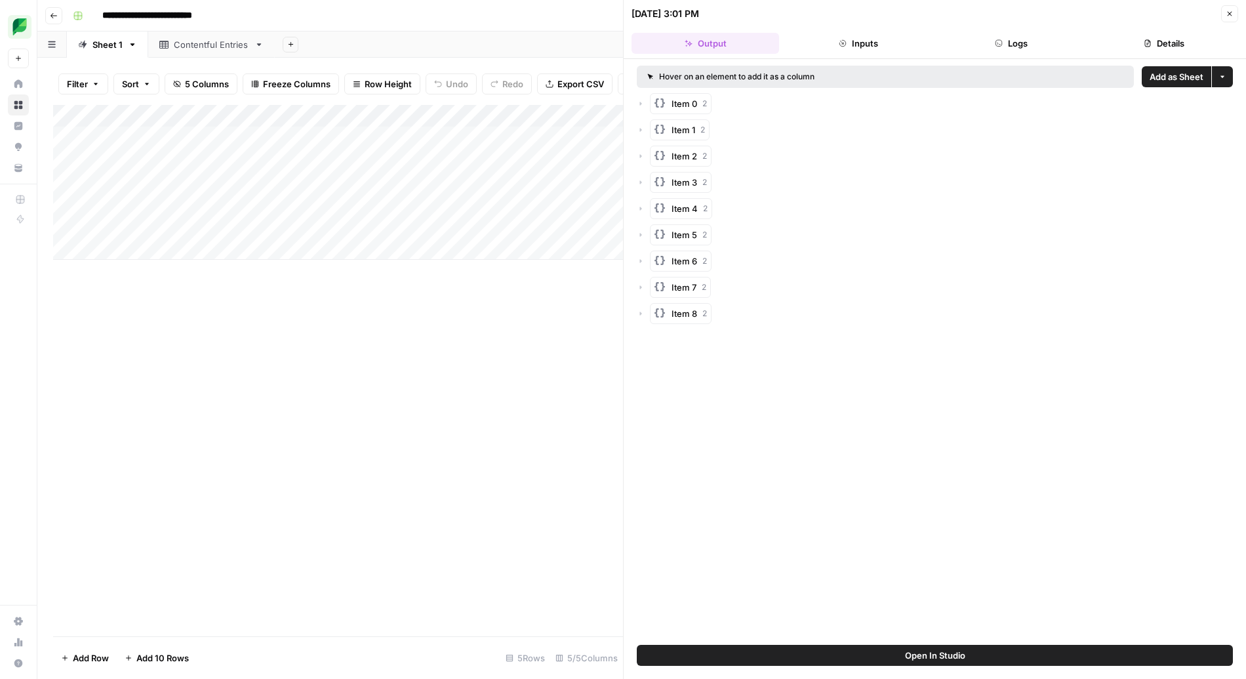
click at [647, 316] on div "Item 8 2" at bounding box center [935, 313] width 596 height 21
click at [639, 312] on icon "button" at bounding box center [641, 314] width 8 height 8
click at [655, 341] on icon "button" at bounding box center [654, 340] width 8 height 8
click at [657, 372] on div "entry_map 0" at bounding box center [941, 371] width 583 height 21
click at [650, 287] on button "Item 7 2" at bounding box center [680, 287] width 61 height 21
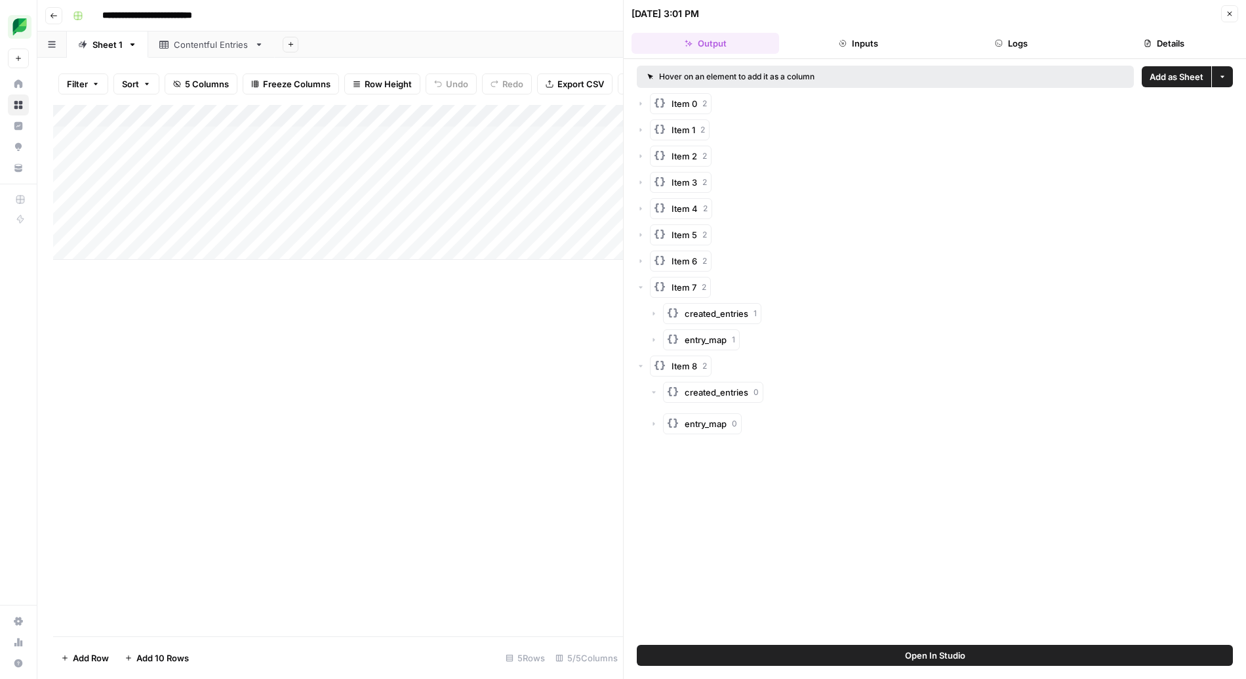
click at [659, 311] on div "created_entries 1" at bounding box center [941, 313] width 583 height 21
click at [656, 314] on icon "button" at bounding box center [654, 314] width 8 height 8
click at [659, 365] on div "entry_map 1" at bounding box center [941, 366] width 583 height 21
click at [652, 364] on icon "button" at bounding box center [654, 366] width 8 height 8
click at [1231, 18] on button "Close" at bounding box center [1229, 13] width 17 height 17
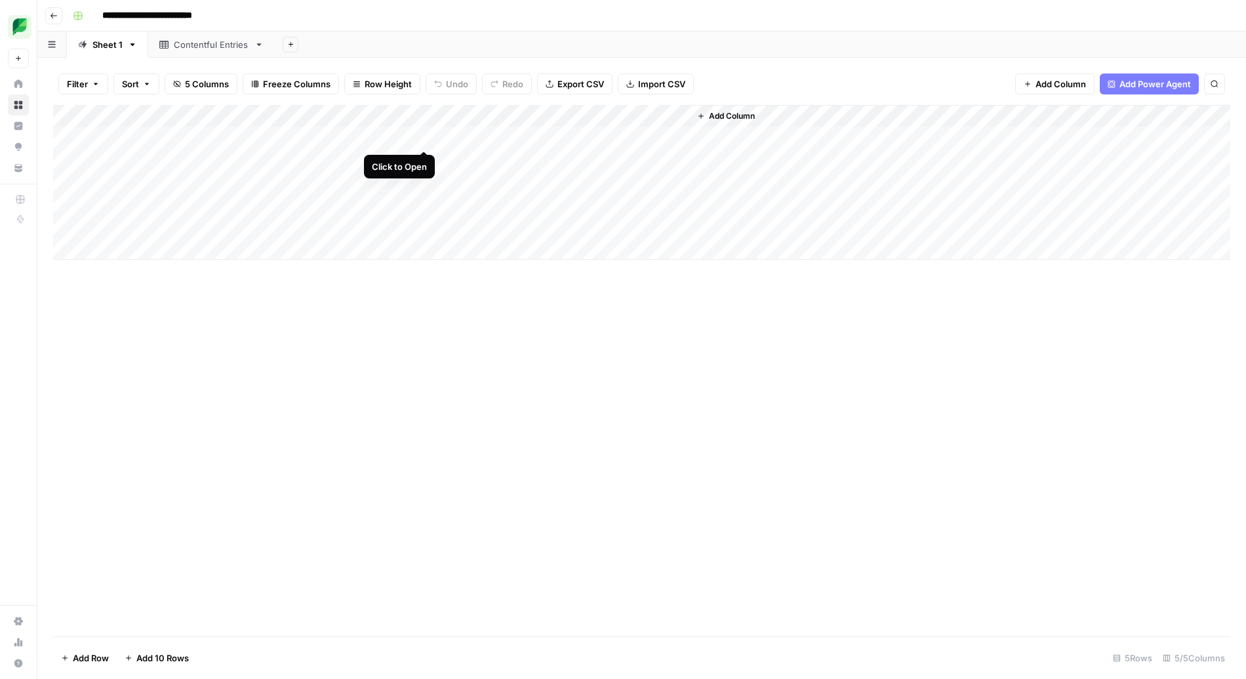
click at [425, 136] on div "Add Column" at bounding box center [641, 182] width 1177 height 155
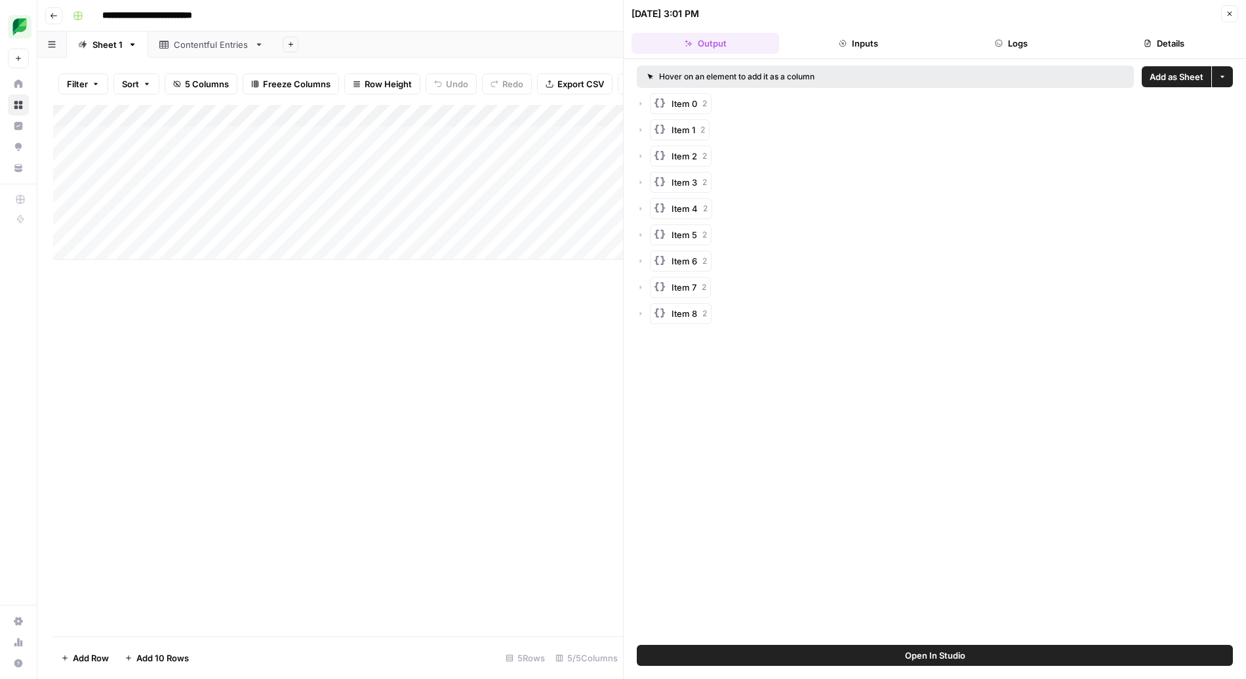
click at [1004, 49] on button "Logs" at bounding box center [1012, 43] width 148 height 21
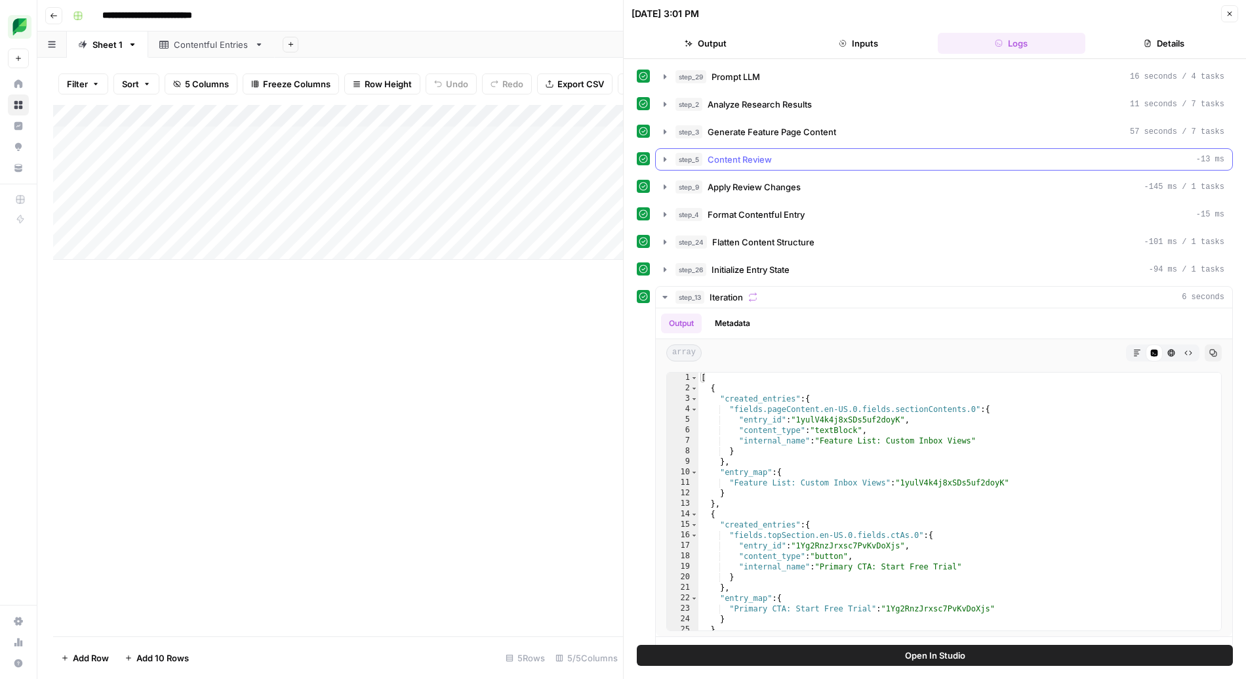
click at [671, 160] on button "step_5 Content Review -13 ms" at bounding box center [944, 159] width 577 height 21
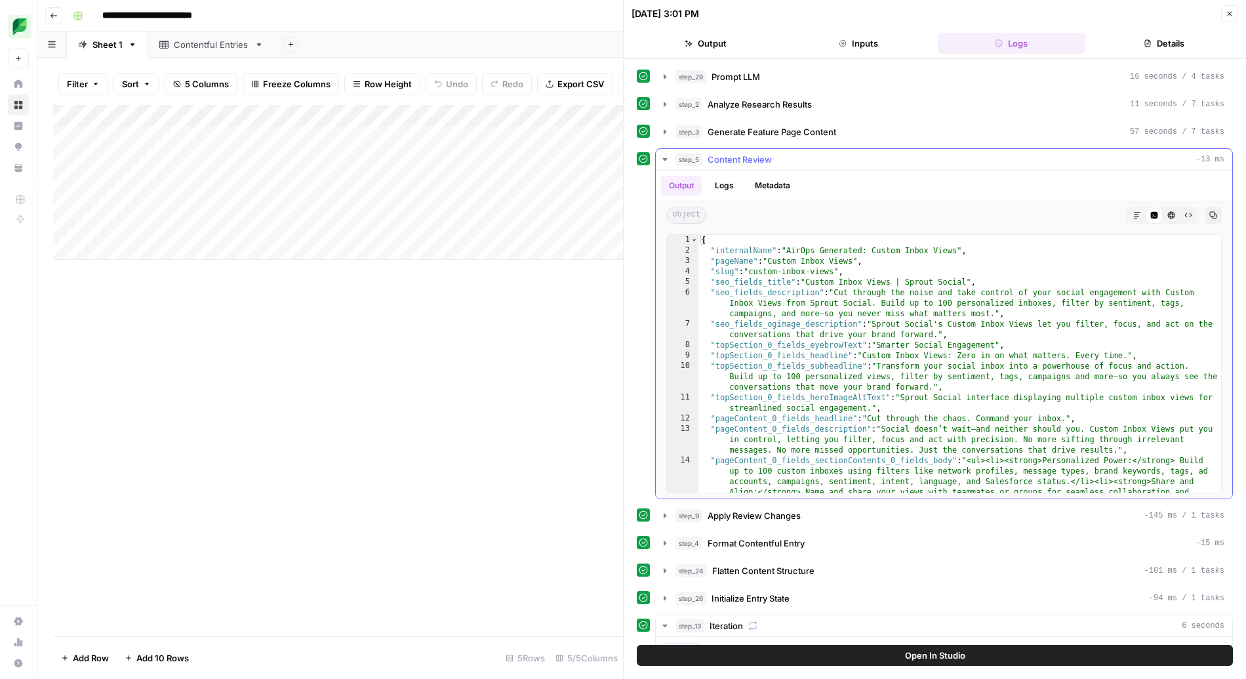
click at [1219, 209] on button "Copy" at bounding box center [1213, 215] width 17 height 17
click at [1214, 211] on icon "button" at bounding box center [1214, 215] width 8 height 8
click at [1187, 213] on icon "button" at bounding box center [1189, 215] width 8 height 8
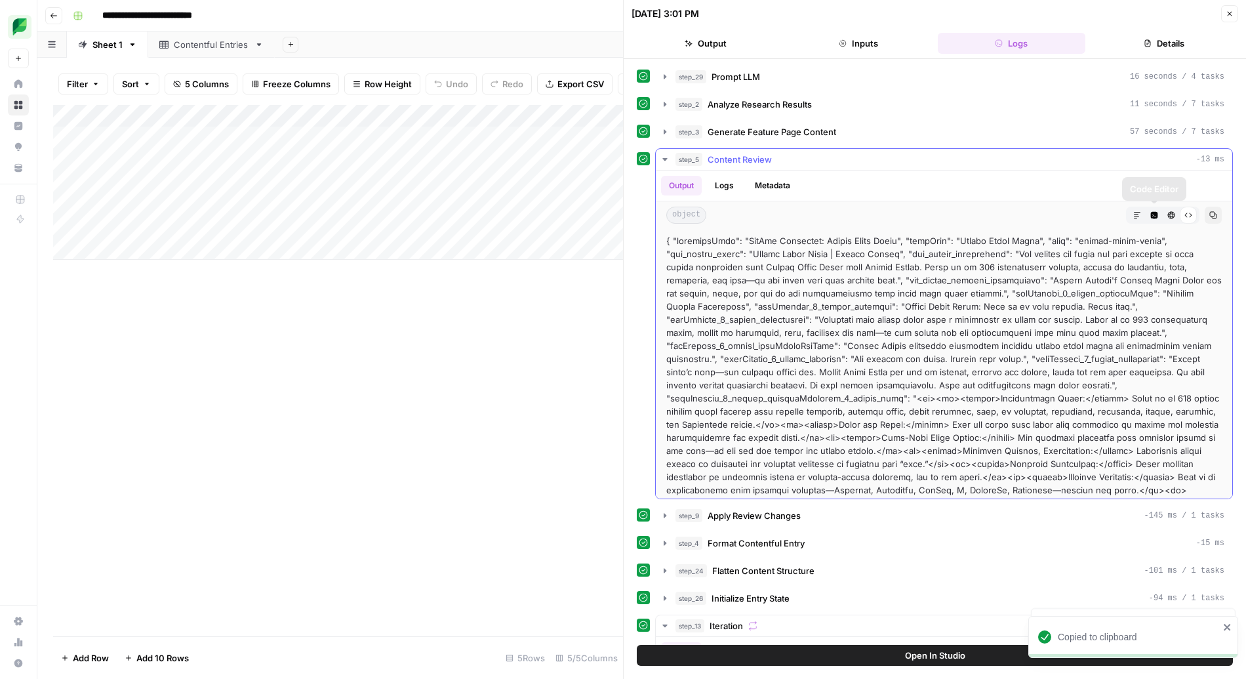
click at [1134, 212] on icon "button" at bounding box center [1138, 215] width 8 height 8
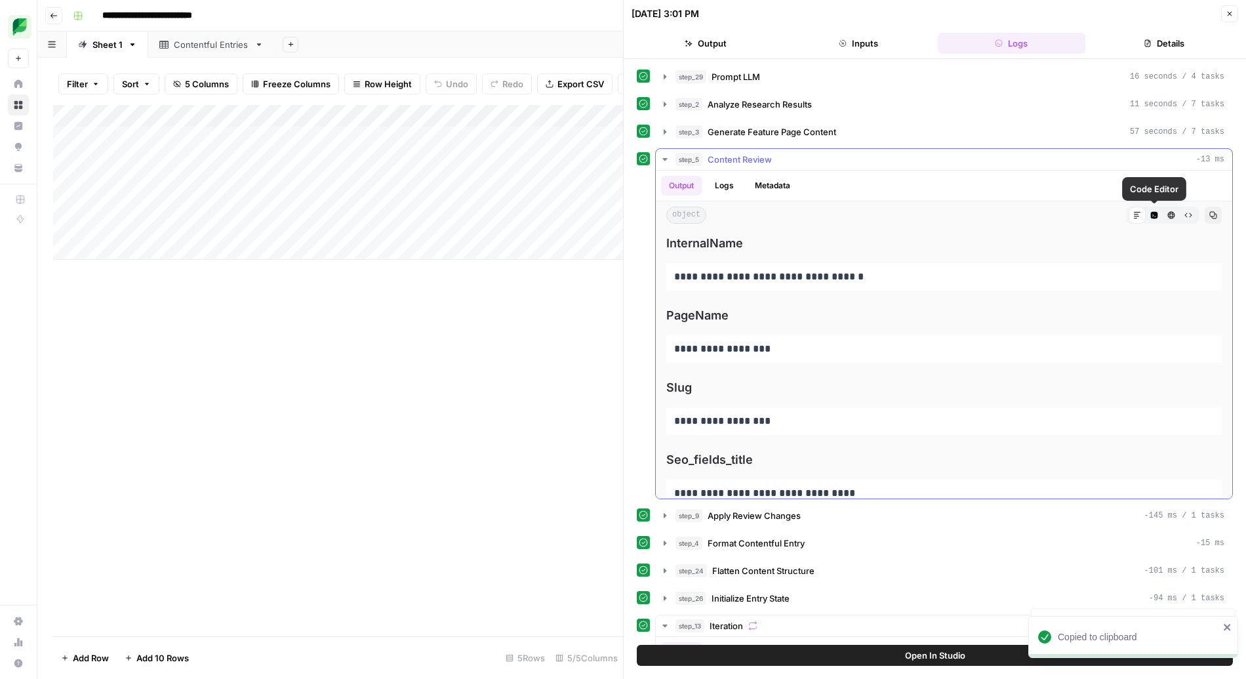
click at [1151, 214] on icon "button" at bounding box center [1154, 215] width 7 height 7
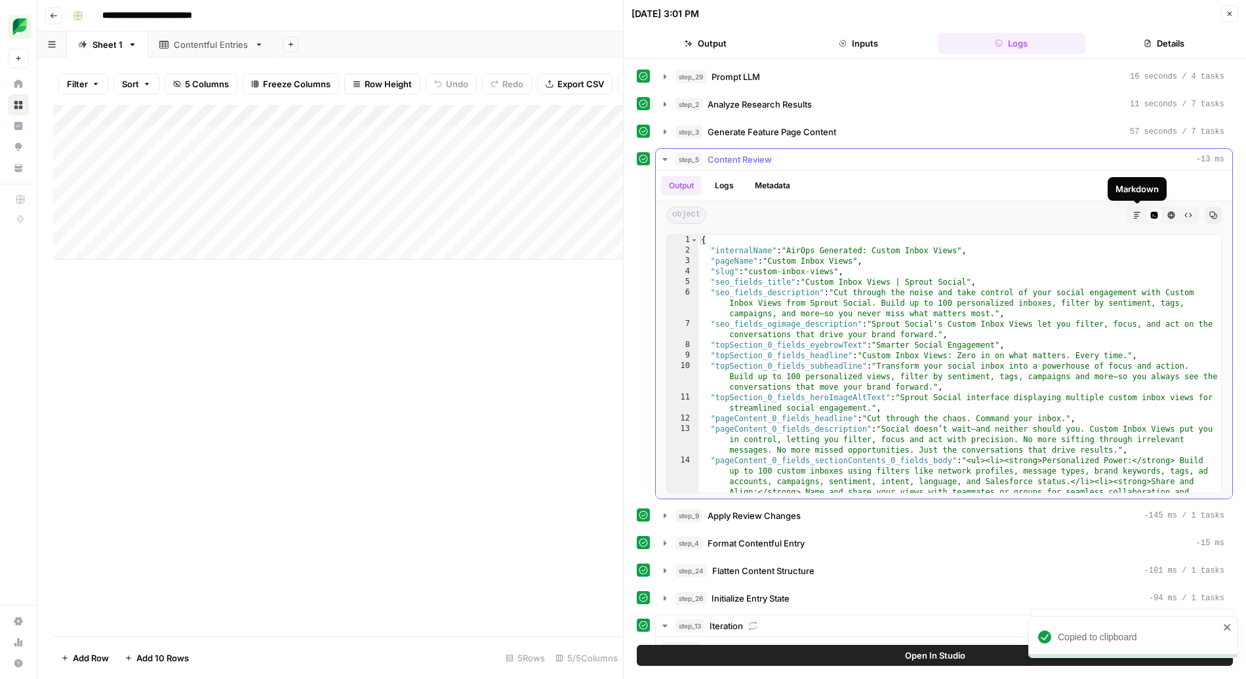
click at [1132, 216] on button "Markdown" at bounding box center [1137, 215] width 17 height 17
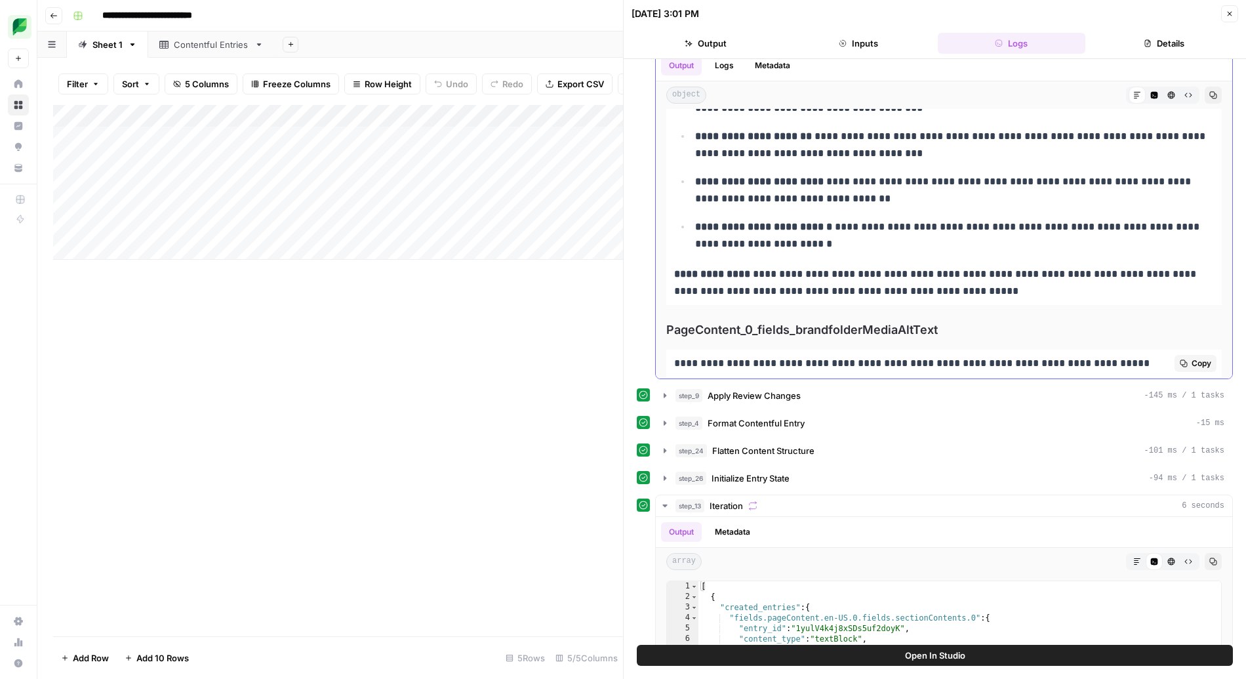
scroll to position [1271, 0]
click at [665, 422] on icon "button" at bounding box center [665, 422] width 3 height 5
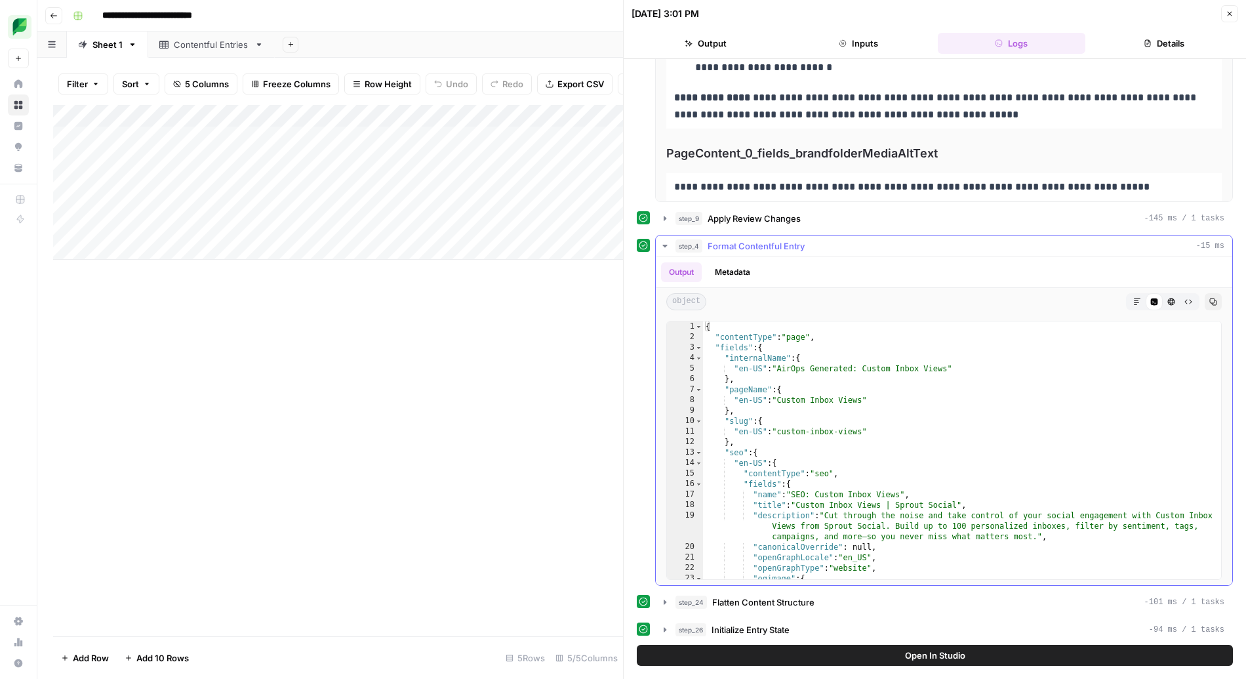
scroll to position [299, 0]
click at [665, 243] on icon "button" at bounding box center [665, 244] width 5 height 3
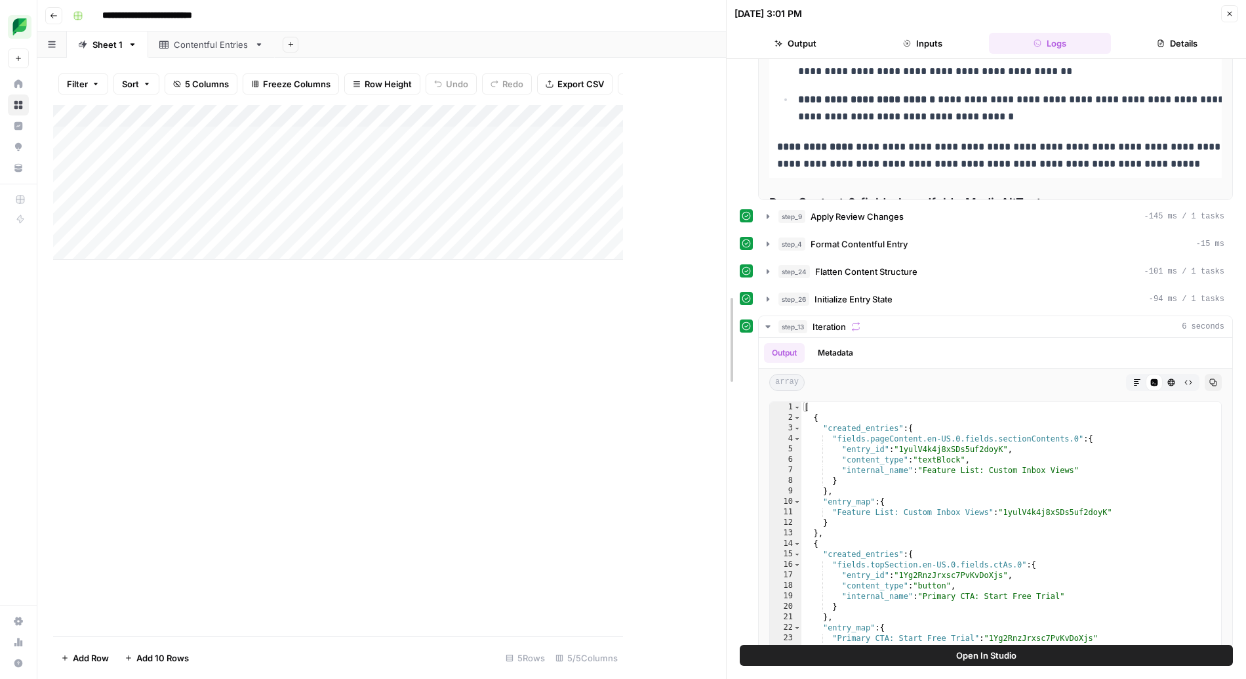
scroll to position [1322, 0]
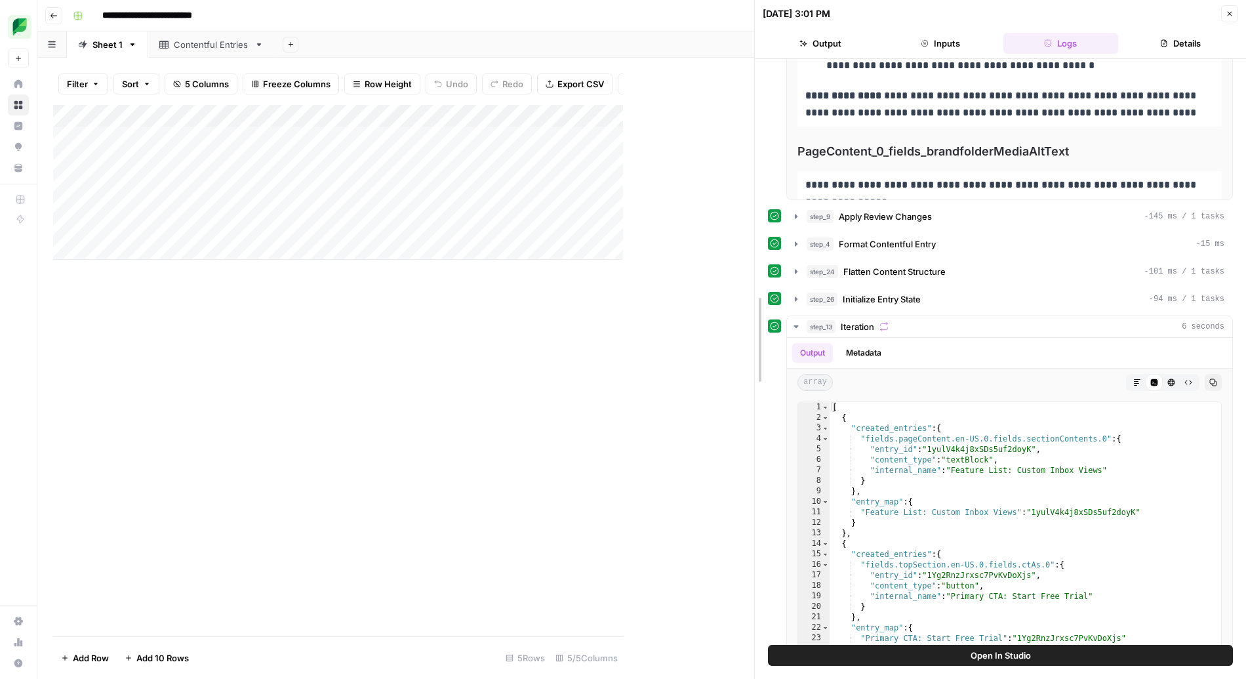
drag, startPoint x: 623, startPoint y: 61, endPoint x: 790, endPoint y: 72, distance: 167.6
click at [613, 139] on div "Add Column" at bounding box center [403, 182] width 701 height 155
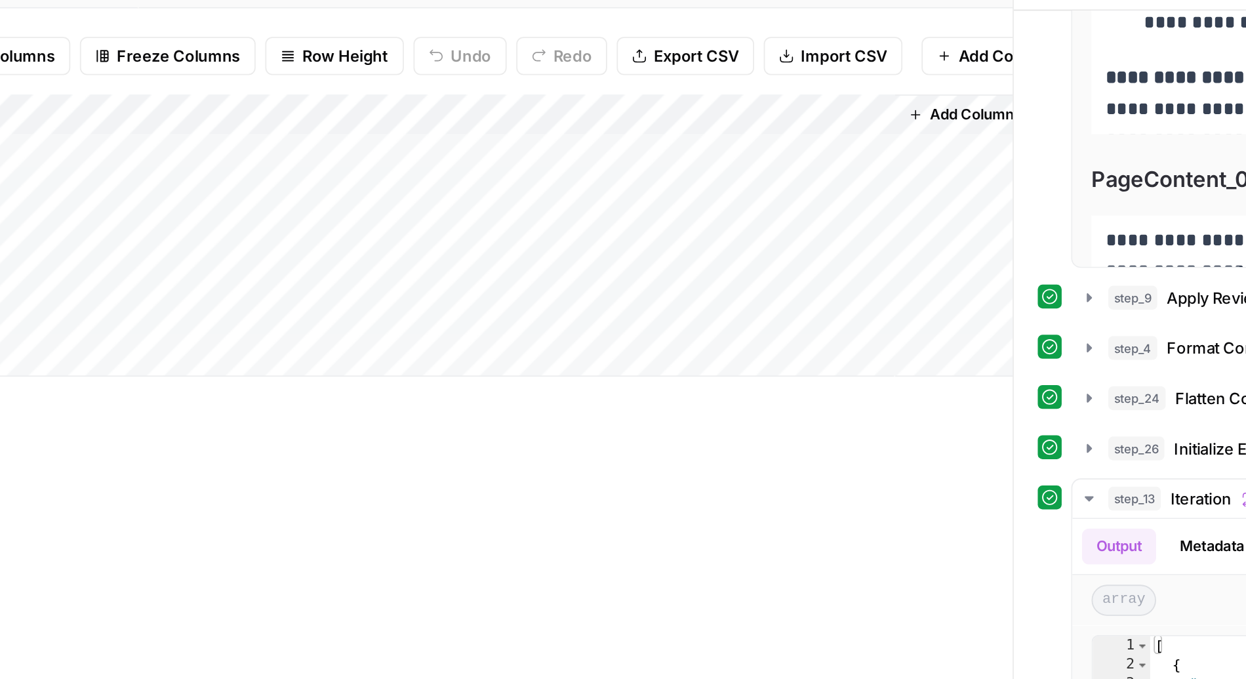
click at [428, 115] on div "Add Column" at bounding box center [403, 182] width 701 height 155
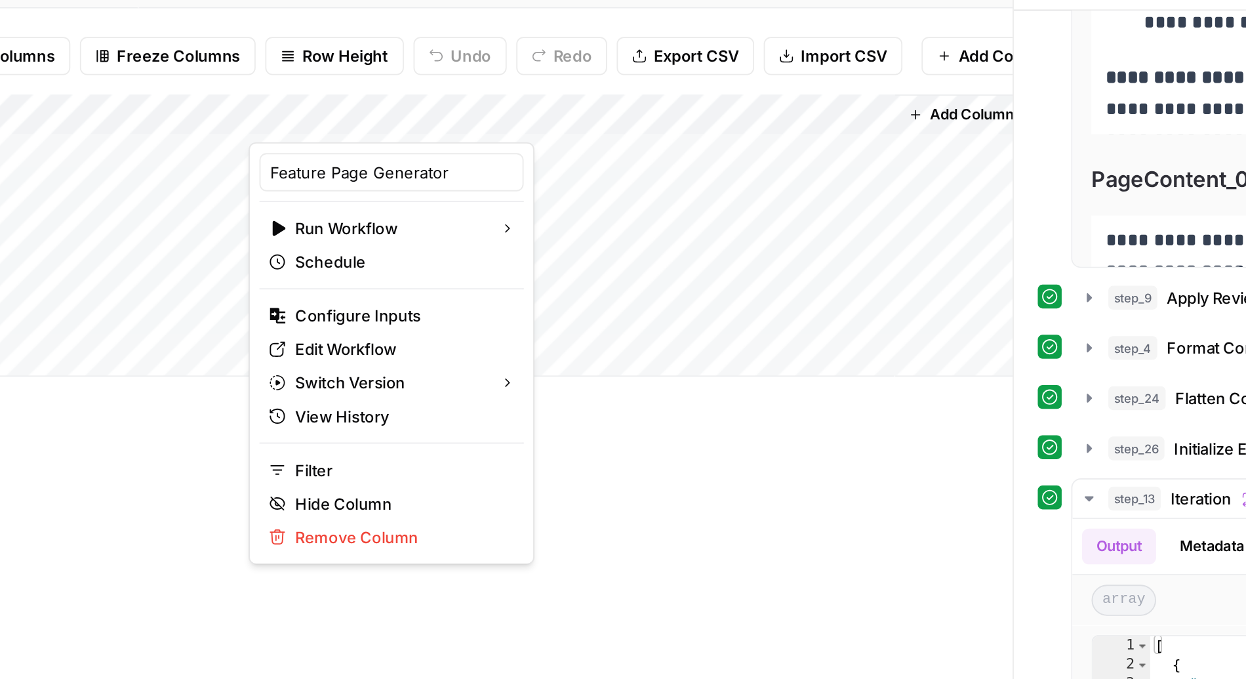
click at [428, 115] on div at bounding box center [394, 118] width 119 height 26
click at [531, 357] on div "Add Column" at bounding box center [403, 370] width 701 height 531
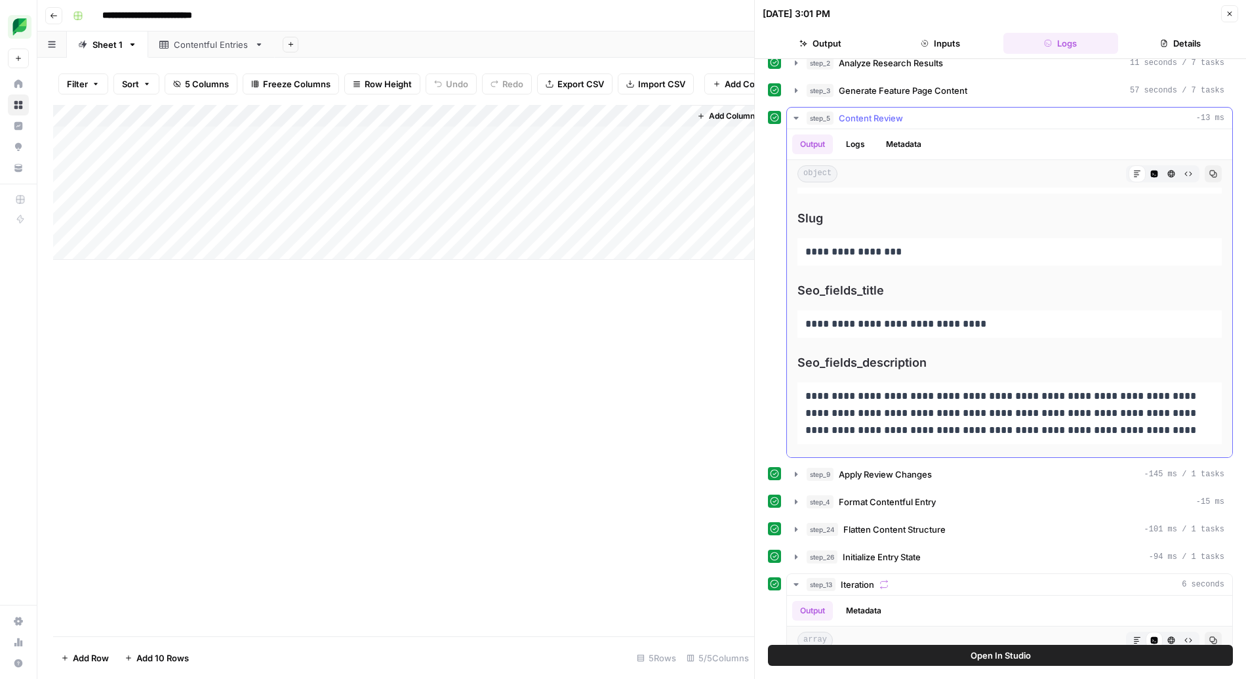
scroll to position [0, 0]
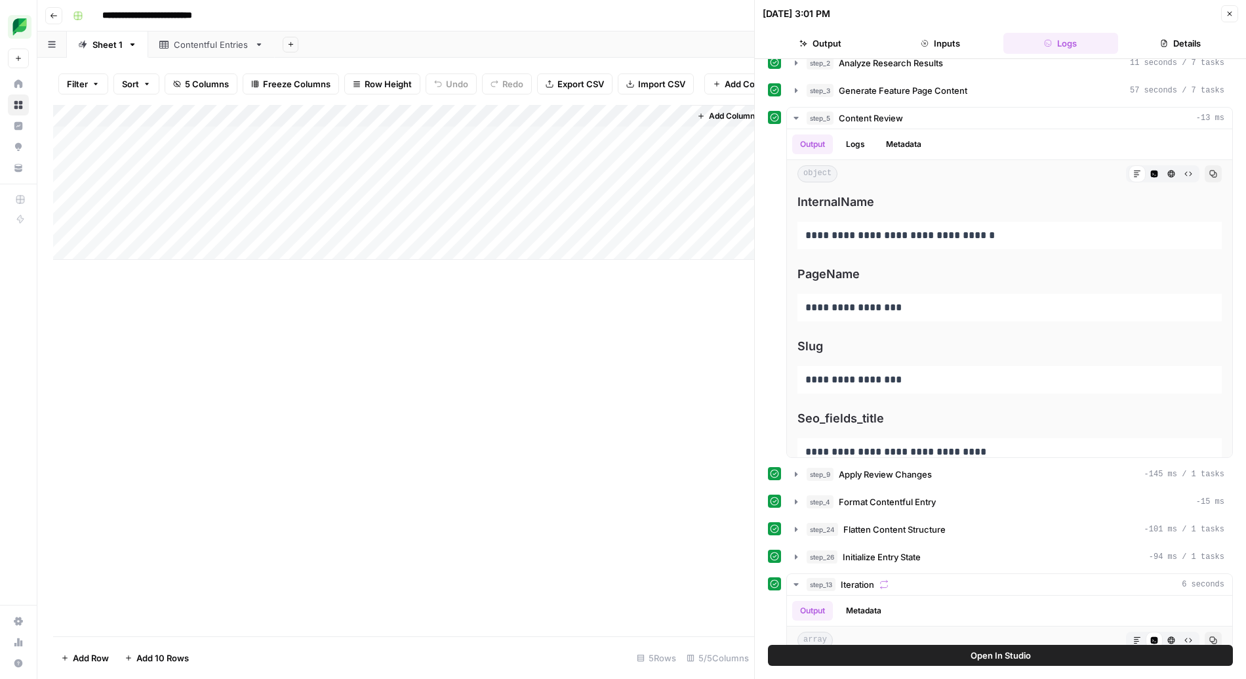
click at [160, 157] on div "Add Column" at bounding box center [403, 182] width 701 height 155
type textarea "**********"
click at [325, 154] on div "Add Column" at bounding box center [403, 182] width 701 height 155
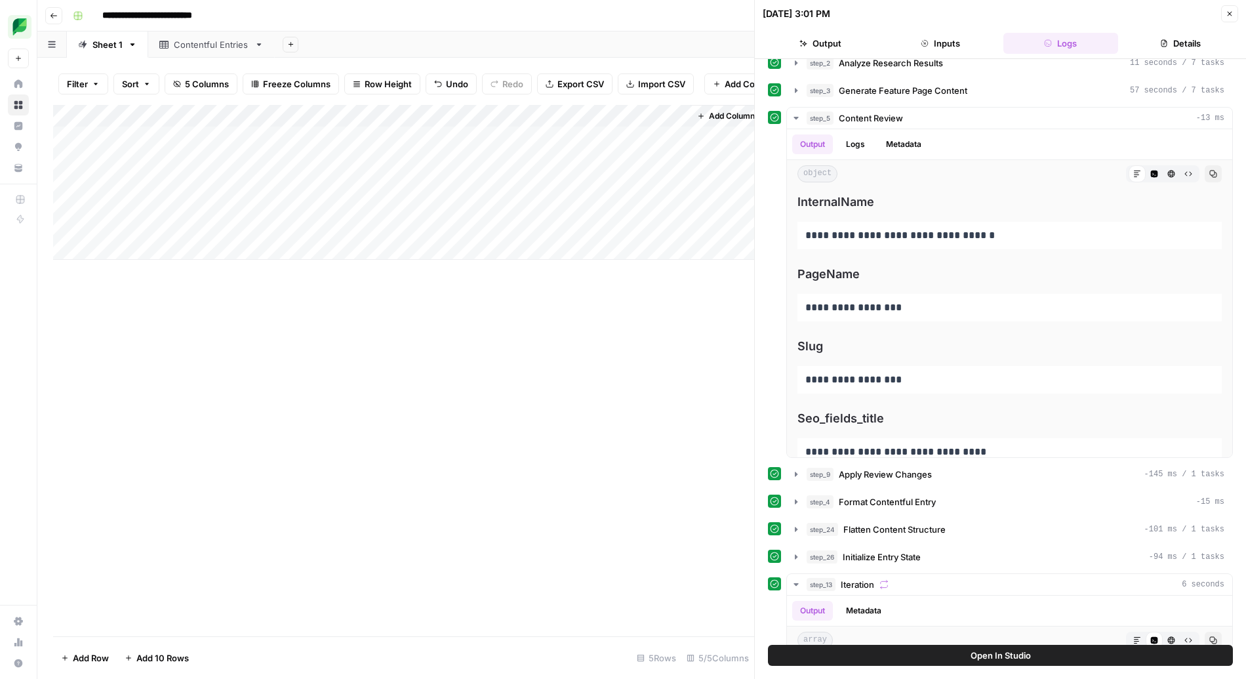
click at [260, 155] on div "Add Column" at bounding box center [403, 182] width 701 height 155
click at [260, 155] on textarea at bounding box center [321, 161] width 210 height 18
type textarea "**********"
click at [151, 161] on div "Add Column" at bounding box center [403, 182] width 701 height 155
click at [253, 162] on div "Add Column" at bounding box center [403, 182] width 701 height 155
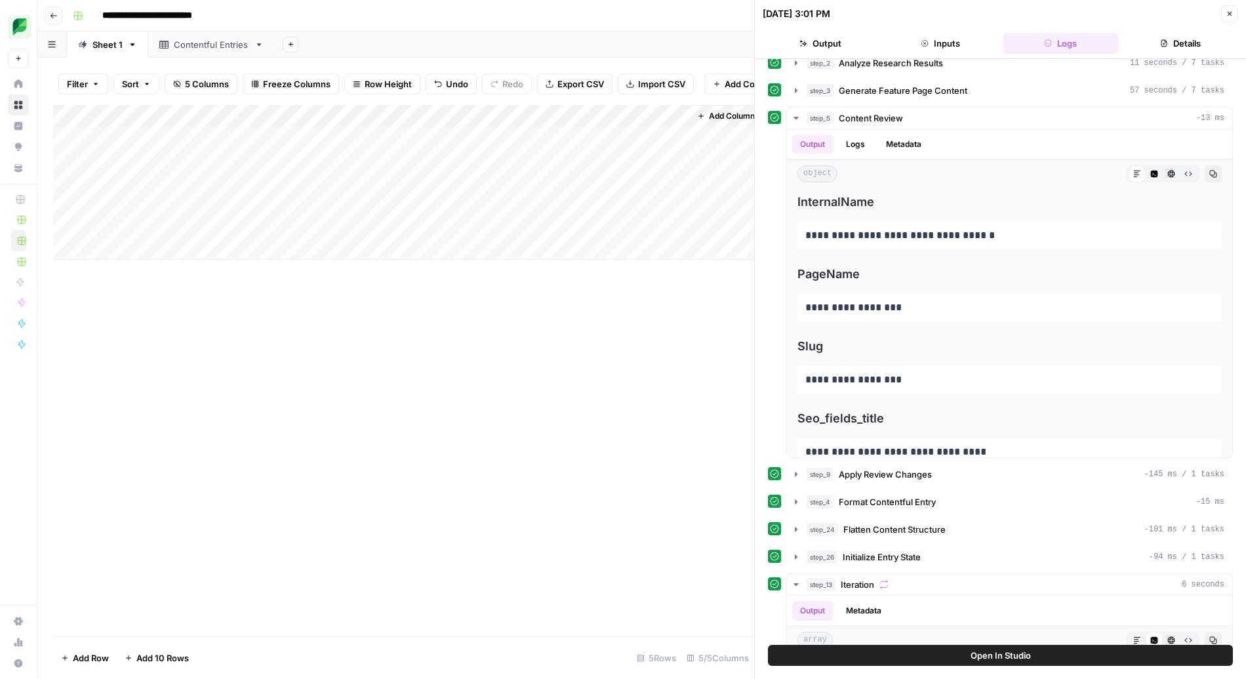
click at [394, 160] on div "Add Column" at bounding box center [403, 182] width 701 height 155
click at [420, 159] on div "Add Column" at bounding box center [403, 182] width 701 height 155
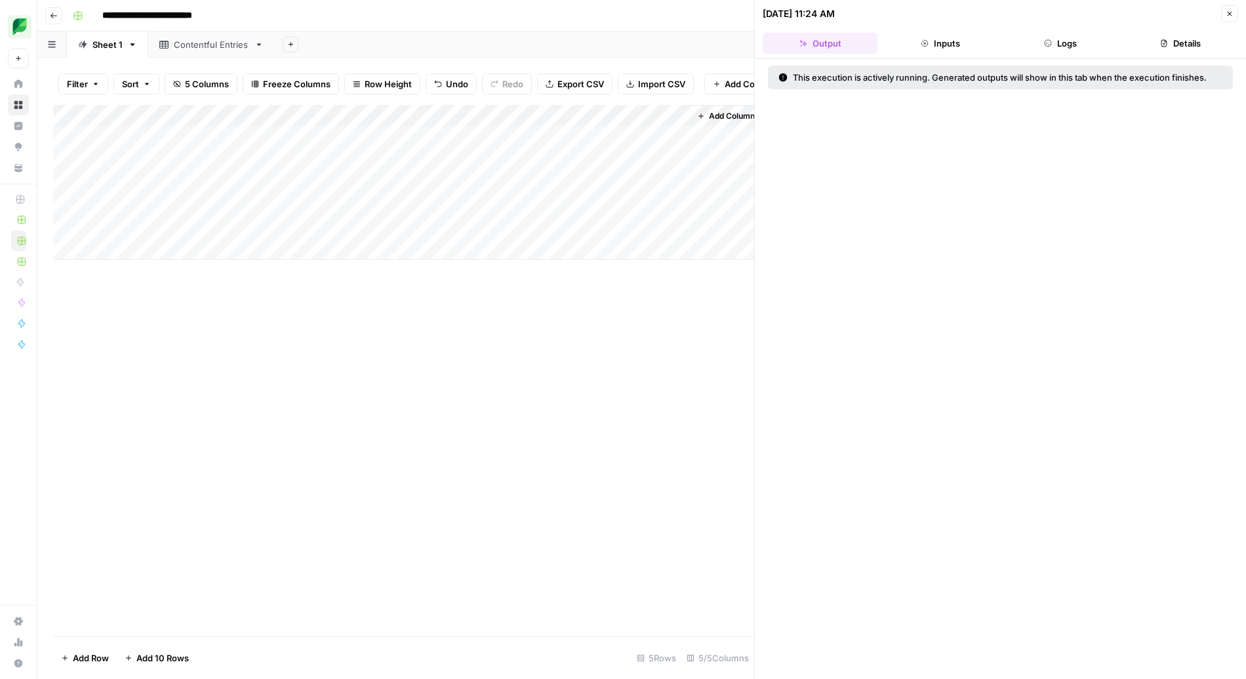
click at [1059, 45] on button "Logs" at bounding box center [1061, 43] width 115 height 21
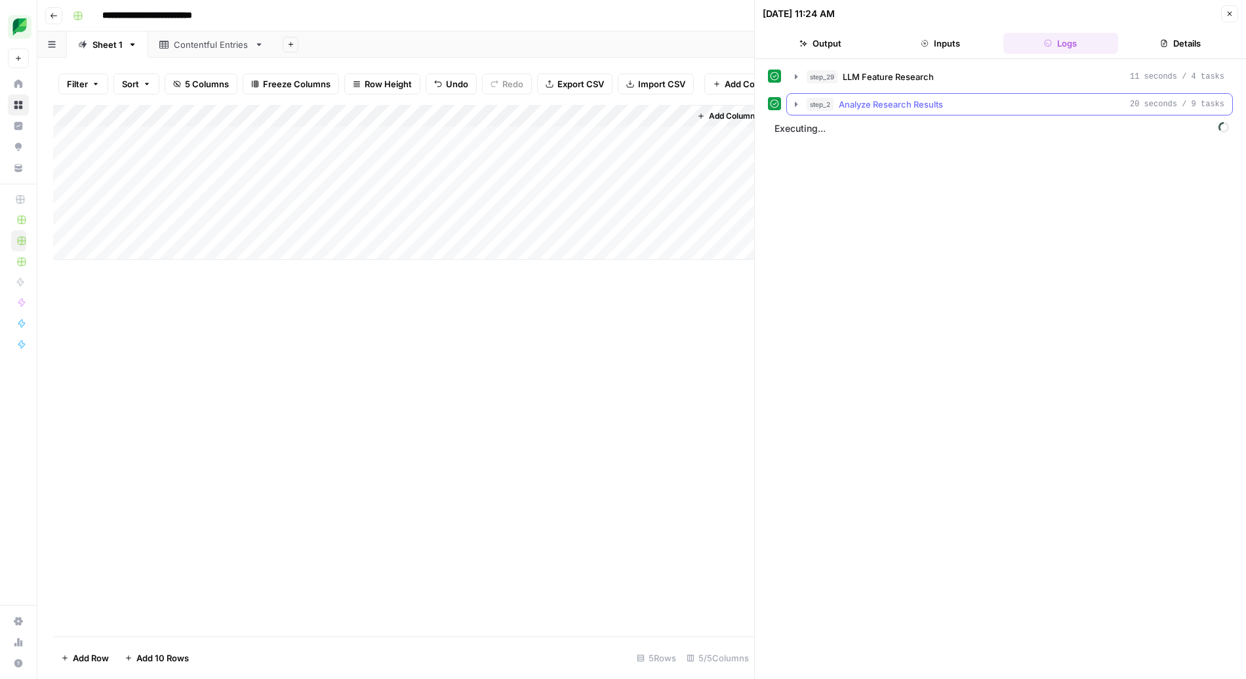
click at [796, 104] on icon "button" at bounding box center [796, 104] width 3 height 5
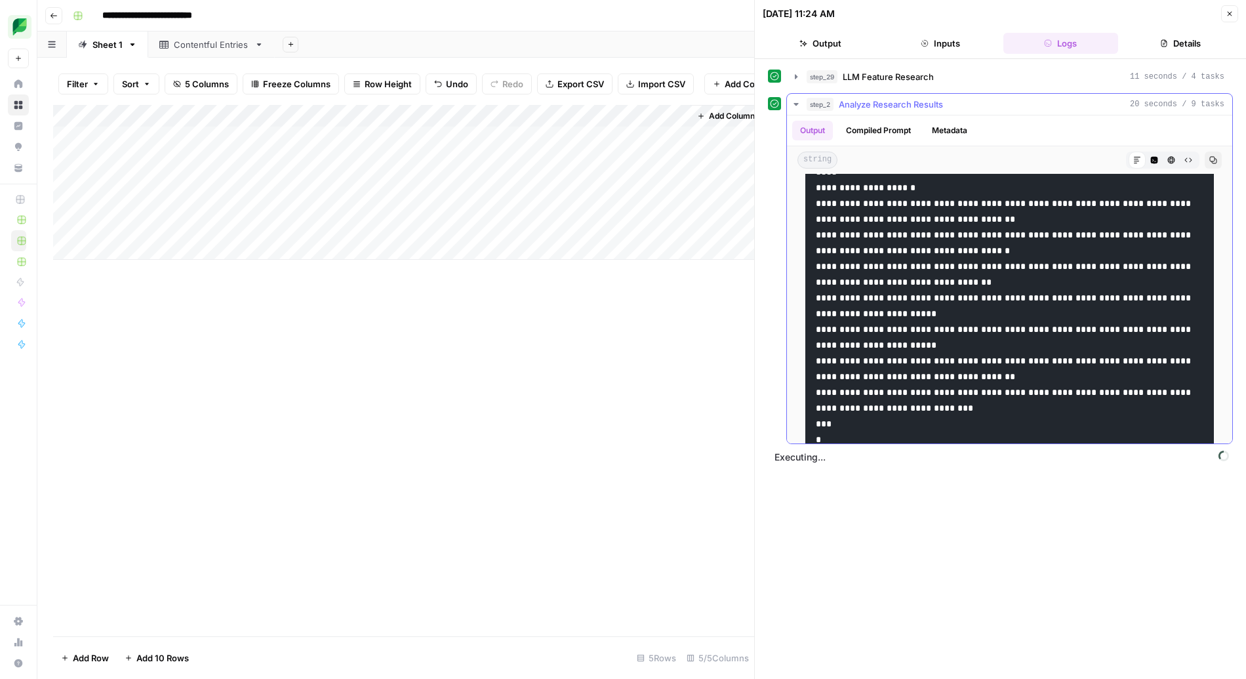
scroll to position [1404, 0]
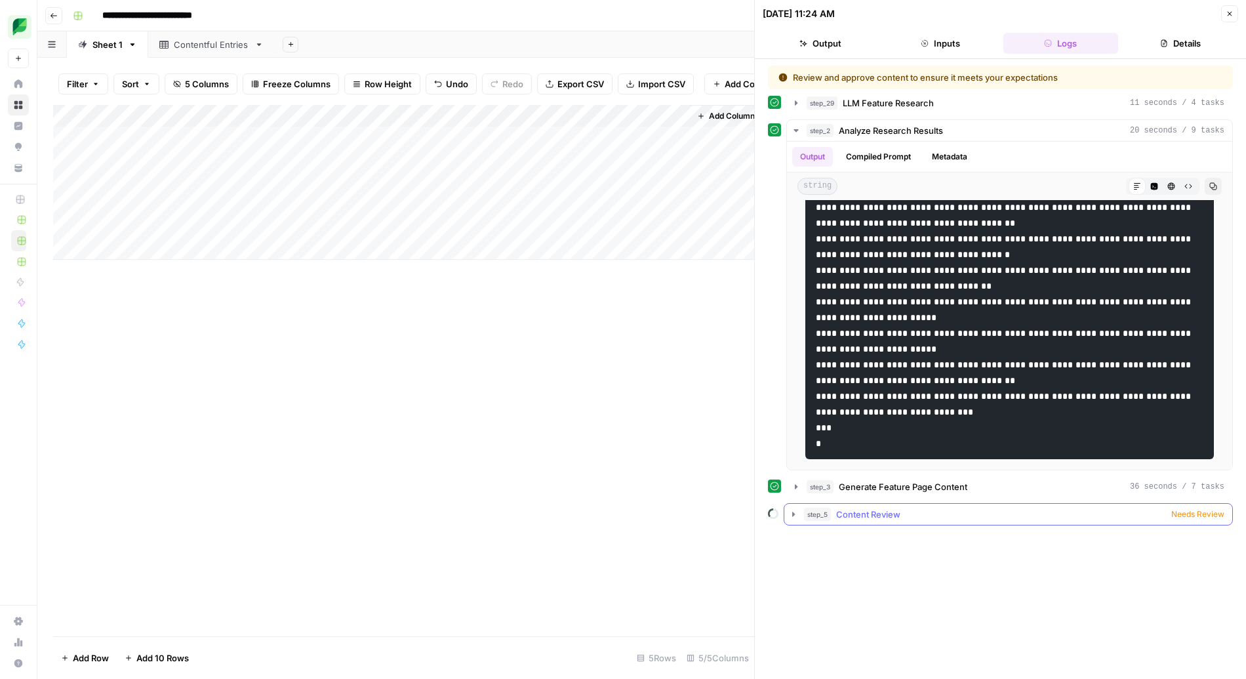
click at [796, 514] on icon "button" at bounding box center [793, 514] width 10 height 10
click at [793, 514] on icon "button" at bounding box center [793, 514] width 3 height 5
click at [857, 41] on button "Output" at bounding box center [820, 43] width 115 height 21
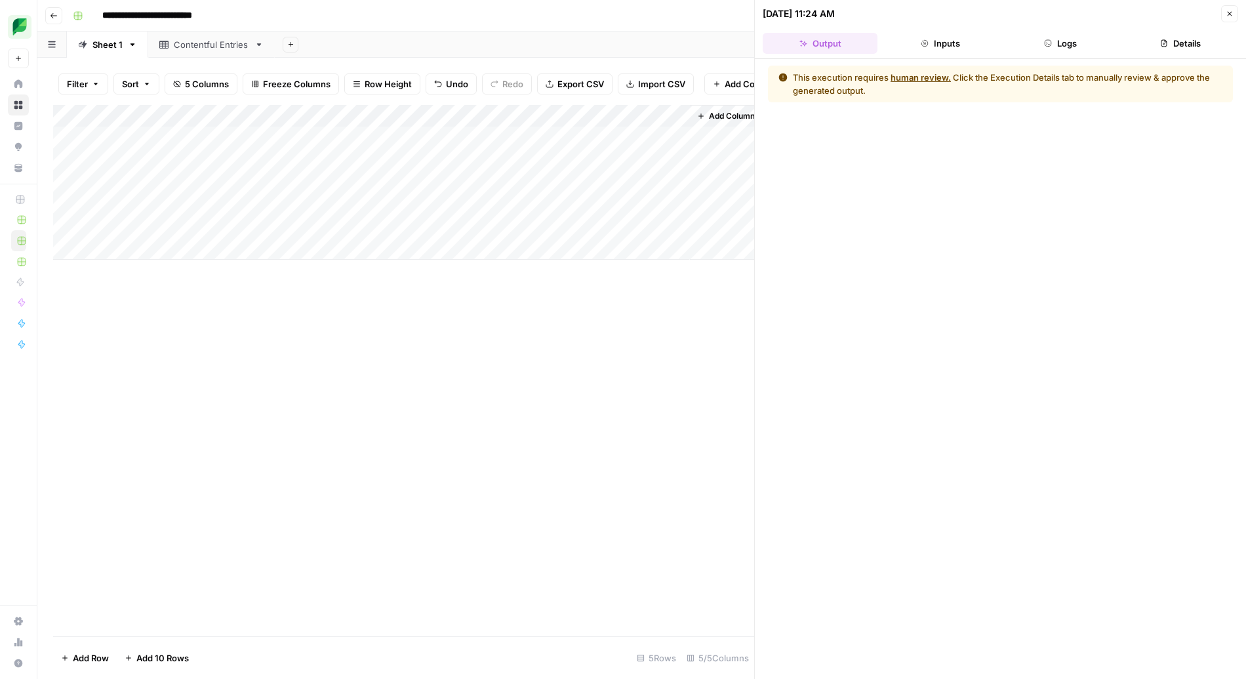
click at [954, 46] on button "Inputs" at bounding box center [940, 43] width 115 height 21
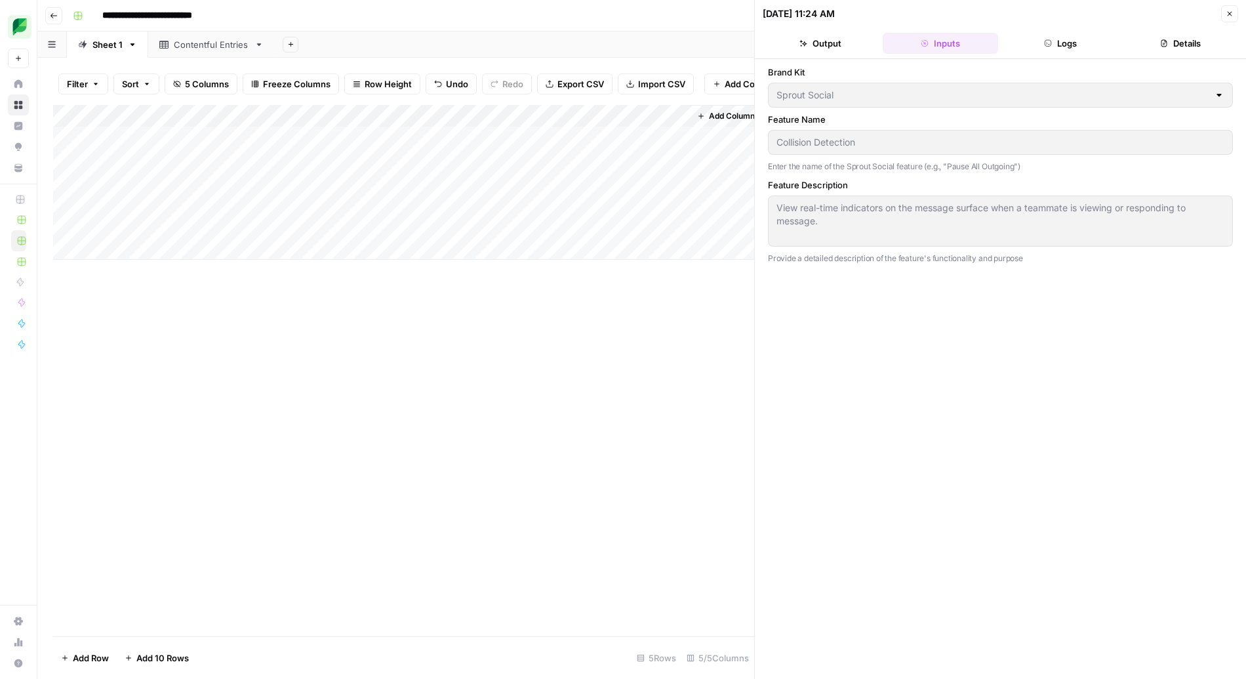
click at [1164, 37] on button "Details" at bounding box center [1181, 43] width 115 height 21
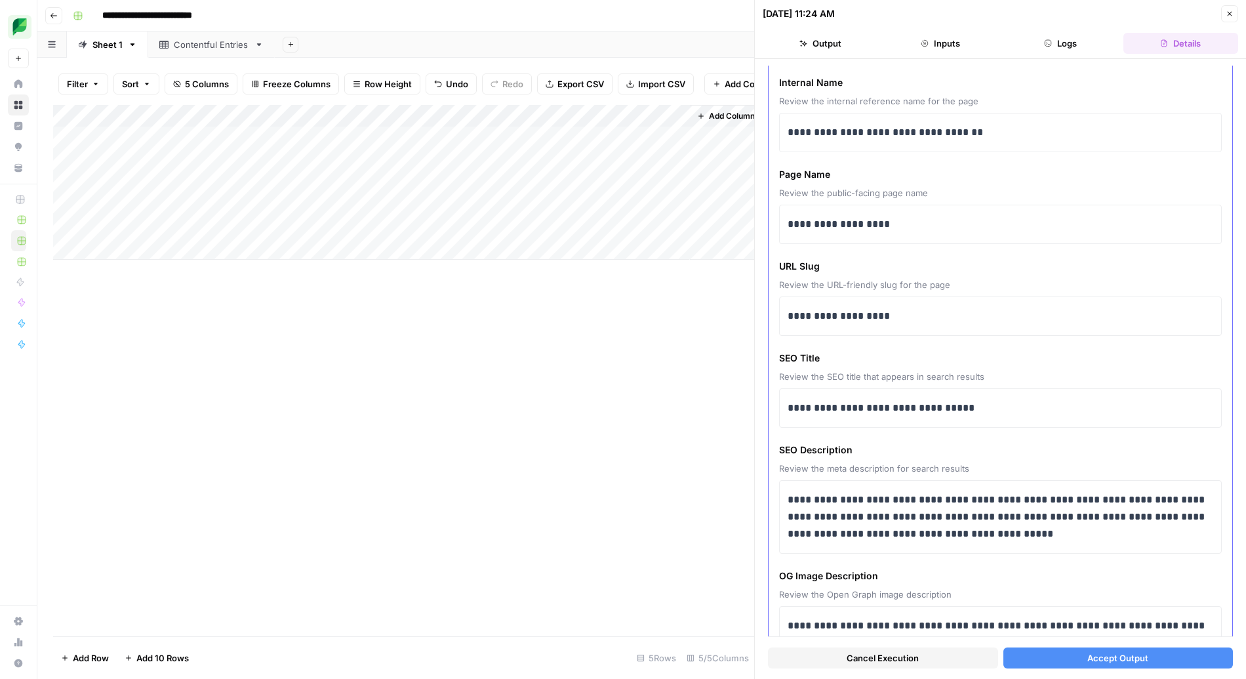
scroll to position [54, 0]
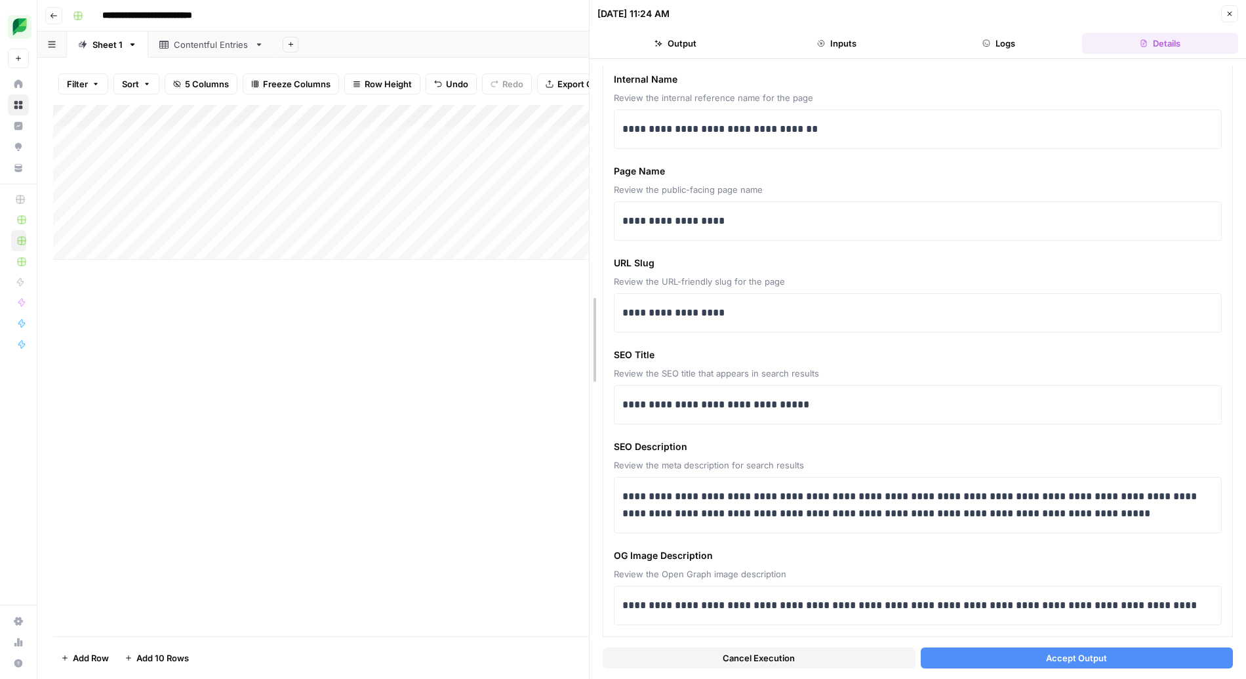
drag, startPoint x: 754, startPoint y: 311, endPoint x: 537, endPoint y: 315, distance: 217.8
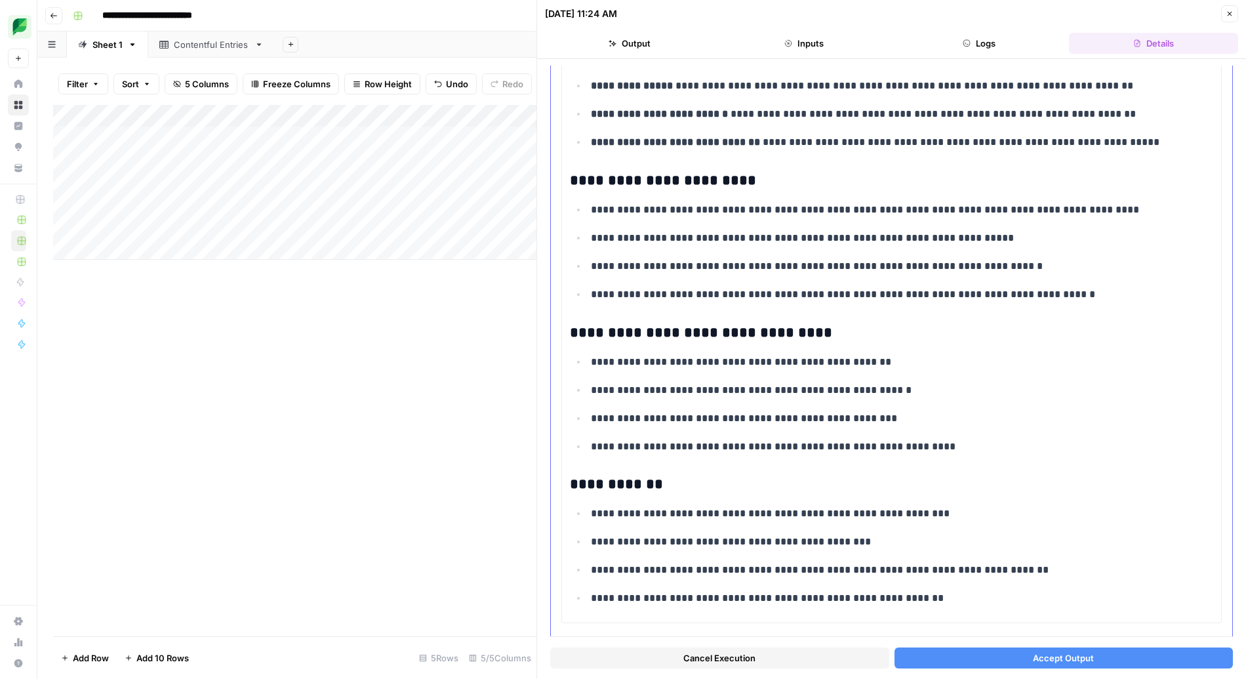
scroll to position [1654, 0]
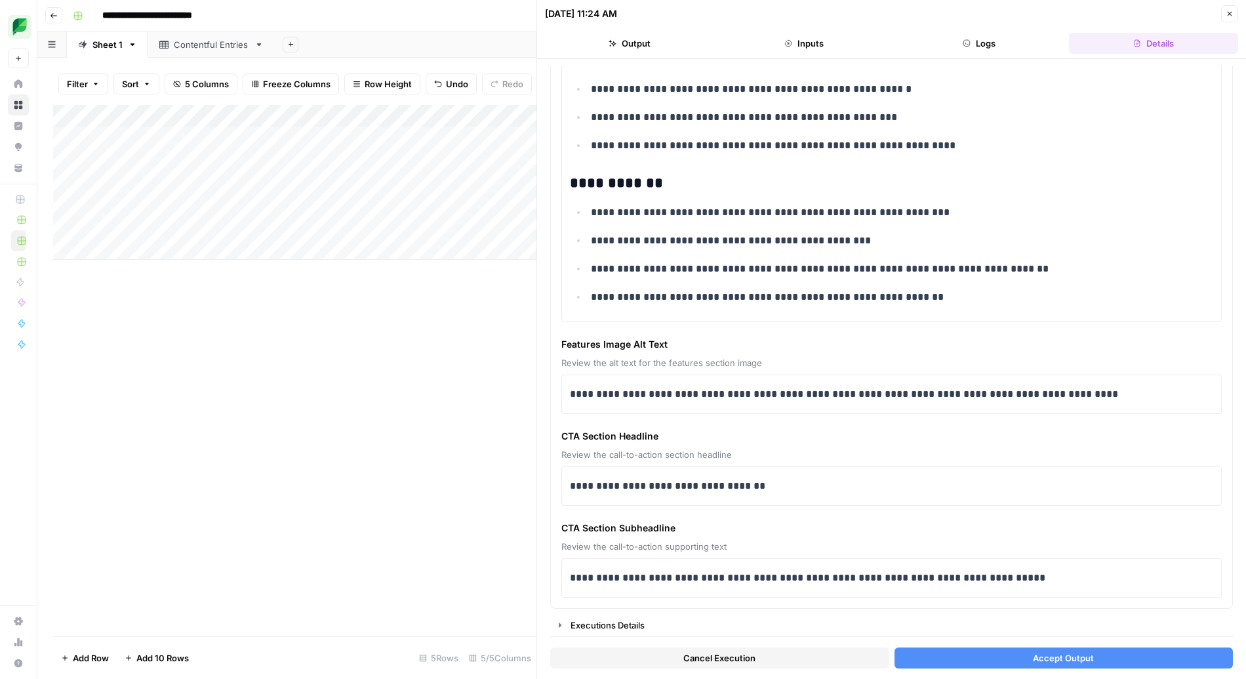
click at [998, 652] on button "Accept Output" at bounding box center [1064, 657] width 339 height 21
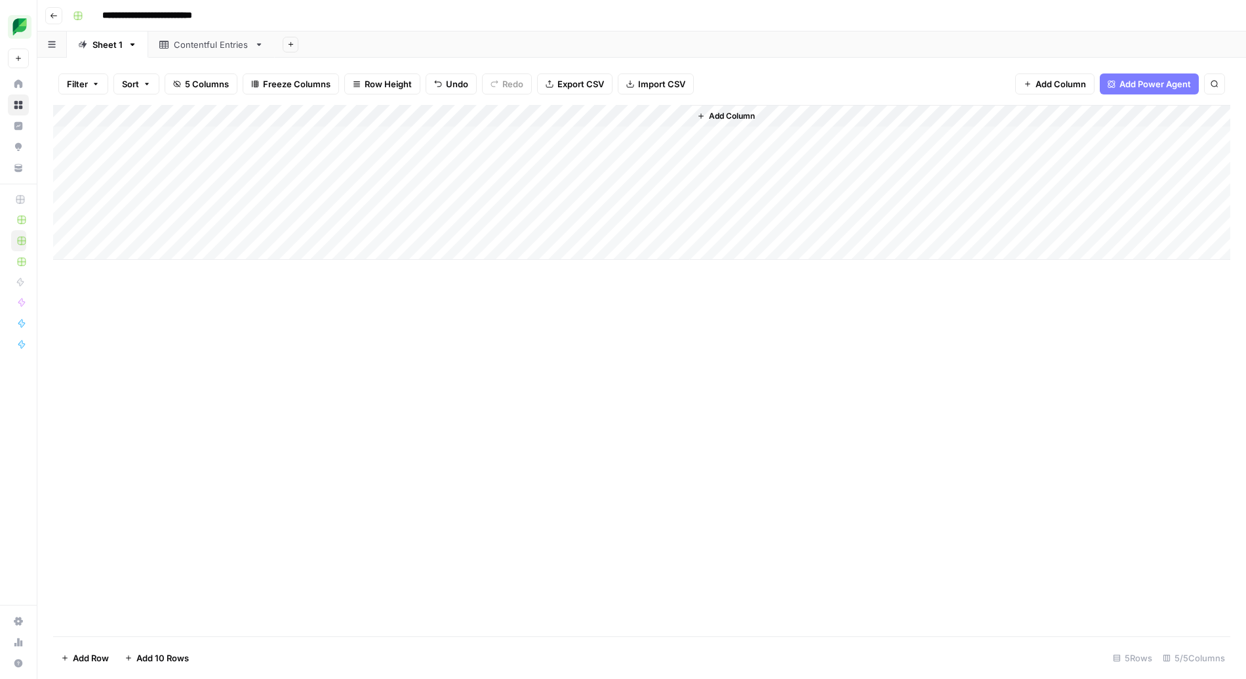
click at [391, 158] on div "Add Column" at bounding box center [641, 182] width 1177 height 155
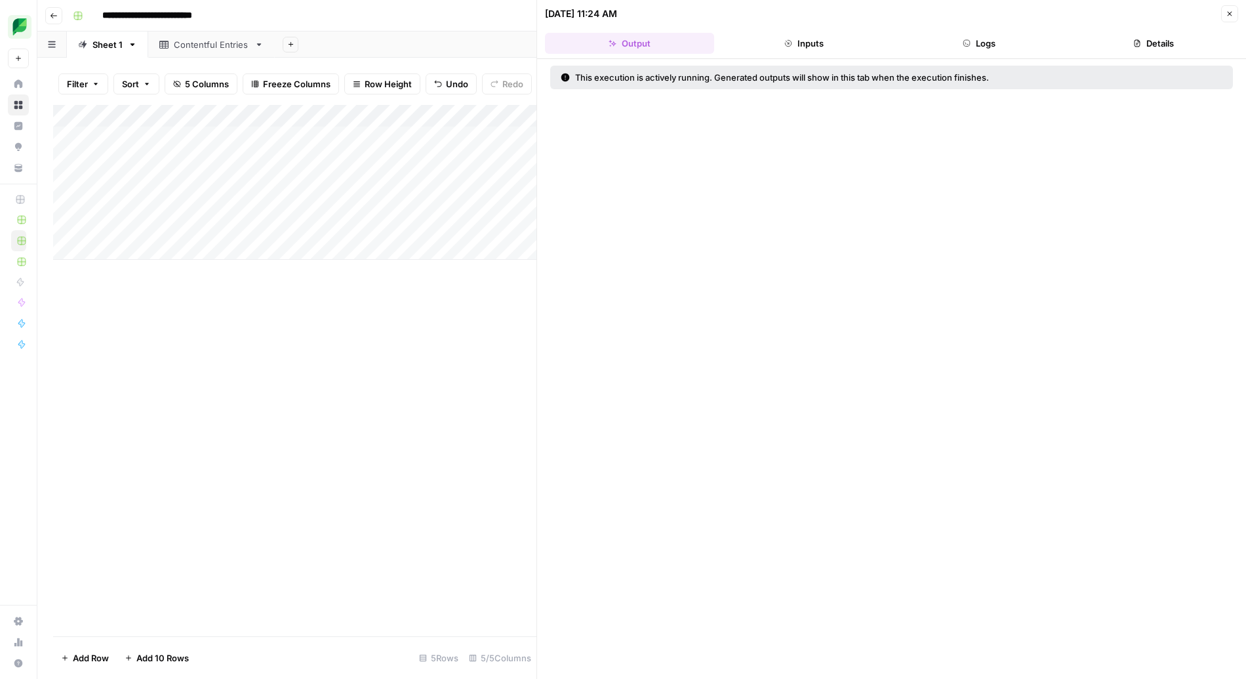
click at [994, 52] on button "Logs" at bounding box center [979, 43] width 169 height 21
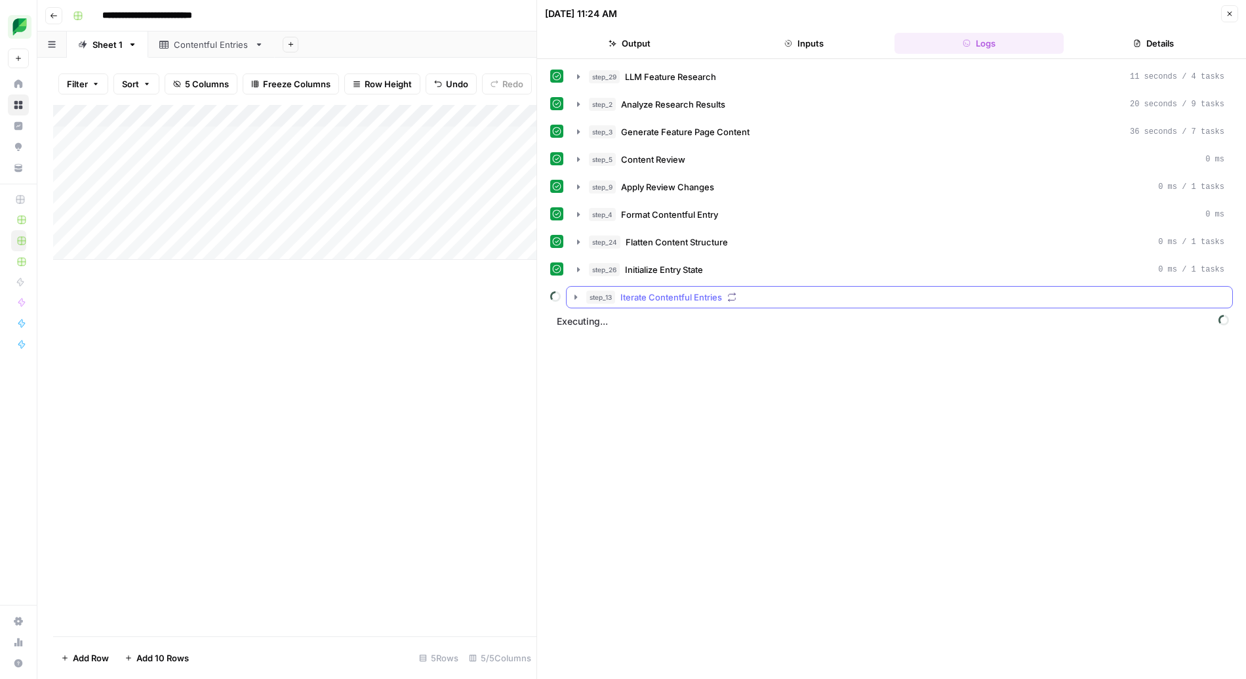
click at [569, 294] on button "step_13 Iterate Contentful Entries" at bounding box center [900, 297] width 666 height 21
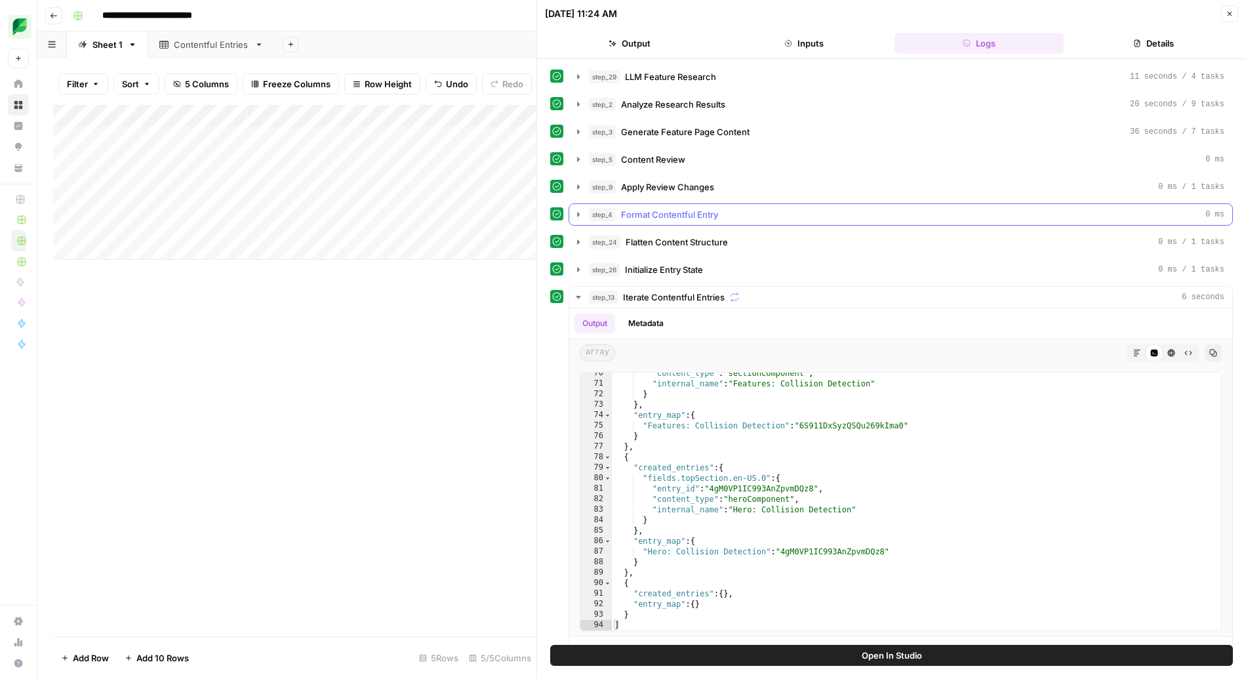
click at [578, 213] on icon "button" at bounding box center [578, 214] width 3 height 5
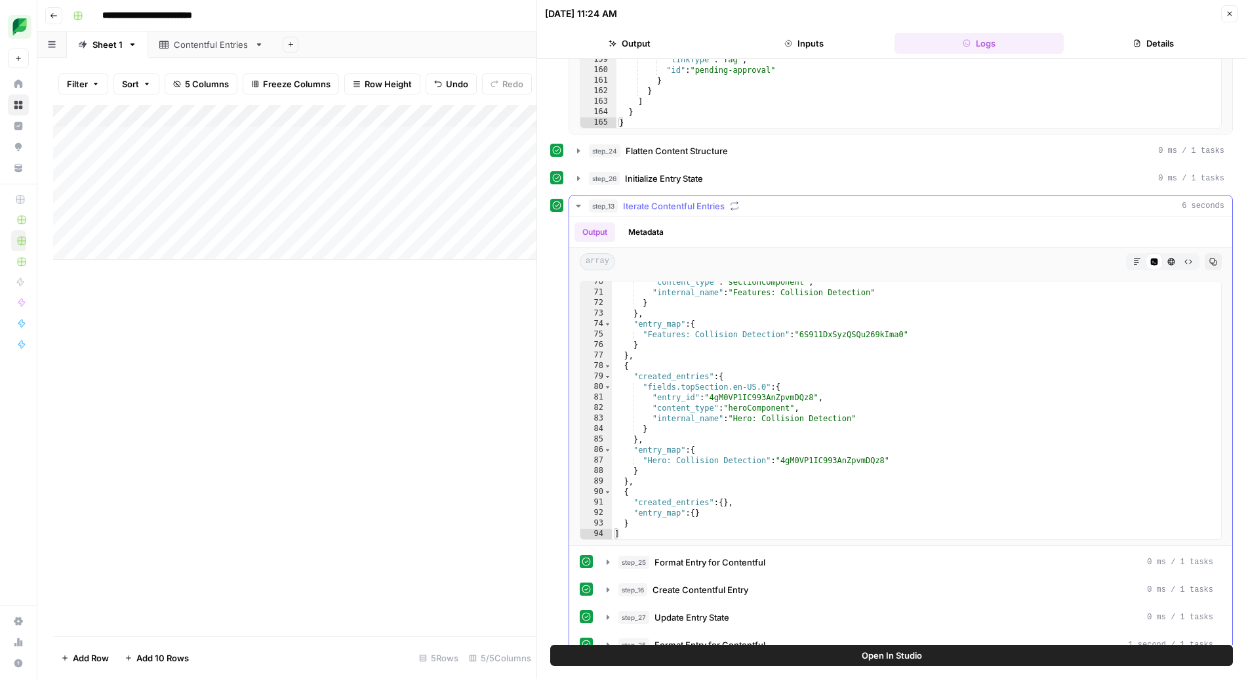
scroll to position [403, 0]
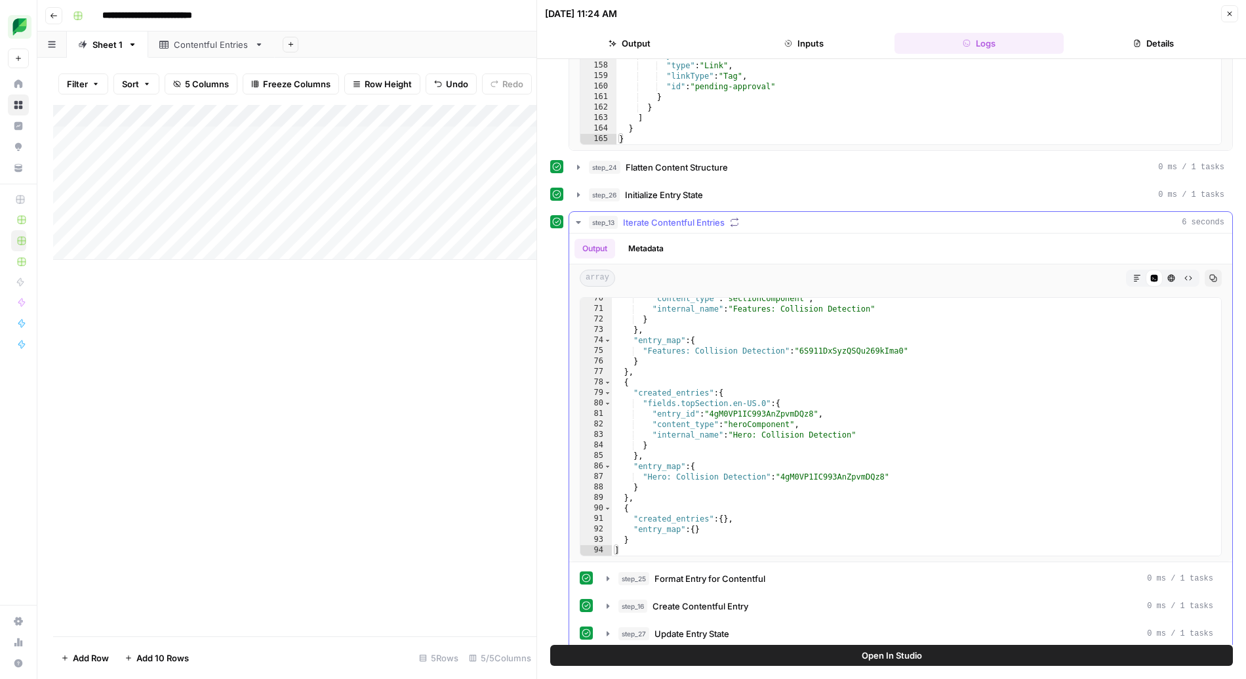
click at [575, 218] on icon "button" at bounding box center [578, 222] width 10 height 10
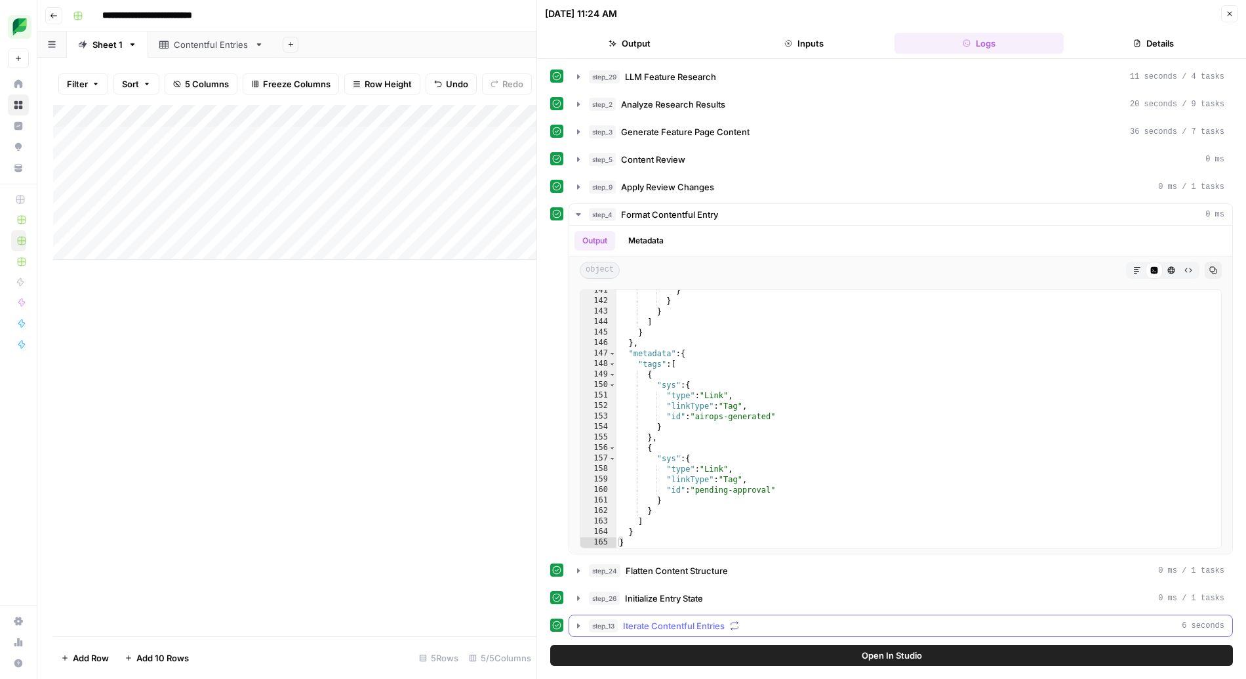
click at [579, 626] on icon "button" at bounding box center [578, 625] width 3 height 5
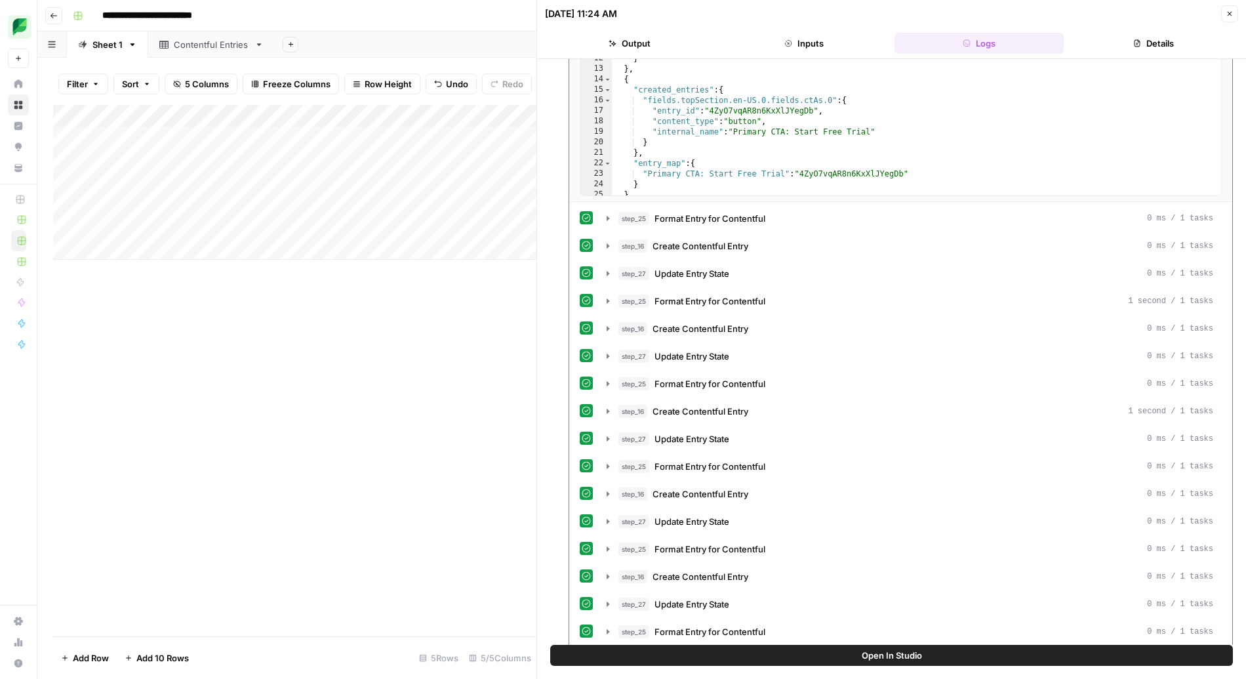
scroll to position [1077, 0]
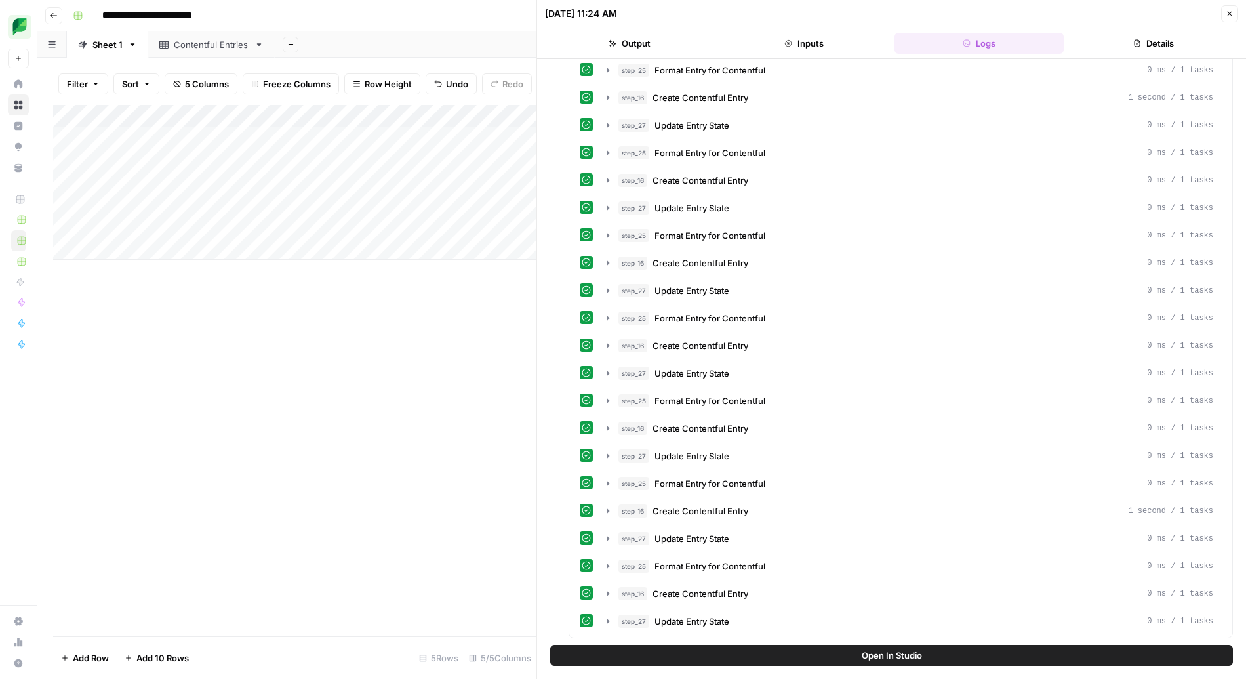
click at [1152, 41] on button "Details" at bounding box center [1153, 43] width 169 height 21
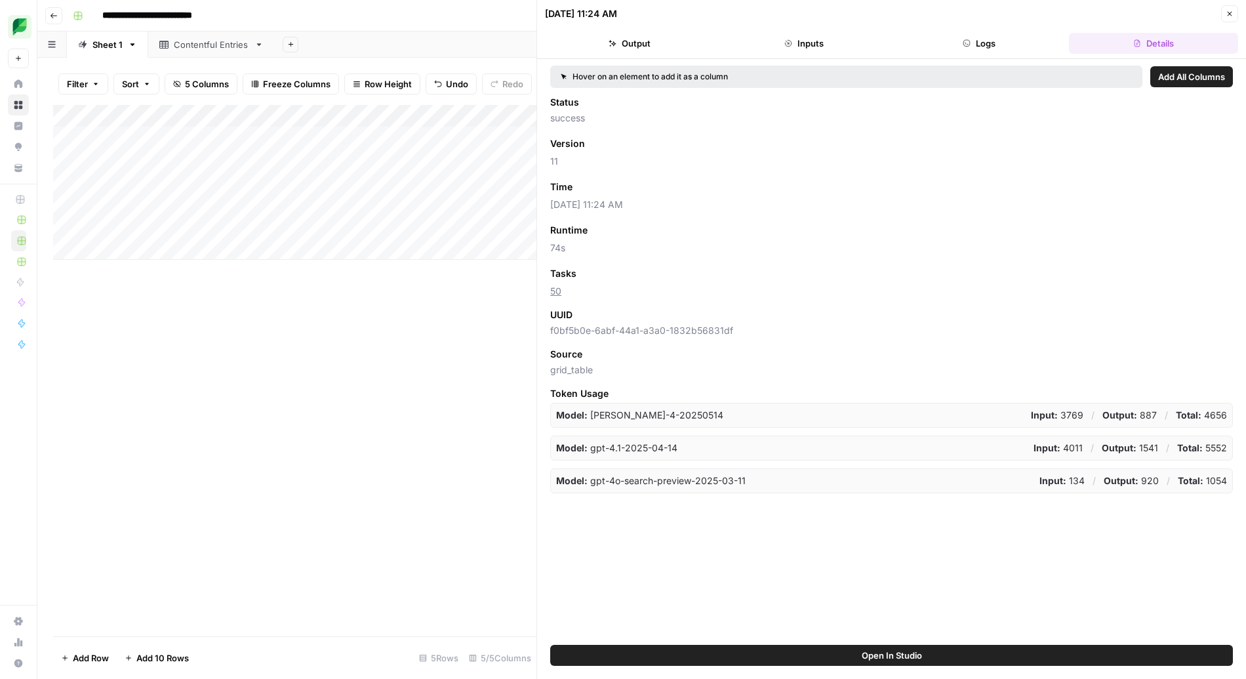
click at [1016, 38] on button "Logs" at bounding box center [979, 43] width 169 height 21
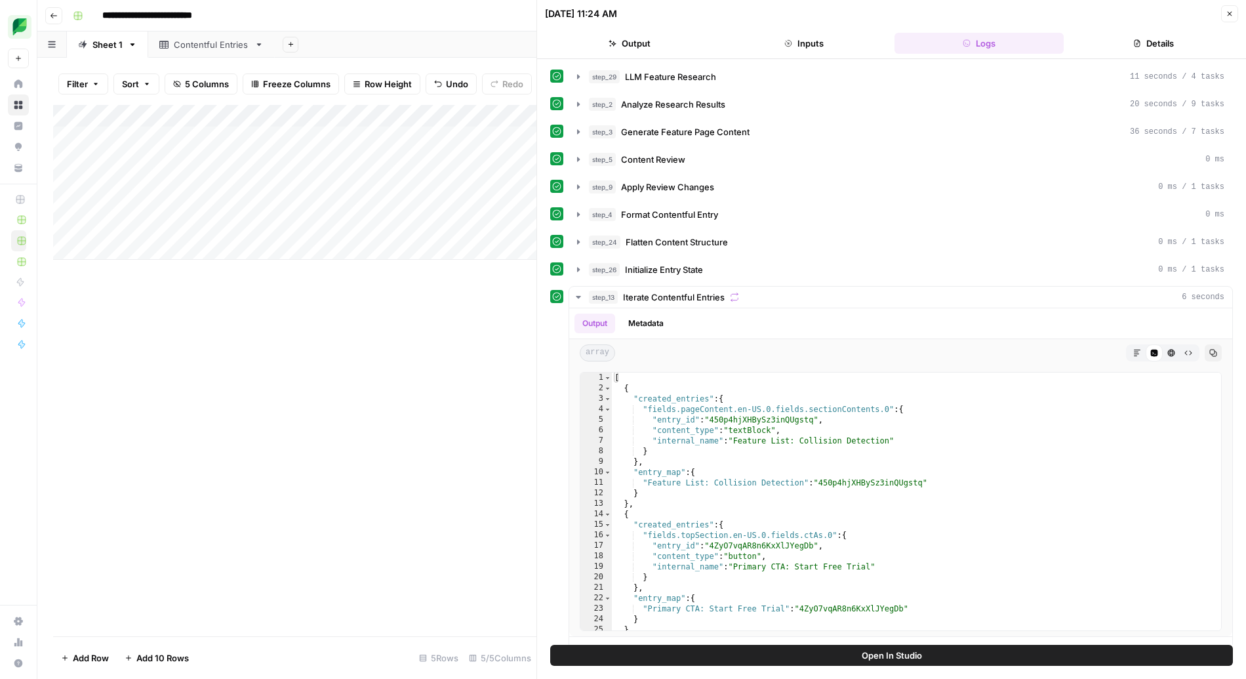
click at [827, 31] on header "09/11/25 at 11:24 AM Close Output Inputs Logs Details" at bounding box center [891, 29] width 709 height 59
click at [823, 48] on button "Inputs" at bounding box center [804, 43] width 169 height 21
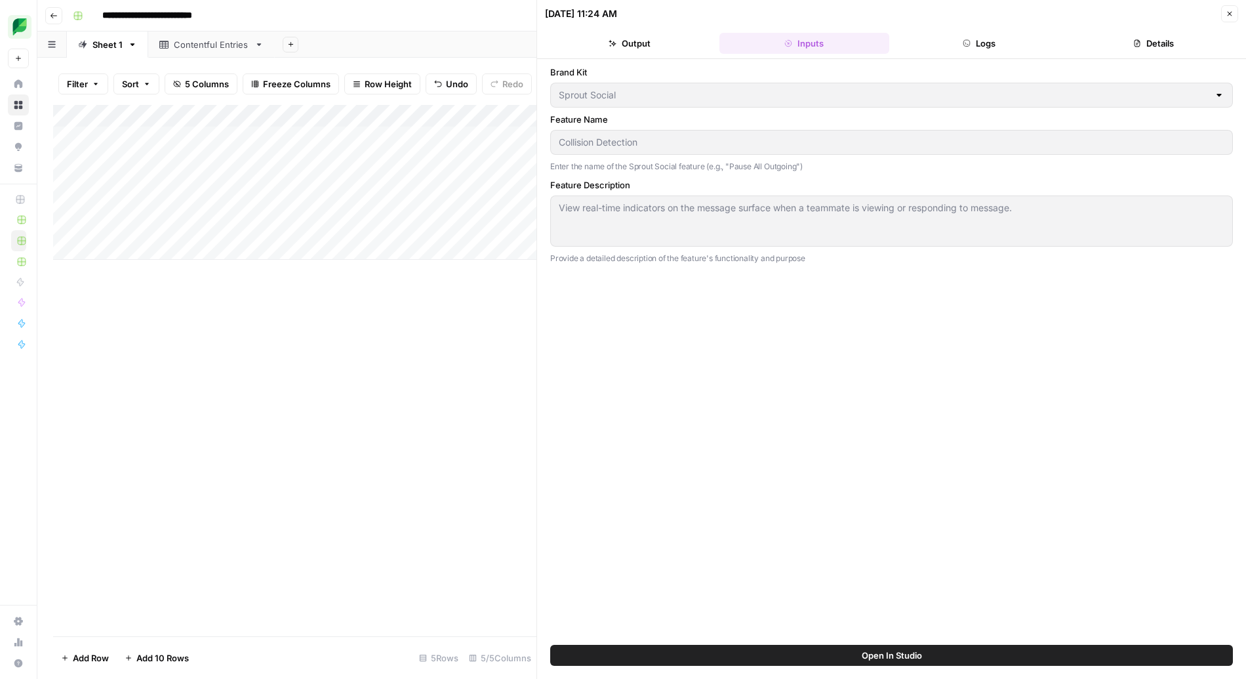
click at [656, 36] on button "Output" at bounding box center [629, 43] width 169 height 21
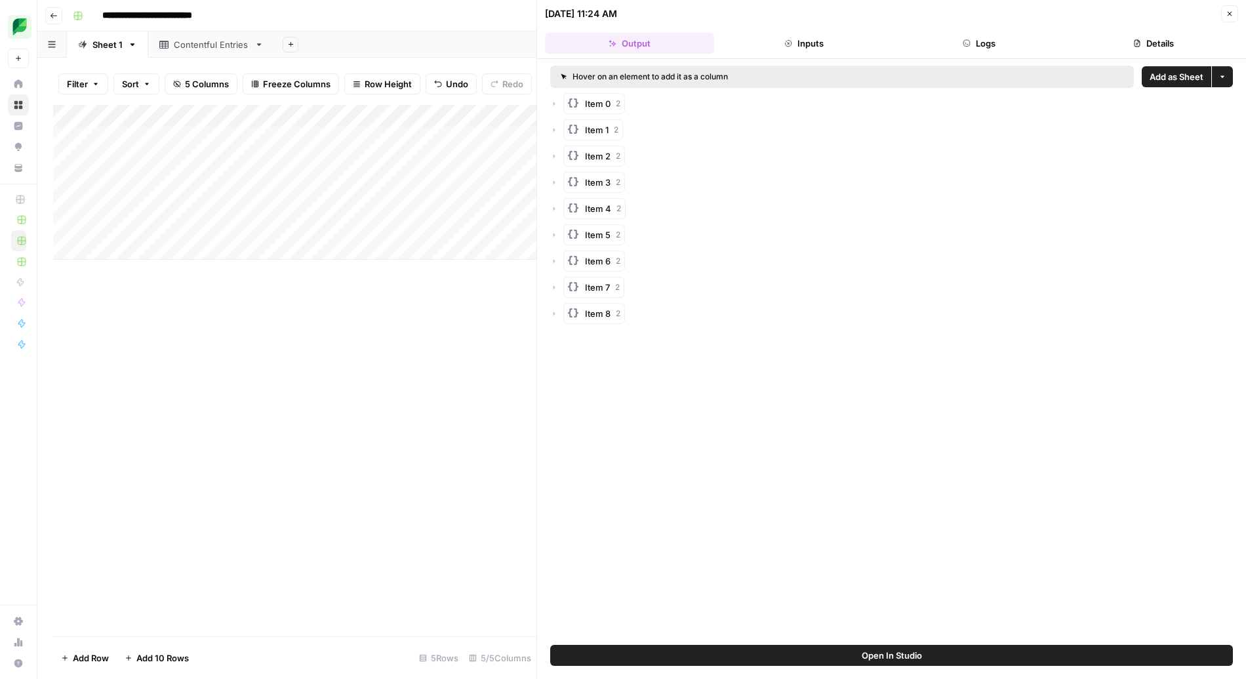
click at [993, 53] on button "Logs" at bounding box center [979, 43] width 169 height 21
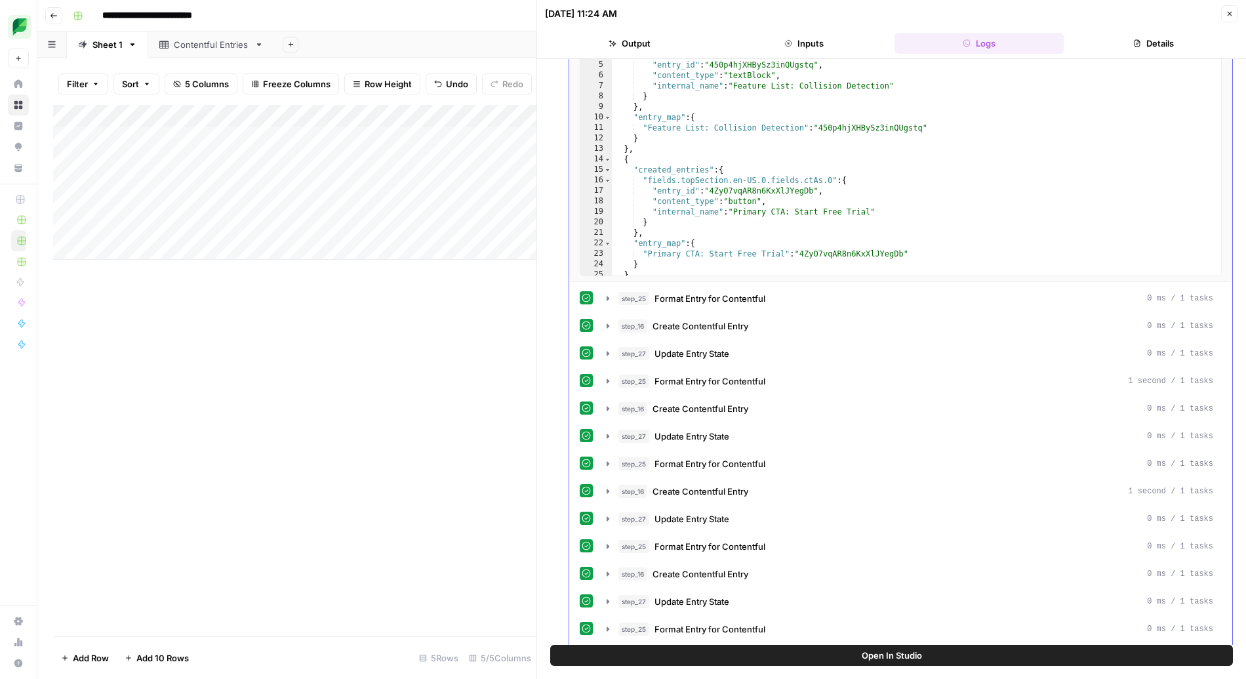
scroll to position [748, 0]
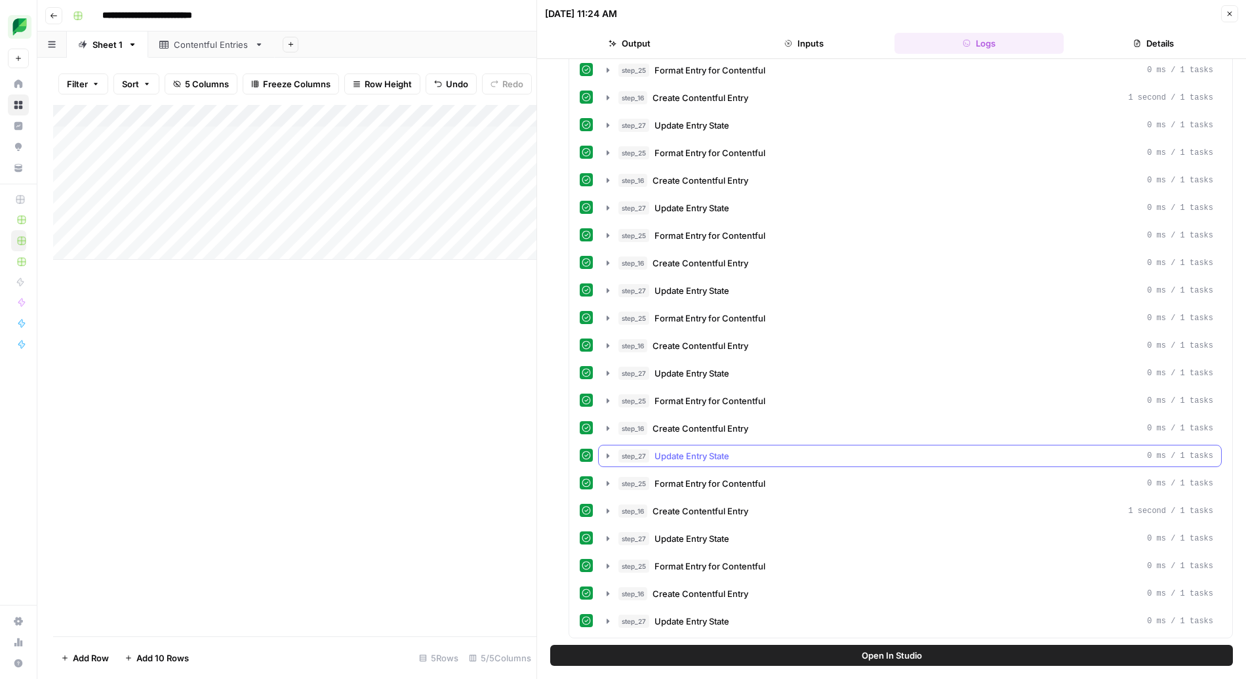
click at [611, 451] on icon "button" at bounding box center [608, 456] width 10 height 10
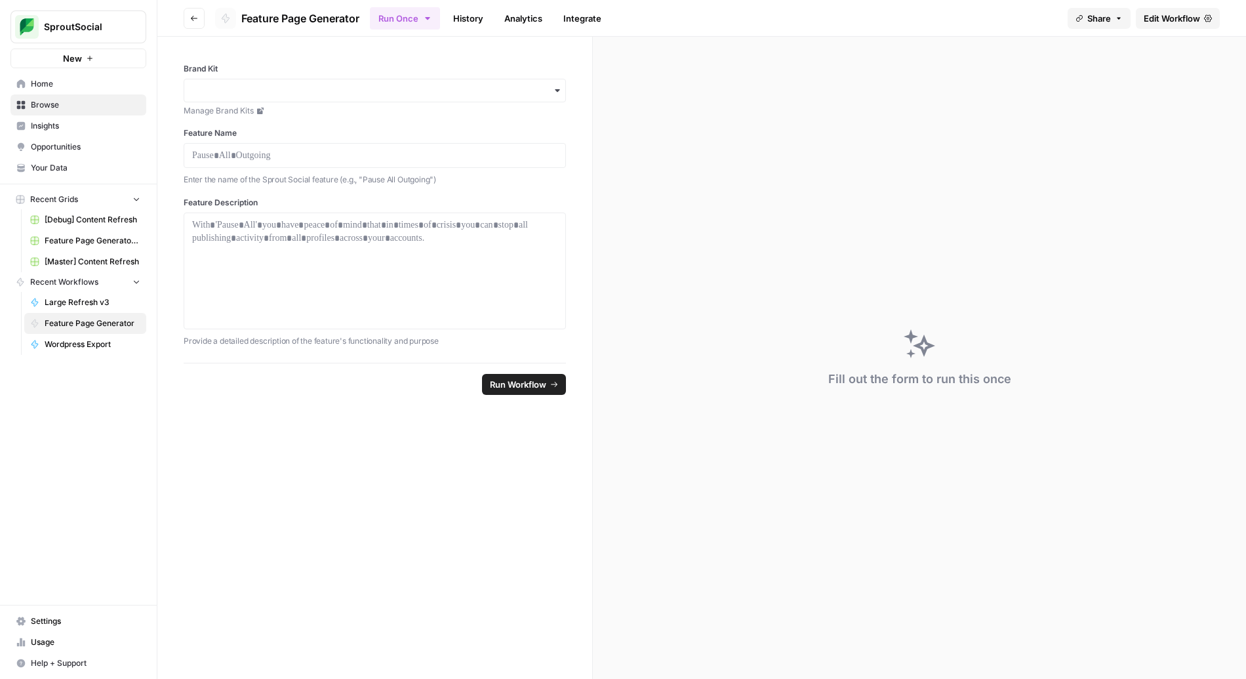
click at [481, 15] on link "History" at bounding box center [468, 18] width 46 height 21
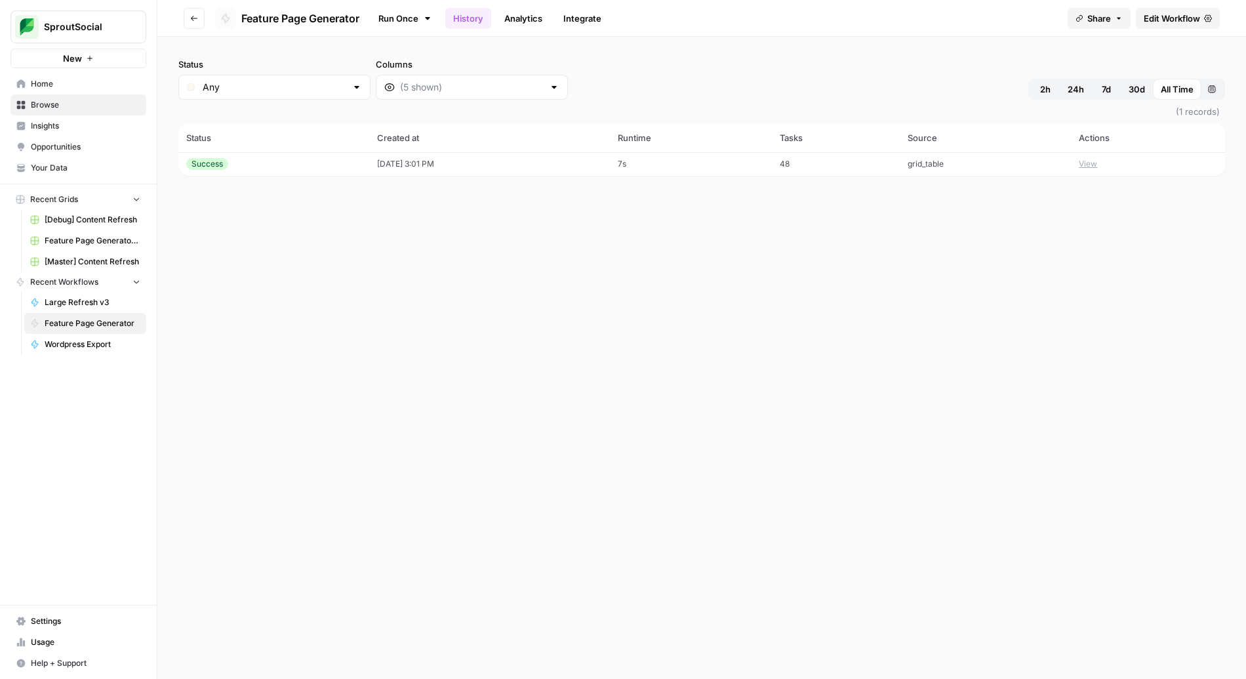
click at [1097, 162] on button "View" at bounding box center [1088, 164] width 18 height 12
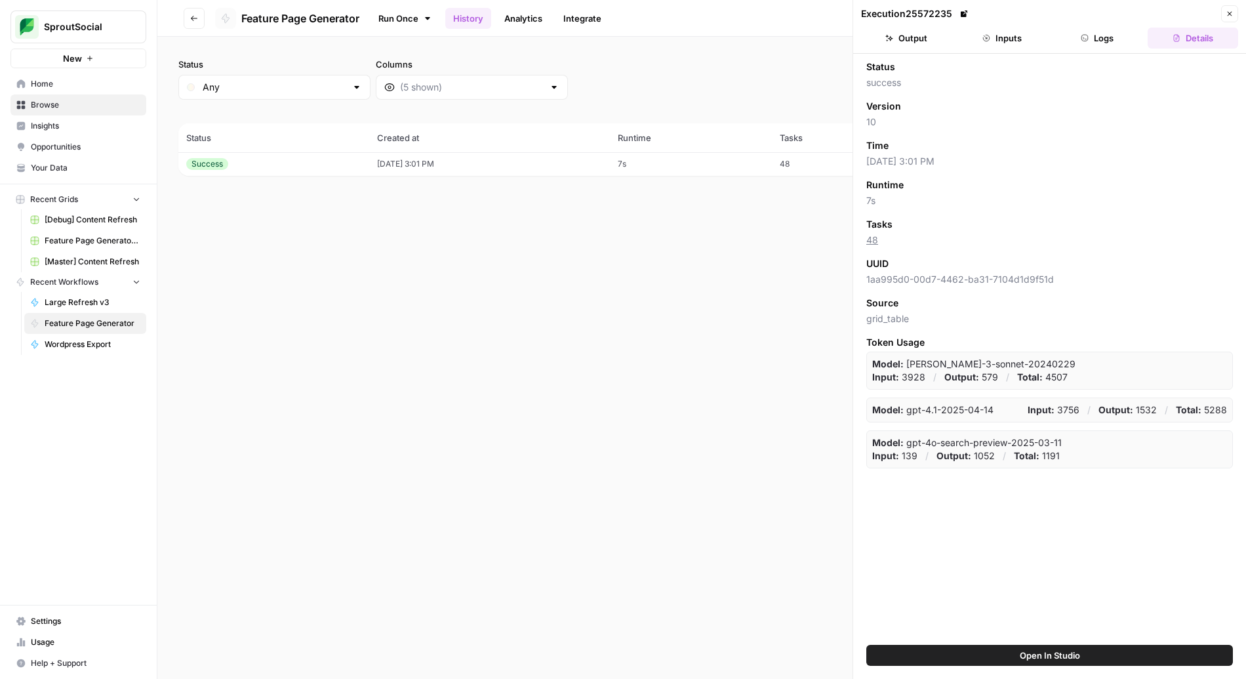
click at [1088, 35] on icon "button" at bounding box center [1085, 38] width 7 height 7
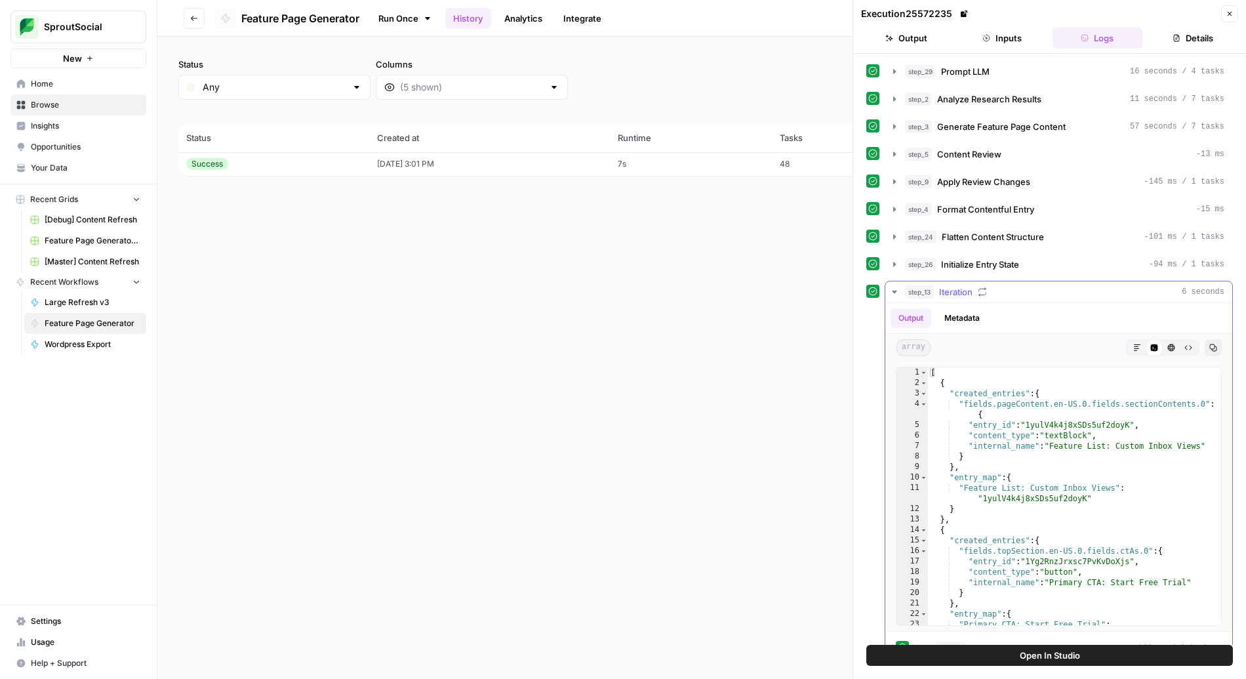
click at [893, 293] on icon "button" at bounding box center [895, 292] width 10 height 10
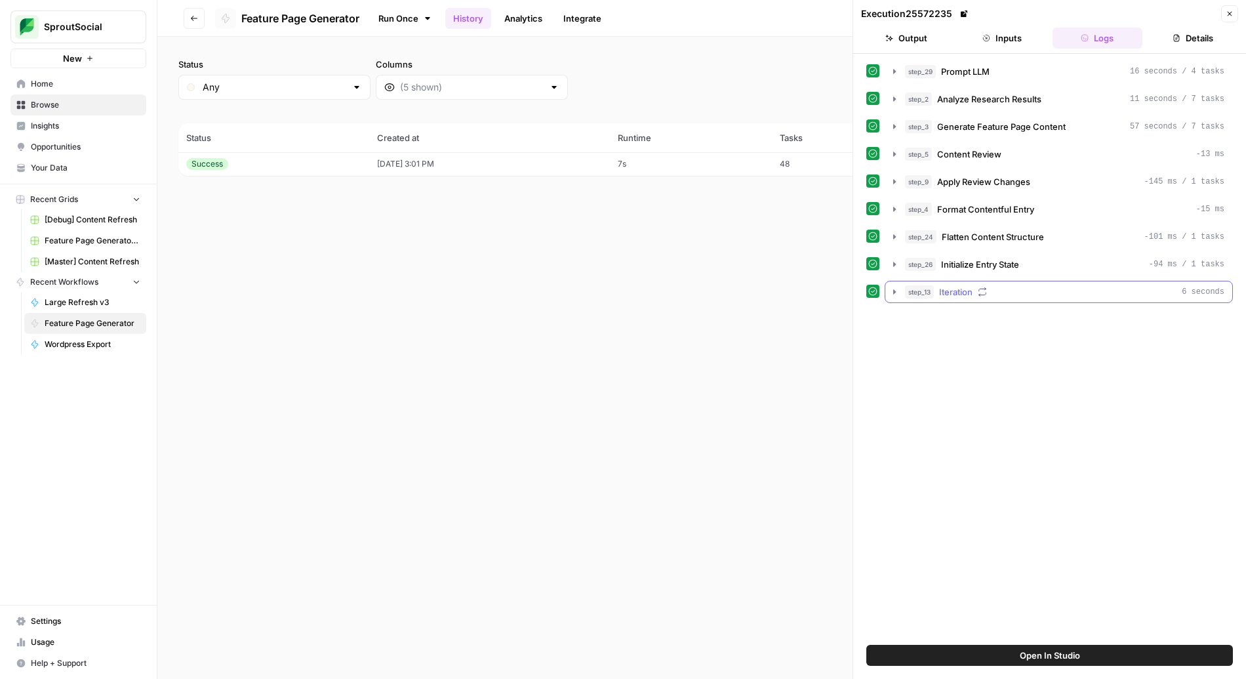
click at [893, 293] on icon "button" at bounding box center [894, 291] width 3 height 5
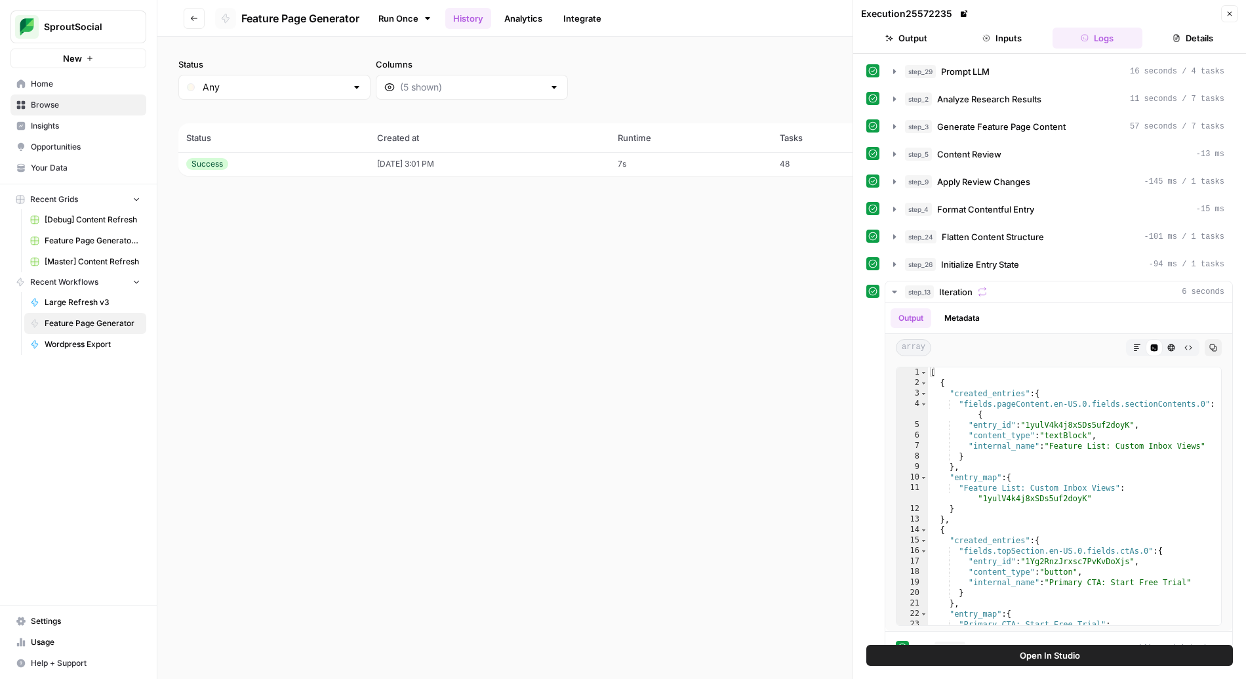
click at [1232, 12] on icon "button" at bounding box center [1230, 14] width 5 height 5
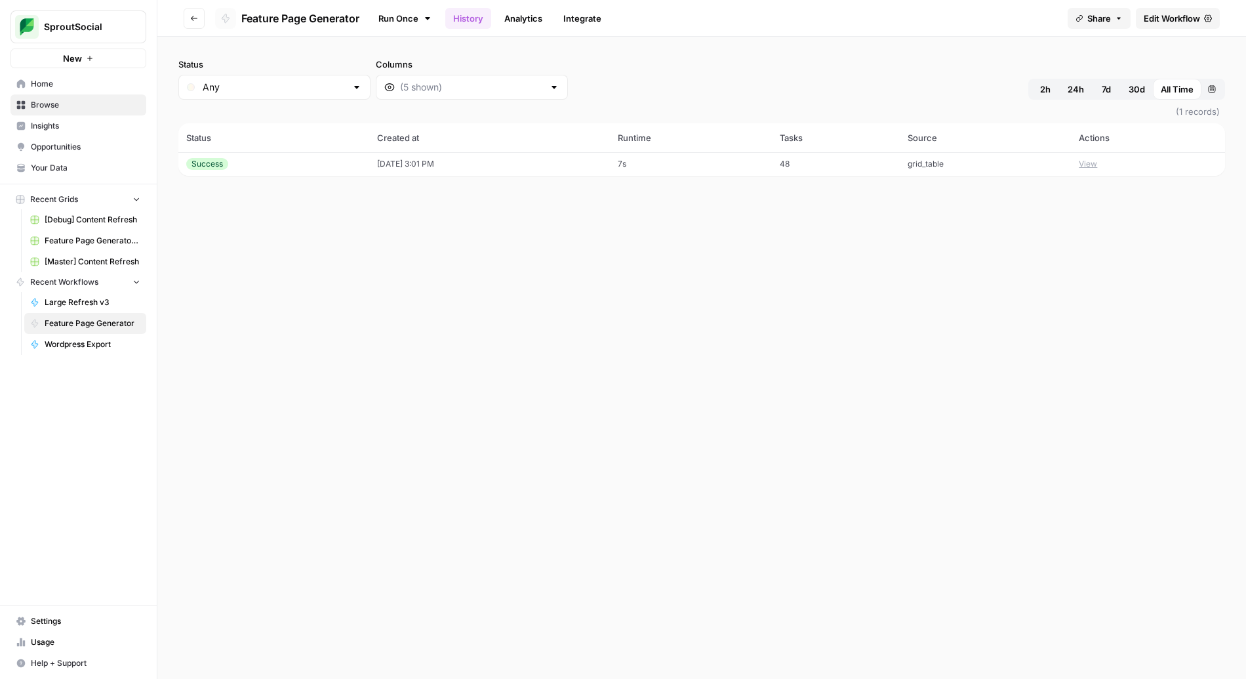
click at [1182, 18] on span "Edit Workflow" at bounding box center [1172, 18] width 56 height 13
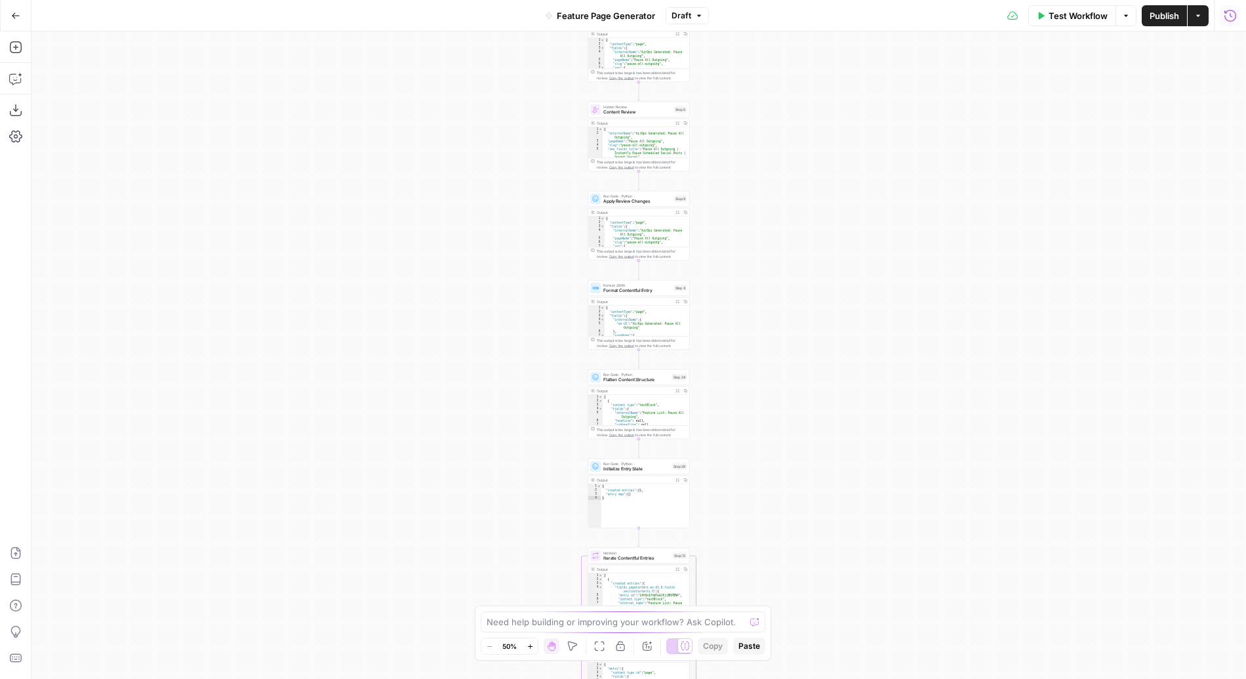
click at [1226, 13] on icon "button" at bounding box center [1230, 15] width 13 height 13
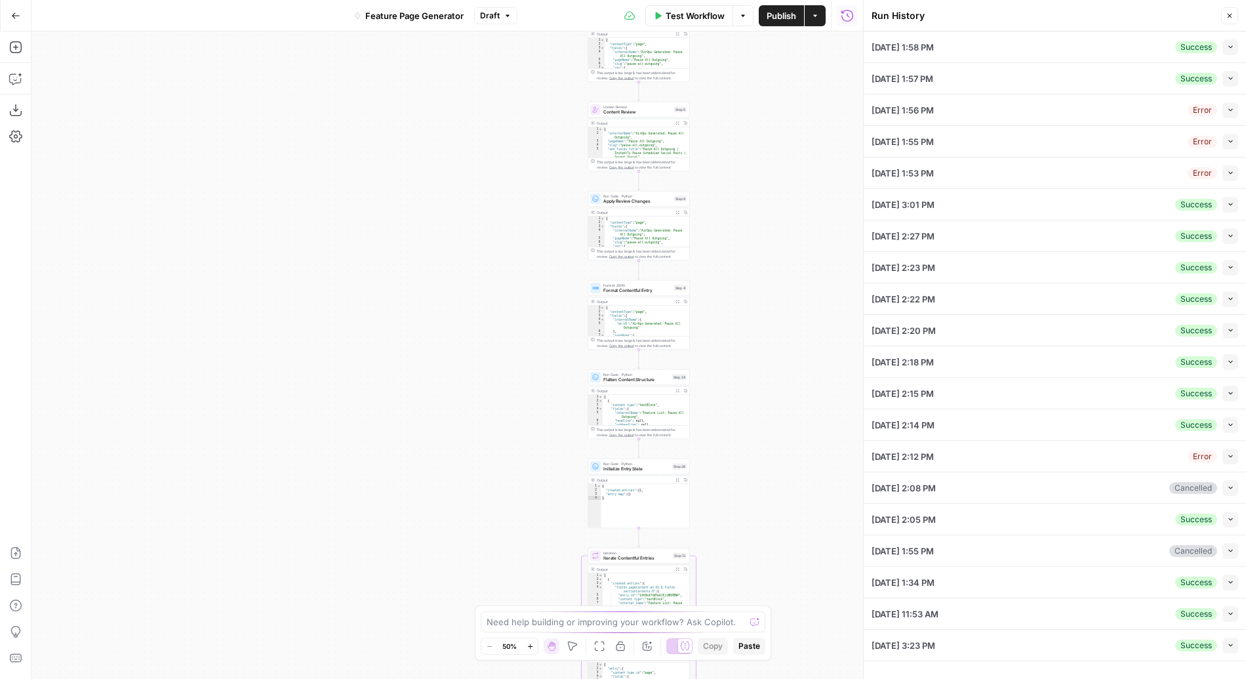
click at [1233, 48] on icon "button" at bounding box center [1230, 46] width 7 height 7
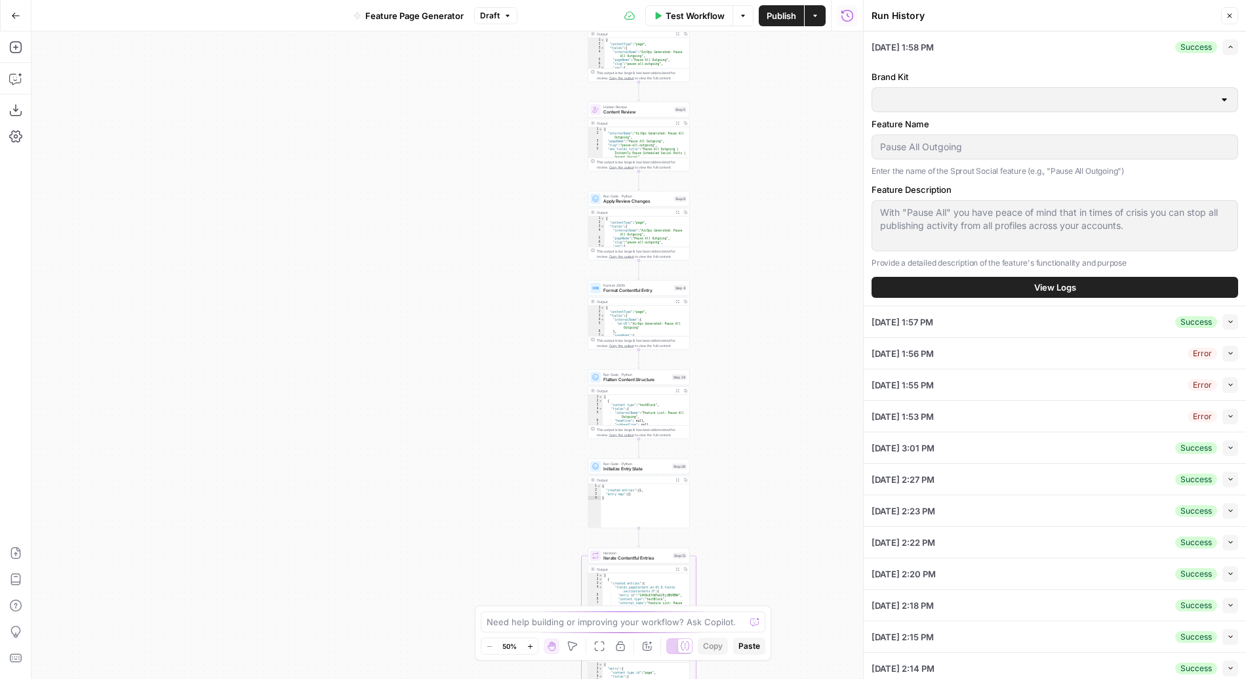
type input "Sprout Social"
click at [1073, 292] on span "View Logs" at bounding box center [1055, 287] width 42 height 13
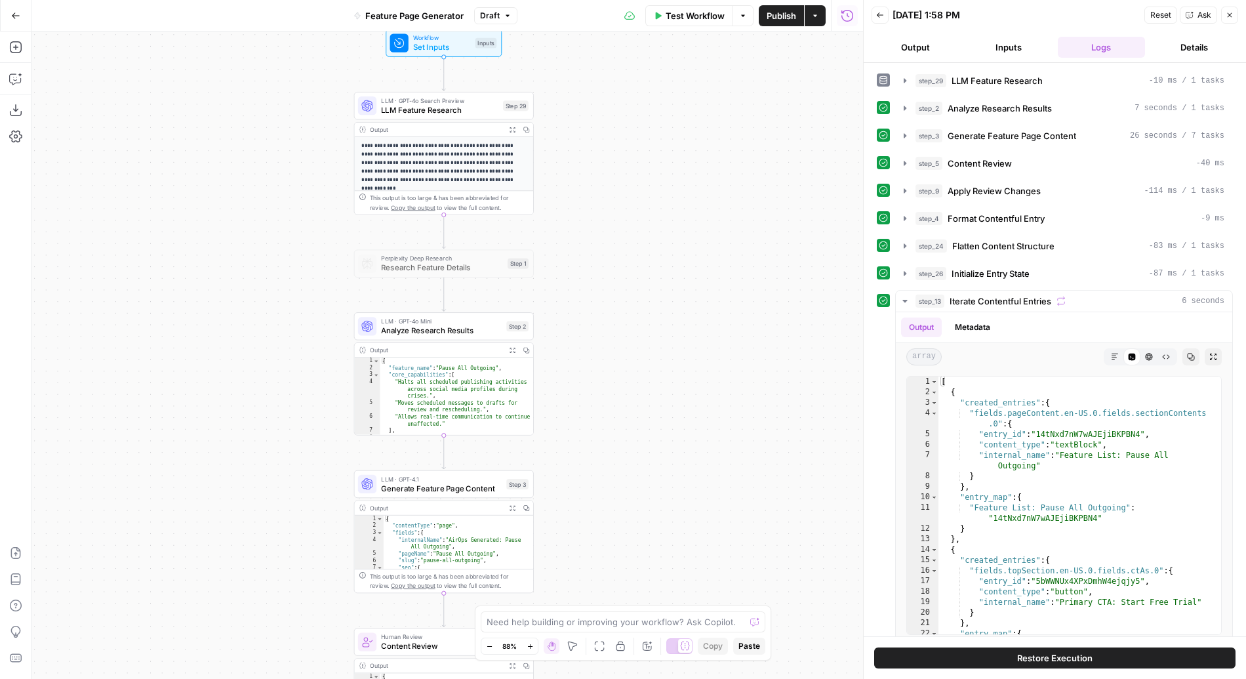
click at [804, 227] on div "**********" at bounding box center [447, 354] width 832 height 647
click at [1005, 48] on button "Inputs" at bounding box center [1009, 47] width 88 height 21
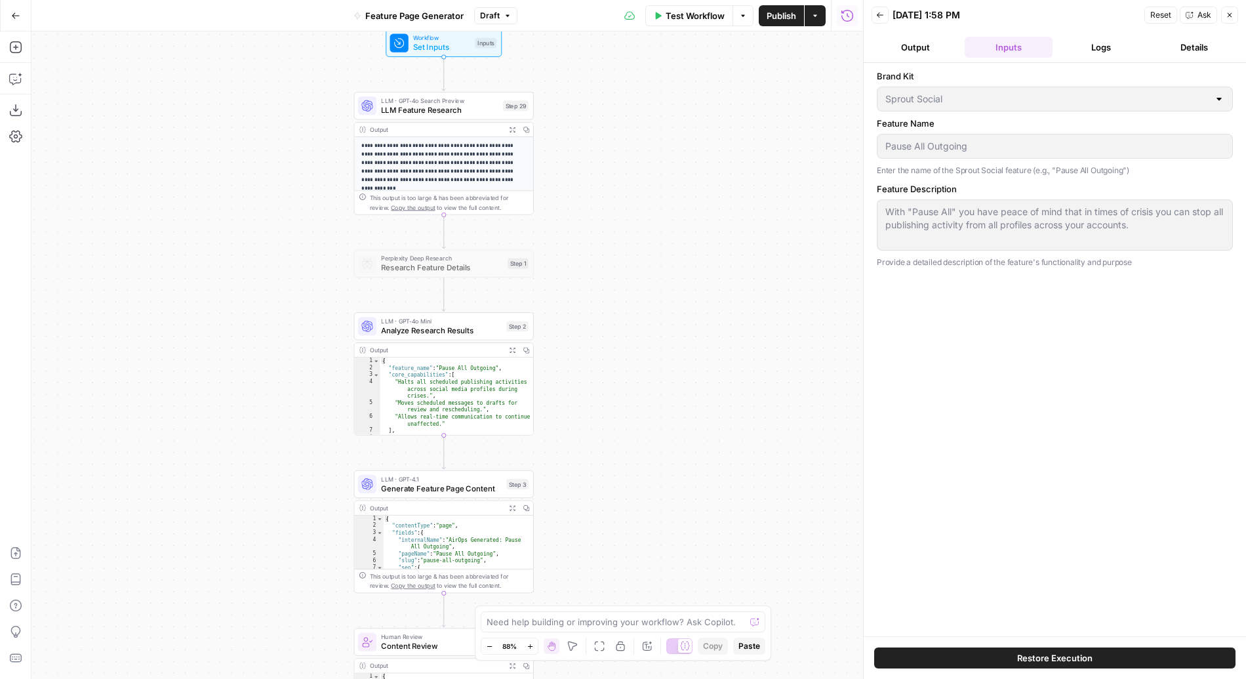
click at [953, 356] on div "Brand Kit Sprout Social Feature Name Pause All Outgoing Enter the name of the S…" at bounding box center [1055, 350] width 356 height 560
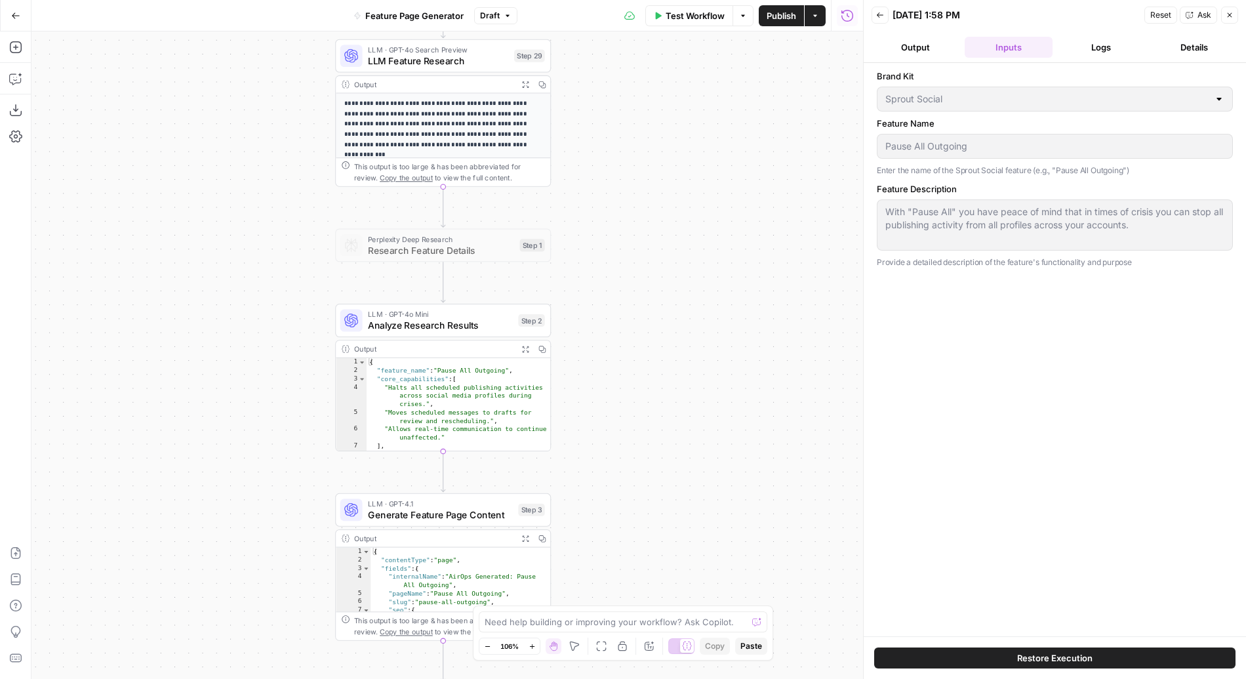
click at [953, 356] on div "Brand Kit Sprout Social Feature Name Pause All Outgoing Enter the name of the S…" at bounding box center [1055, 350] width 356 height 560
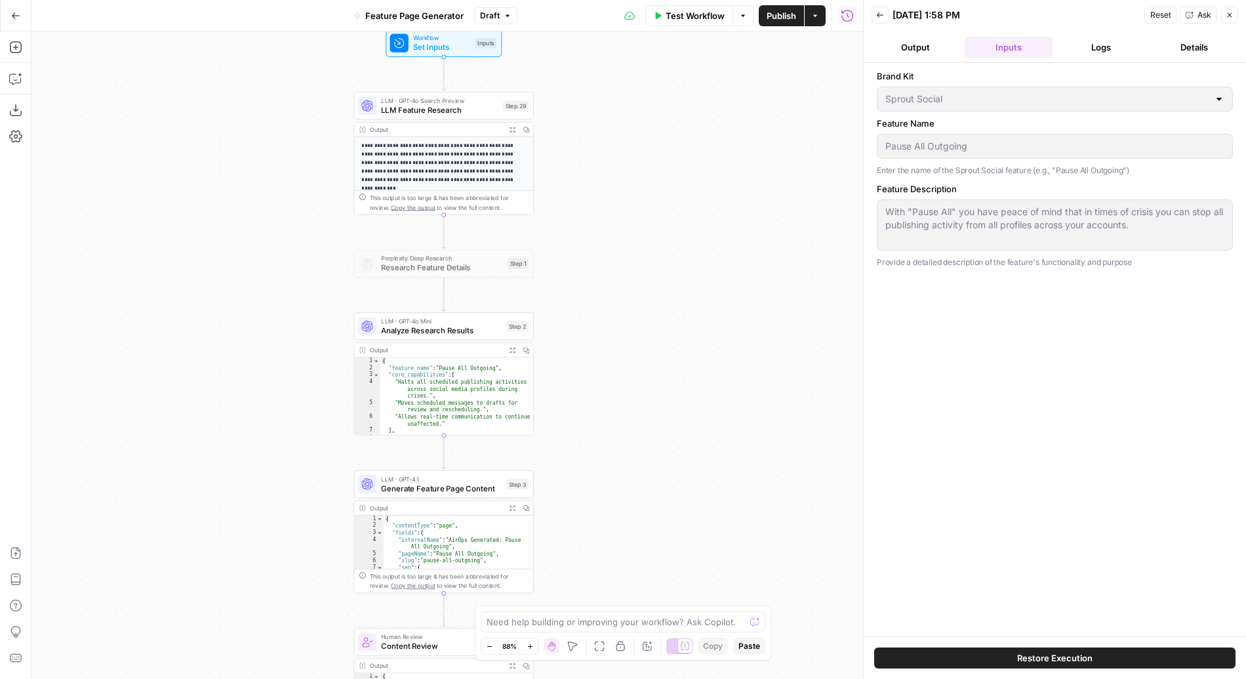
click at [1090, 401] on div "Brand Kit Sprout Social Feature Name Pause All Outgoing Enter the name of the S…" at bounding box center [1055, 350] width 356 height 560
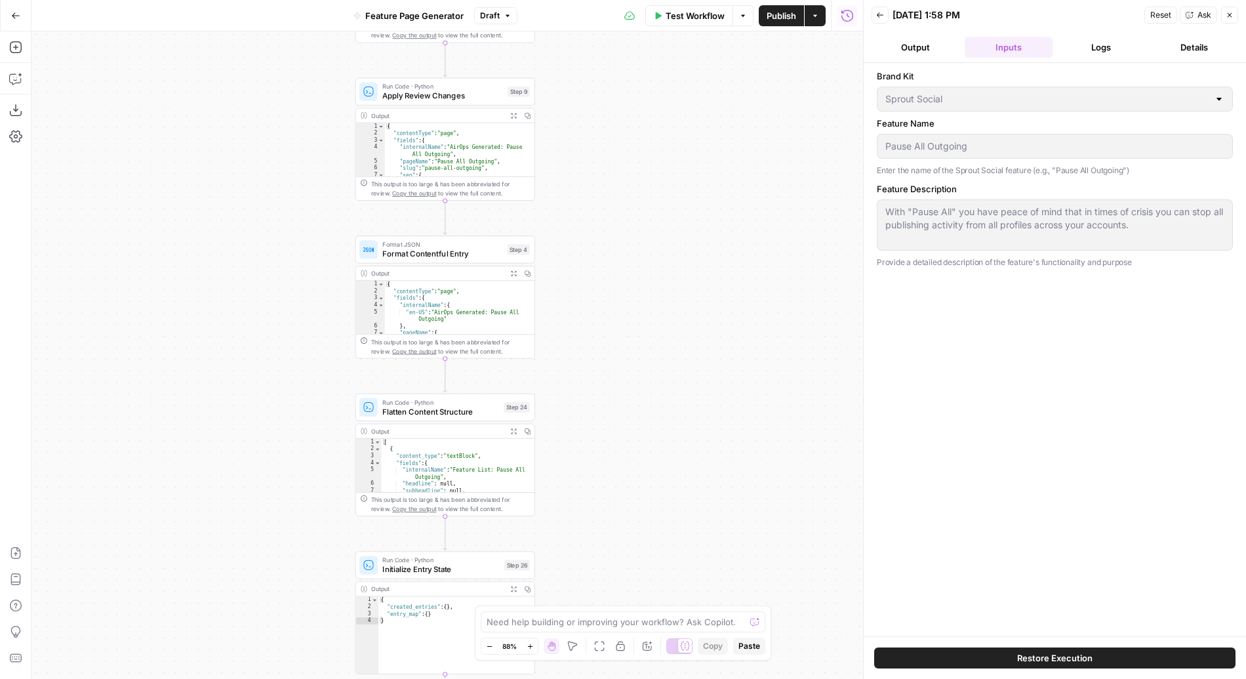
click at [1076, 41] on button "Logs" at bounding box center [1102, 47] width 88 height 21
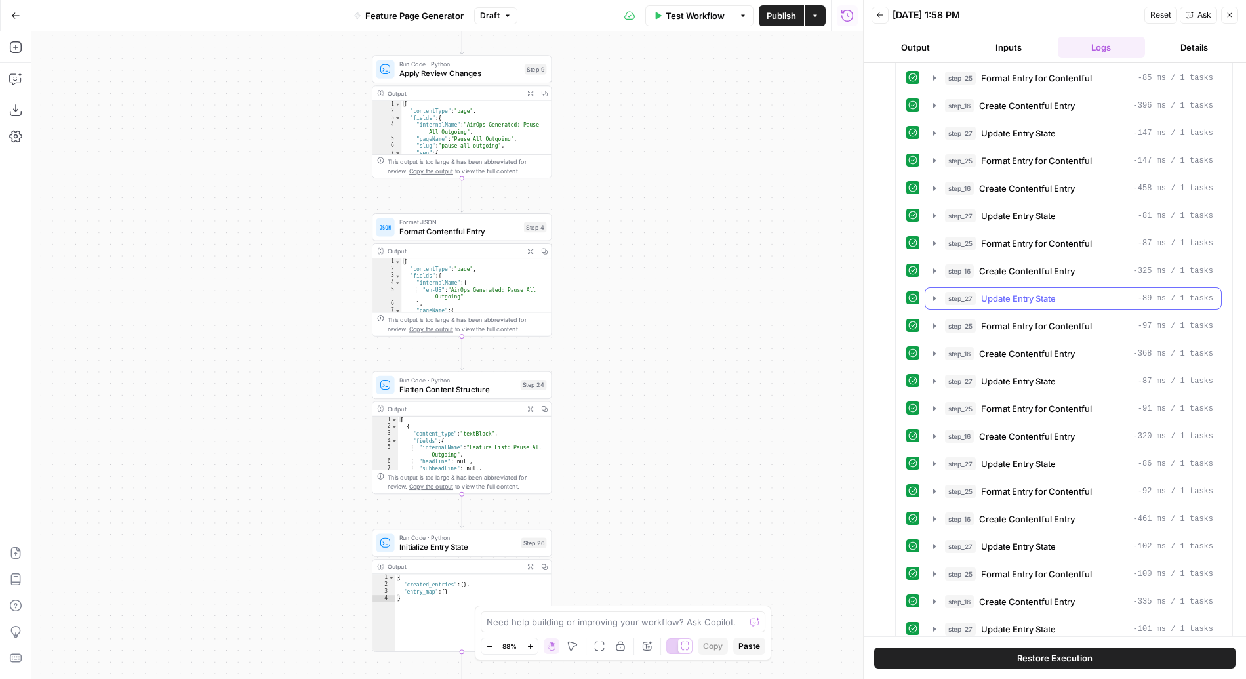
scroll to position [761, 0]
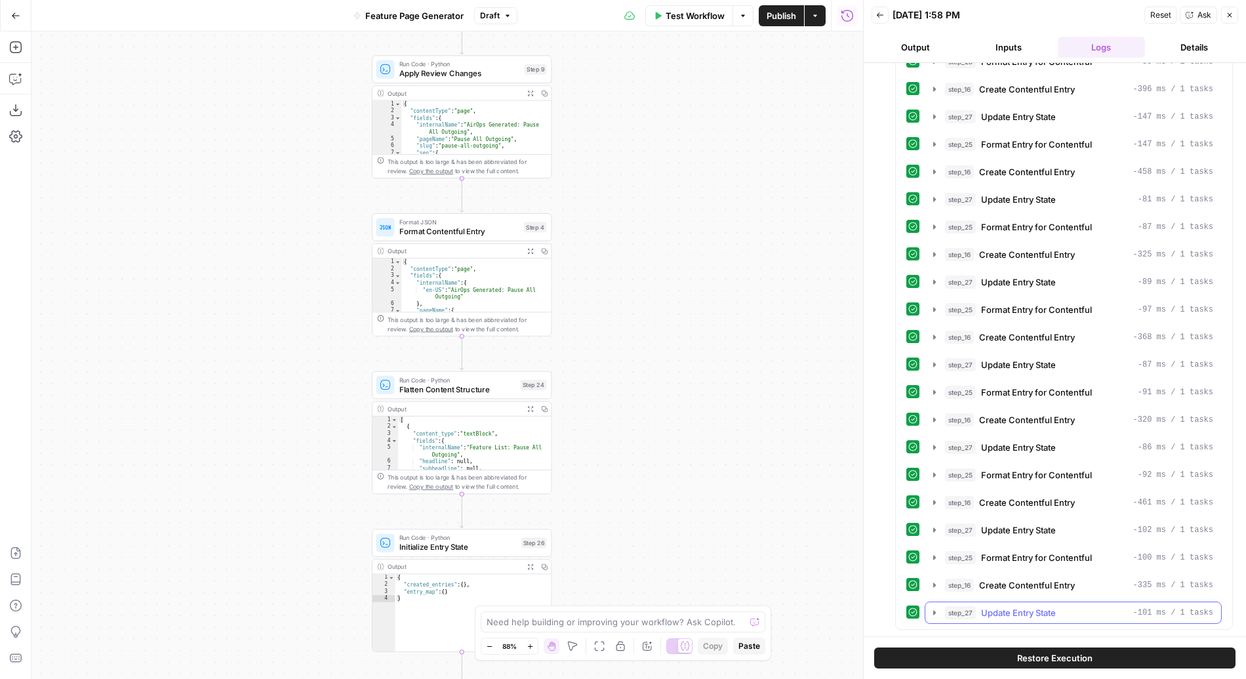
click at [931, 607] on icon "button" at bounding box center [935, 612] width 10 height 10
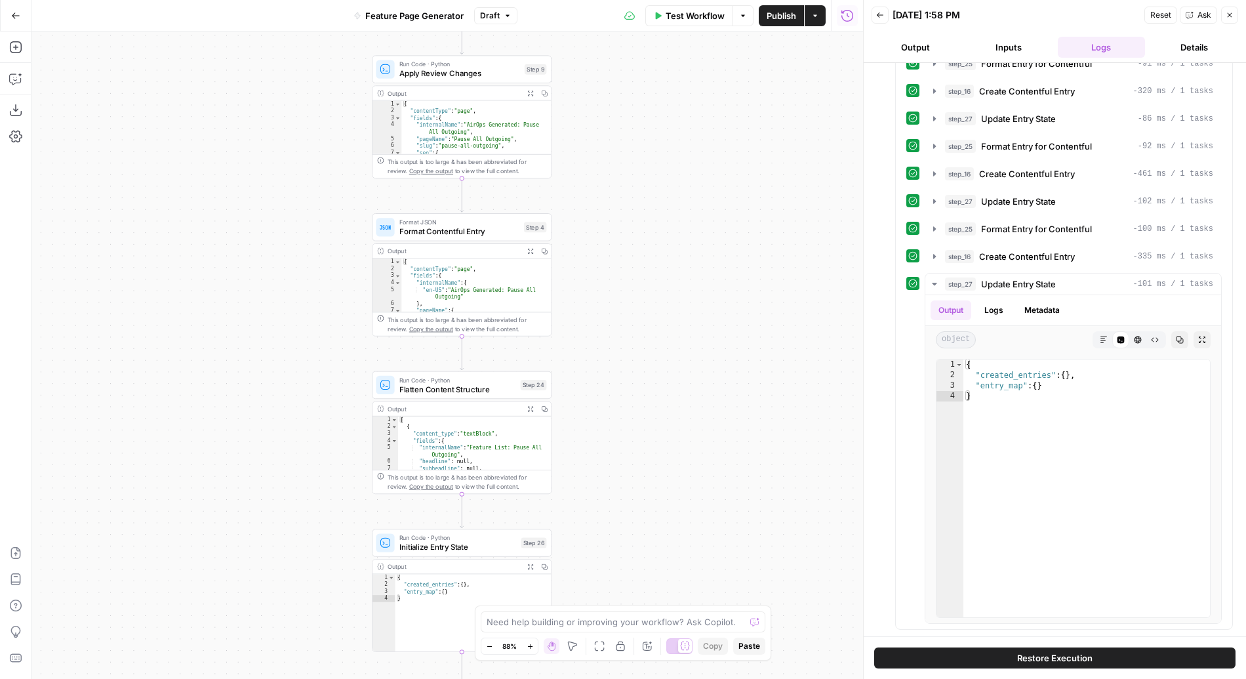
click at [1031, 45] on button "Inputs" at bounding box center [1009, 47] width 88 height 21
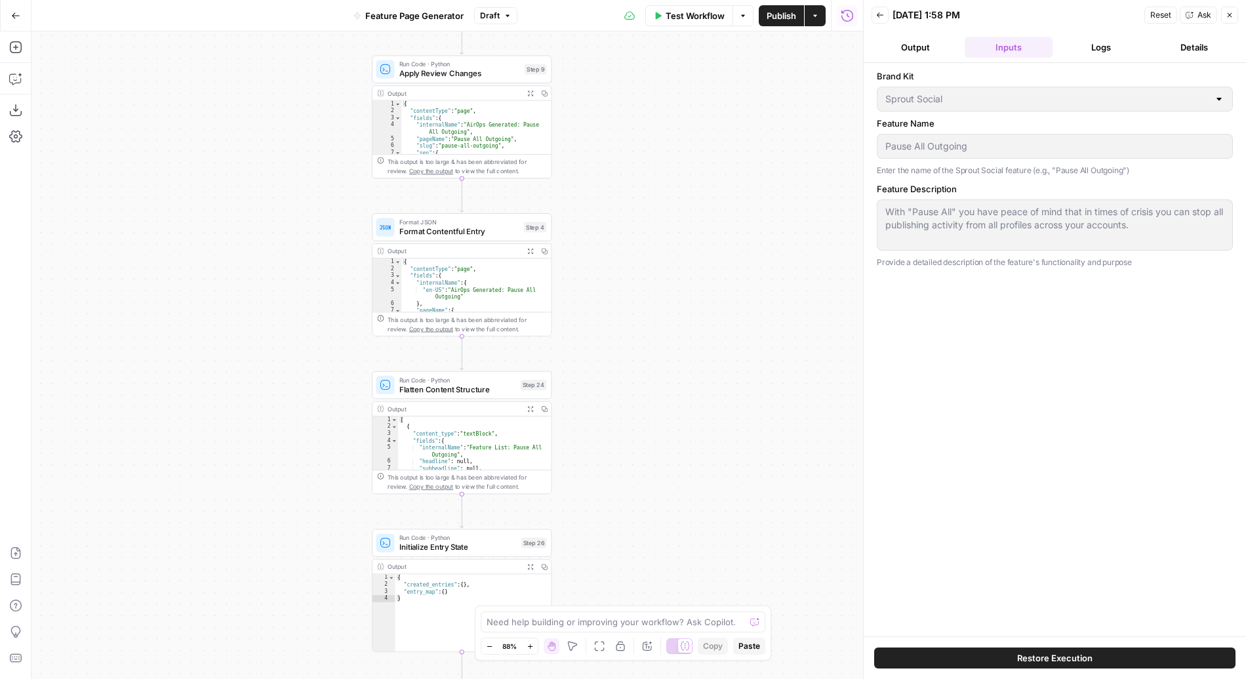
scroll to position [0, 0]
